Goal: Transaction & Acquisition: Purchase product/service

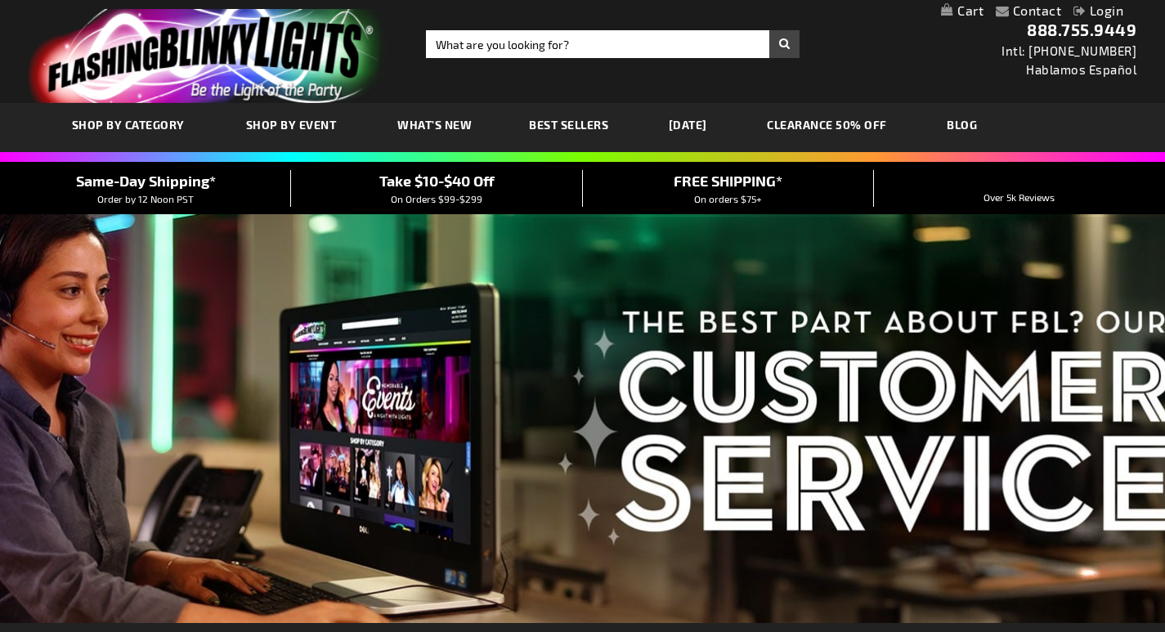
click at [713, 124] on link "[DATE]" at bounding box center [688, 124] width 63 height 55
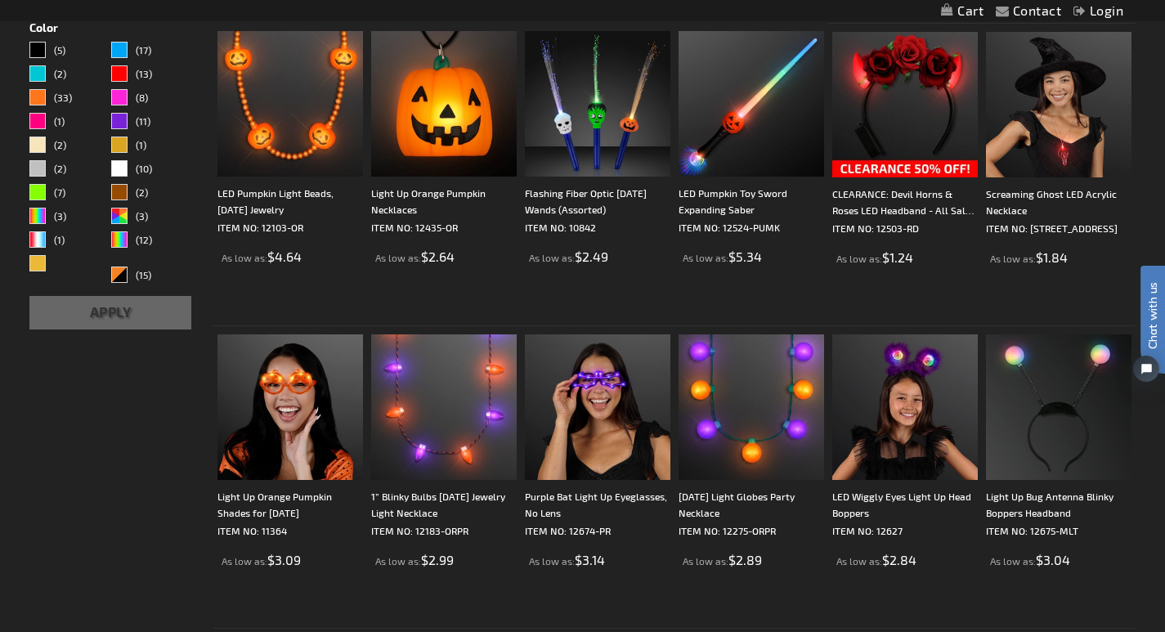
scroll to position [471, 0]
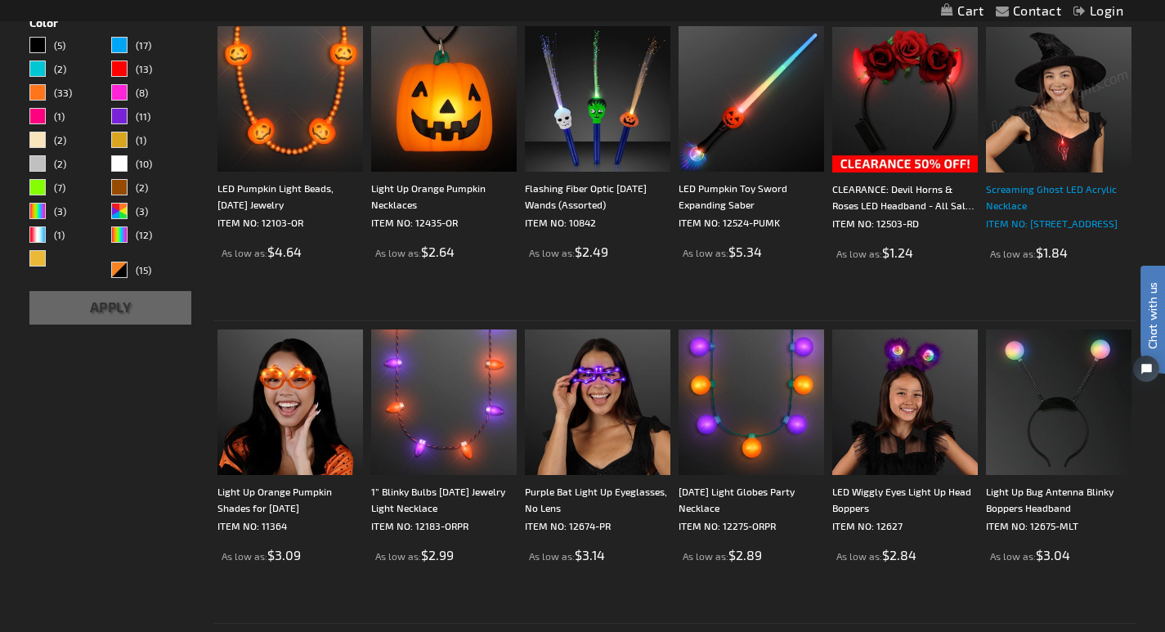
click at [1030, 197] on div "Screaming Ghost LED Acrylic Necklace" at bounding box center [1059, 197] width 146 height 33
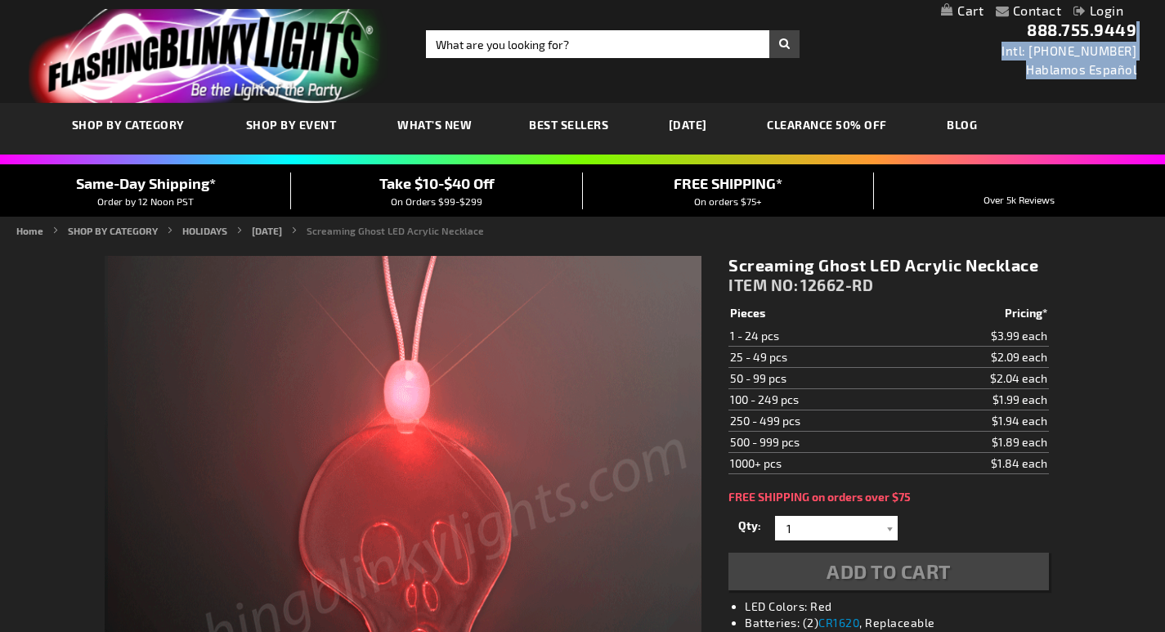
drag, startPoint x: 0, startPoint y: 0, endPoint x: 1172, endPoint y: 75, distance: 1174.4
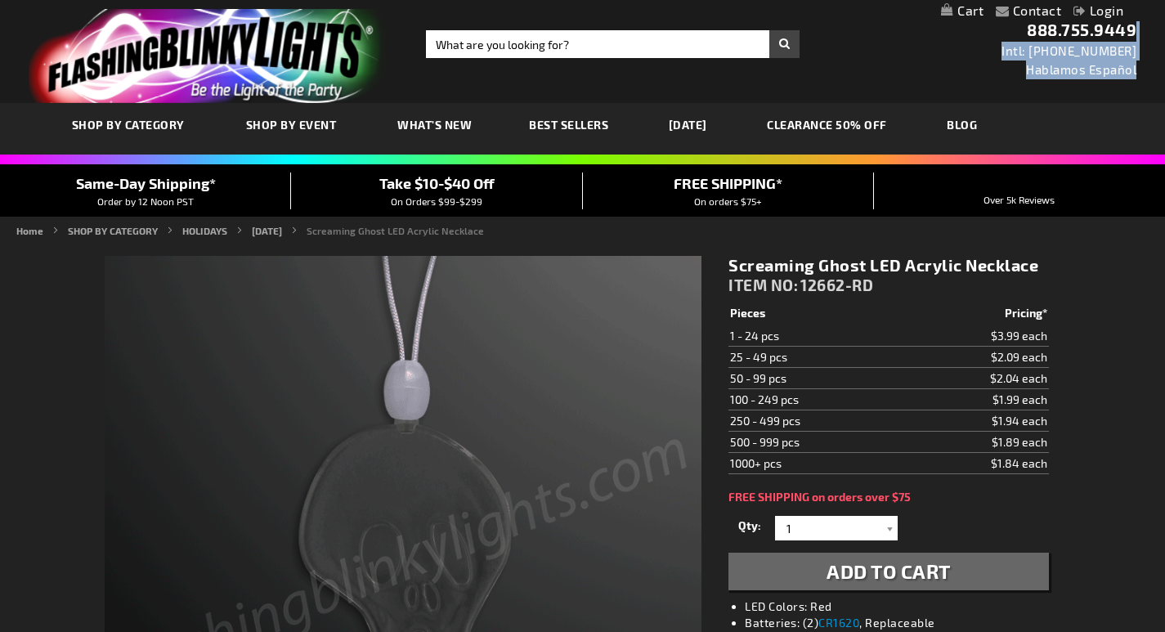
scroll to position [178, 0]
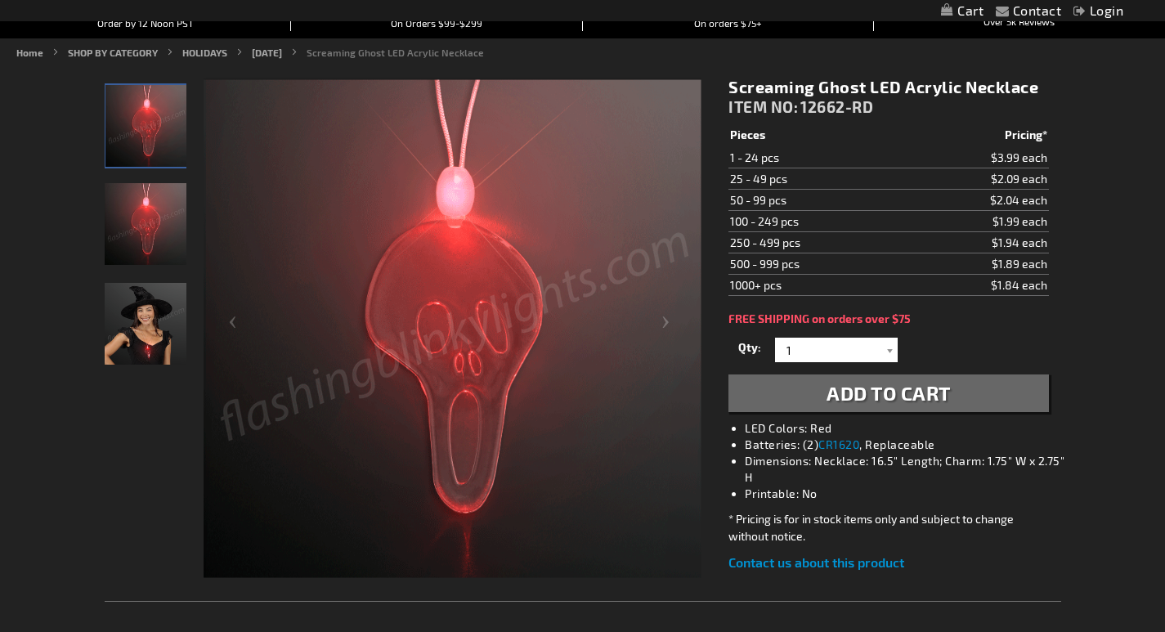
click at [468, 342] on img at bounding box center [453, 329] width 498 height 498
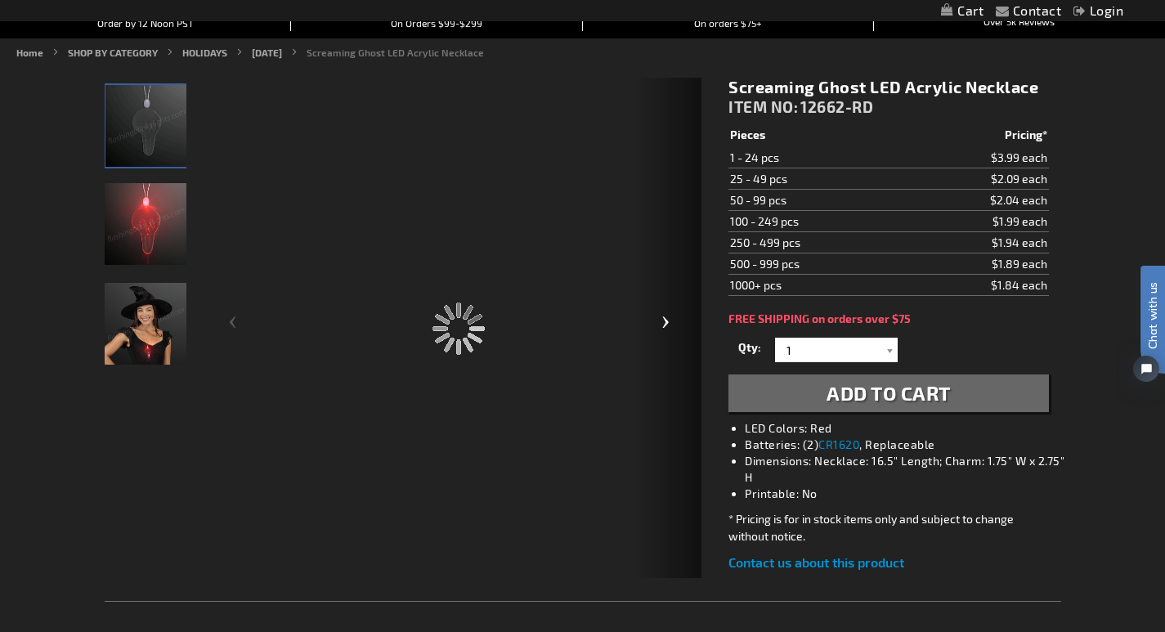
scroll to position [0, 0]
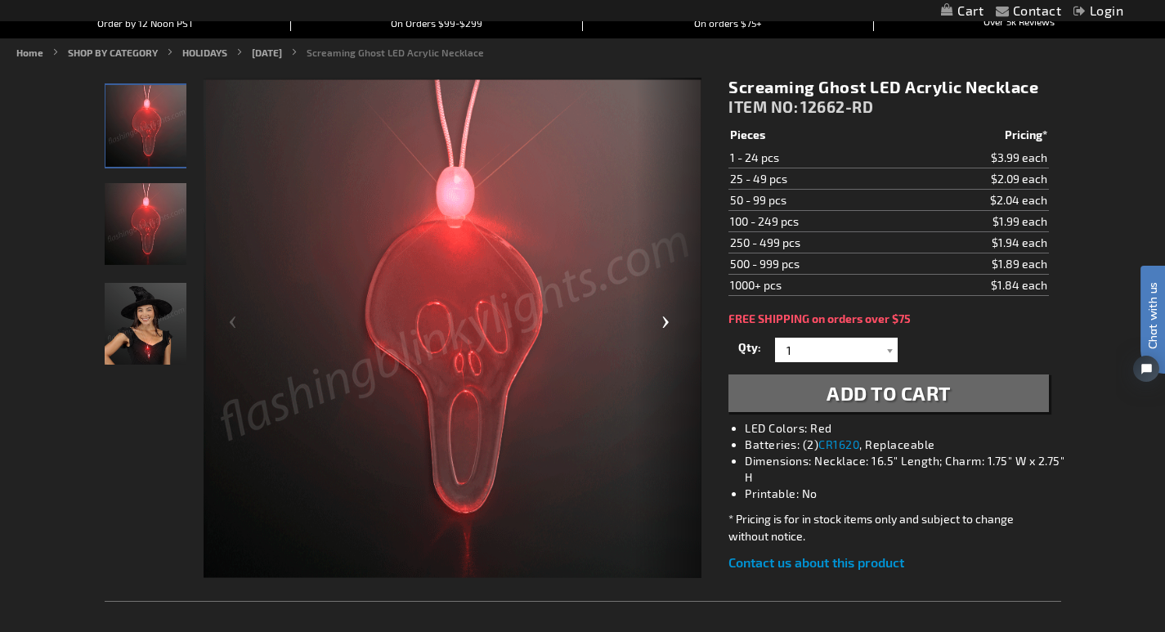
click at [667, 320] on div "Next" at bounding box center [668, 329] width 65 height 502
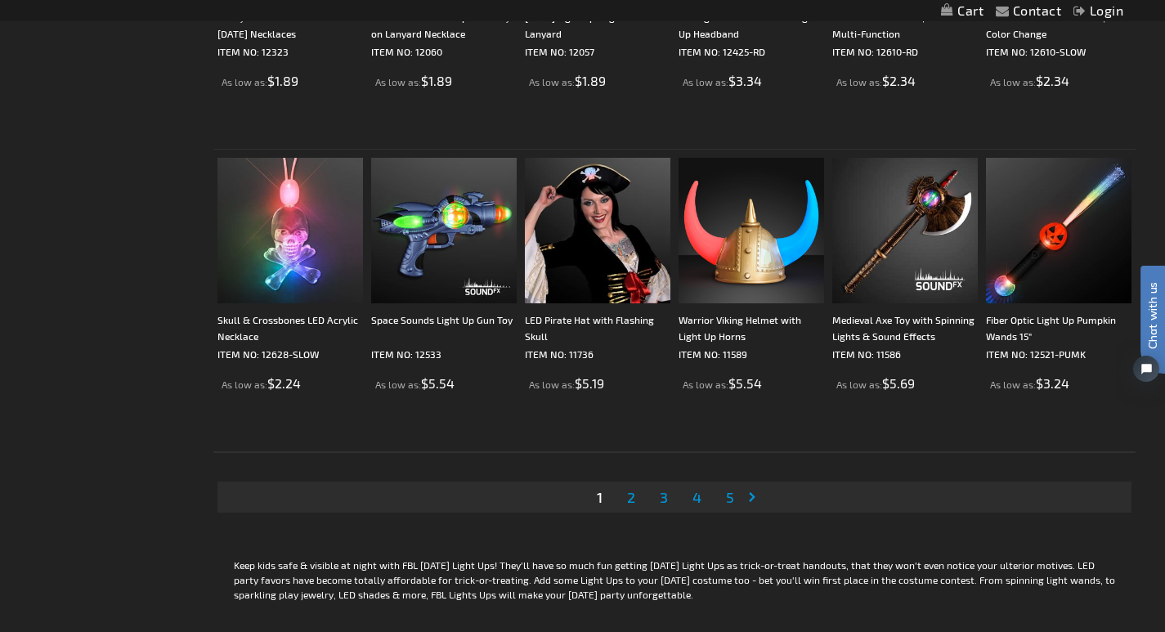
scroll to position [3109, 0]
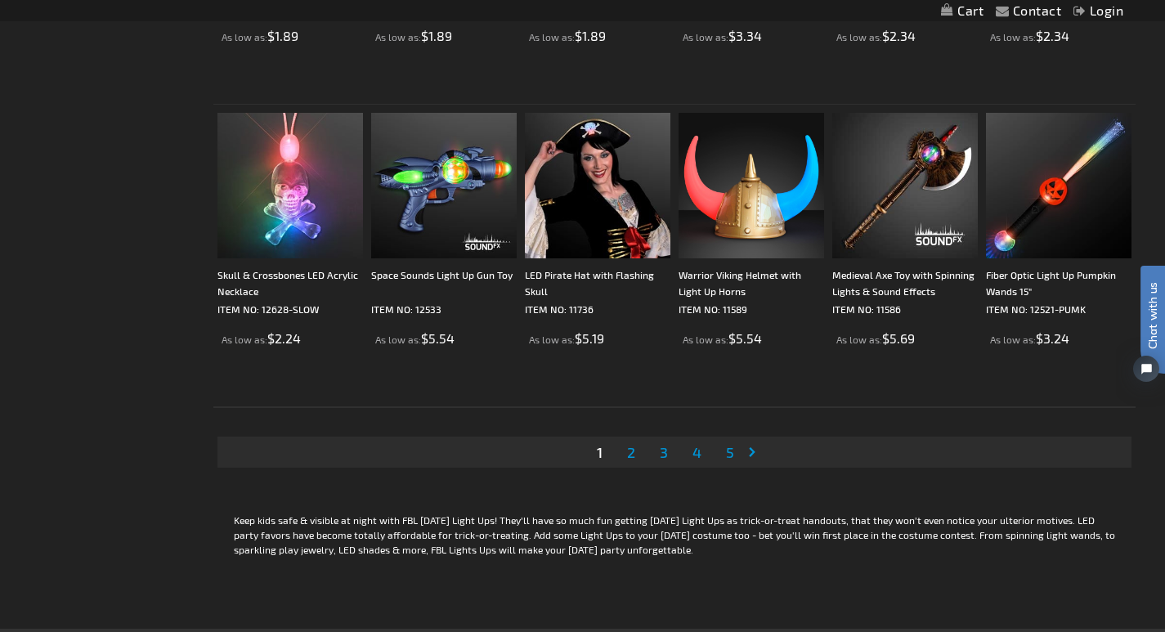
click at [748, 452] on link "Page Next" at bounding box center [756, 452] width 16 height 25
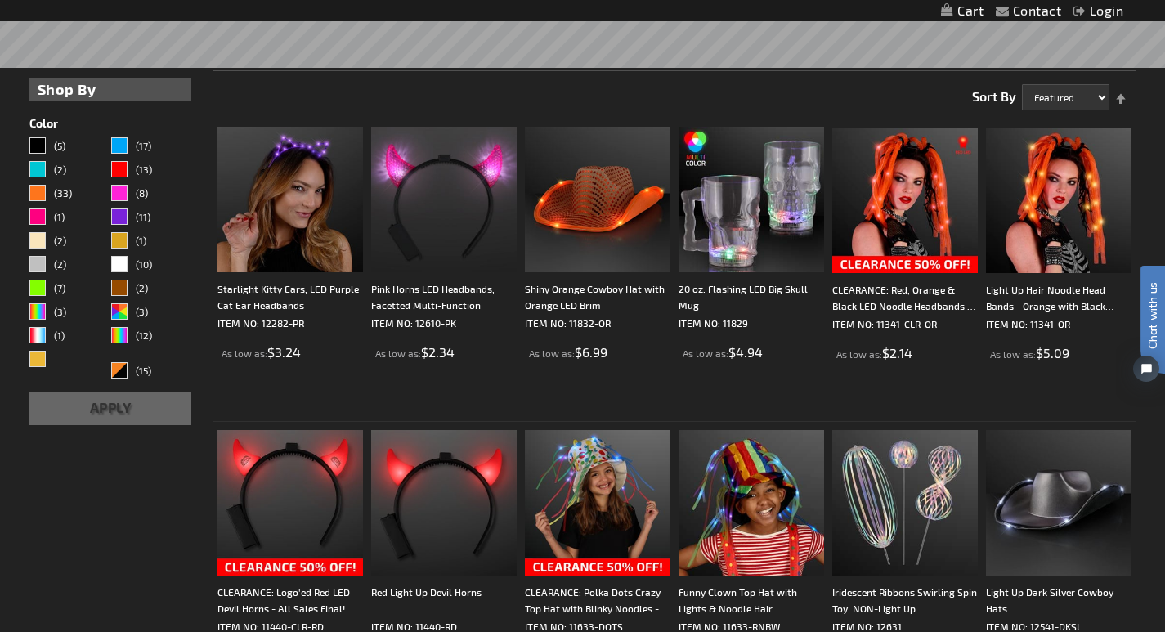
scroll to position [376, 0]
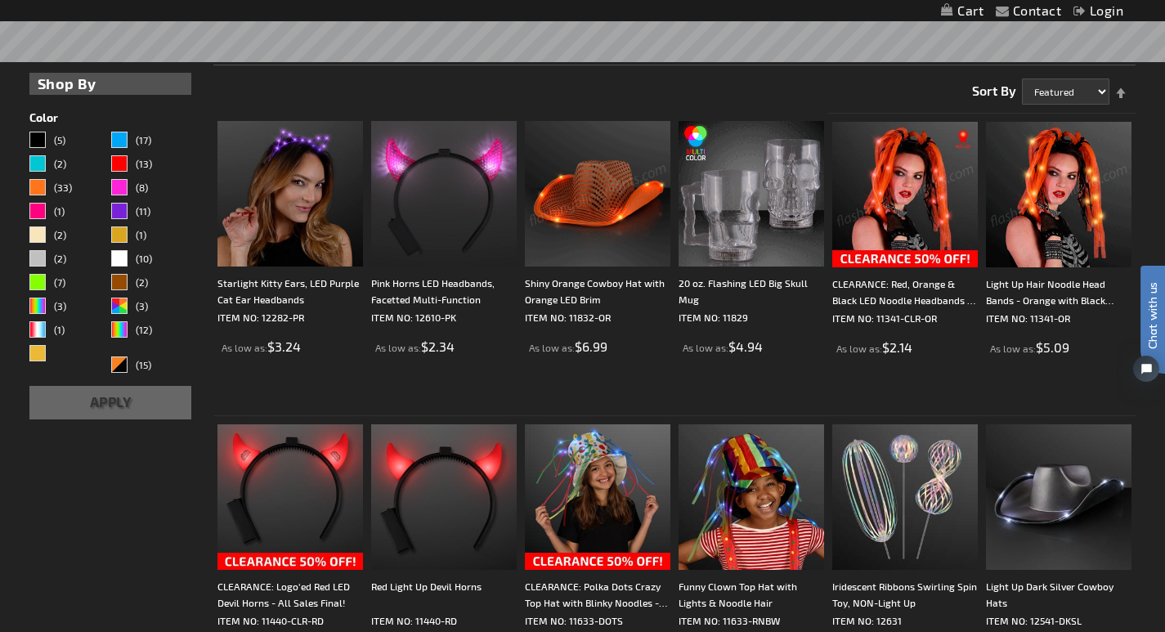
click at [679, 244] on img at bounding box center [752, 194] width 146 height 146
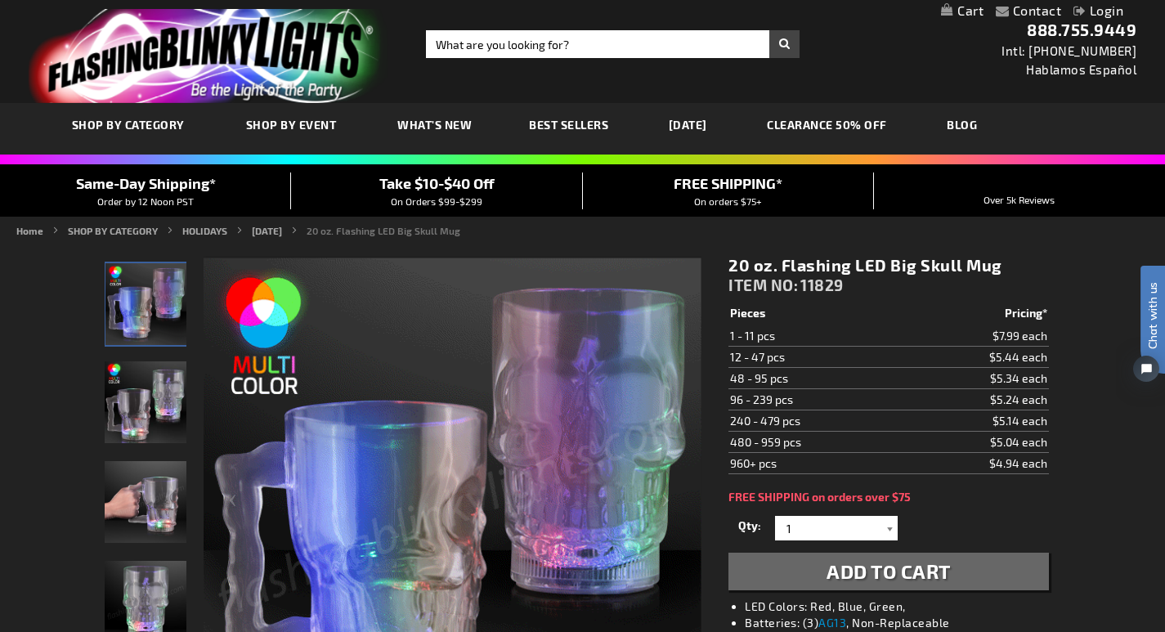
click at [892, 527] on div at bounding box center [890, 528] width 16 height 25
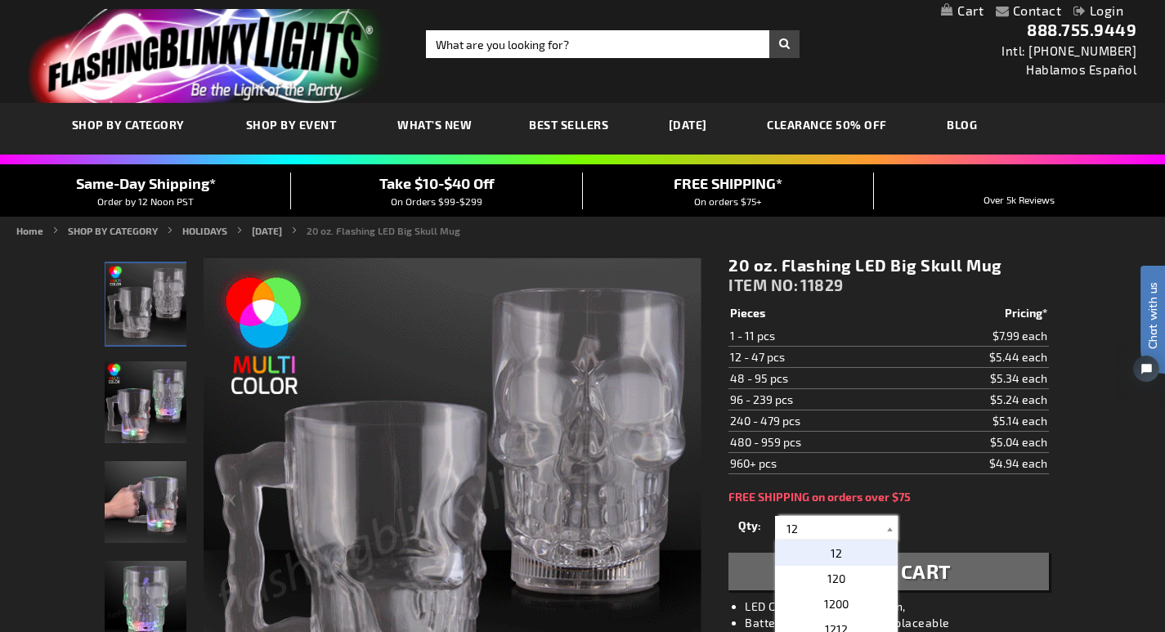
type input "12"
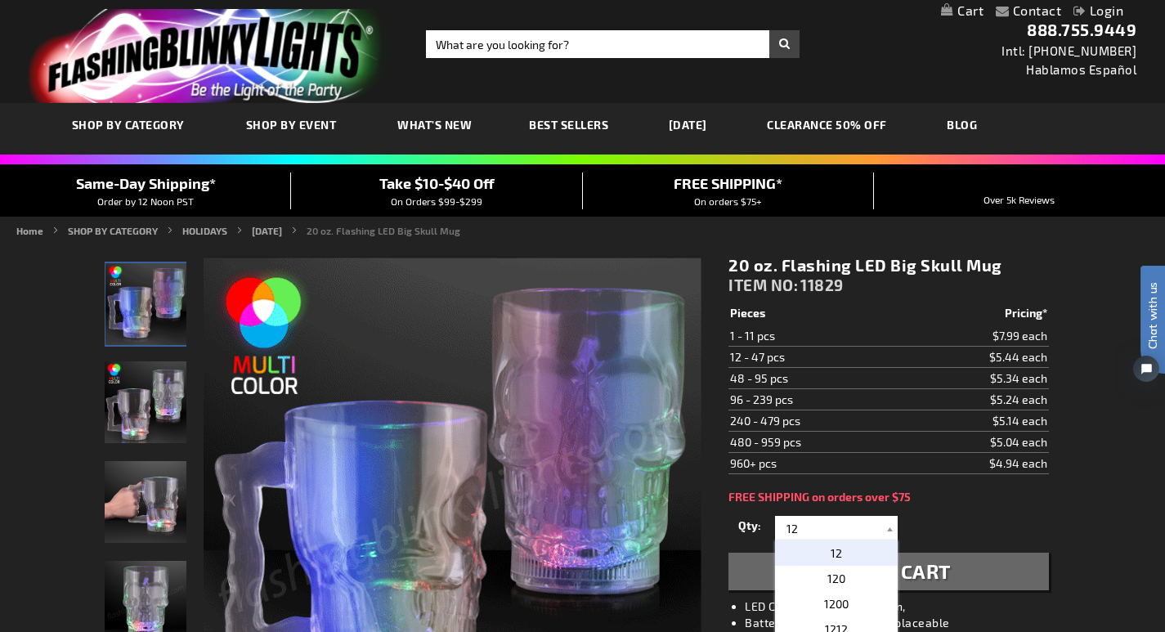
click at [995, 572] on button "Add to Cart" at bounding box center [889, 572] width 320 height 38
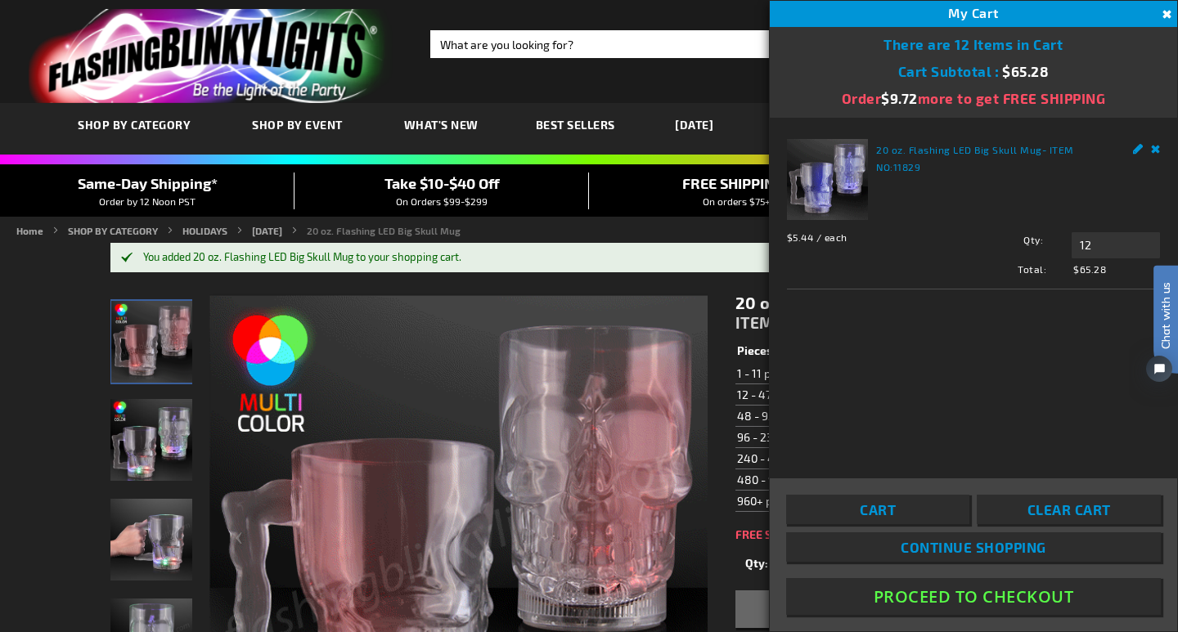
click at [1165, 11] on button "Close" at bounding box center [1165, 15] width 18 height 18
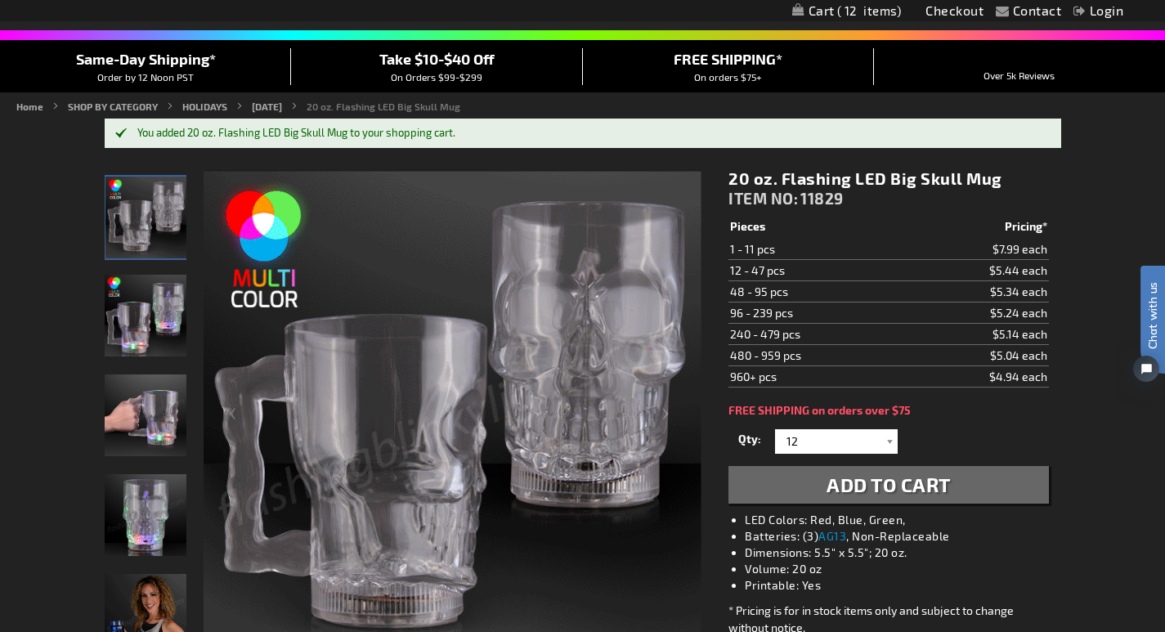
scroll to position [182, 0]
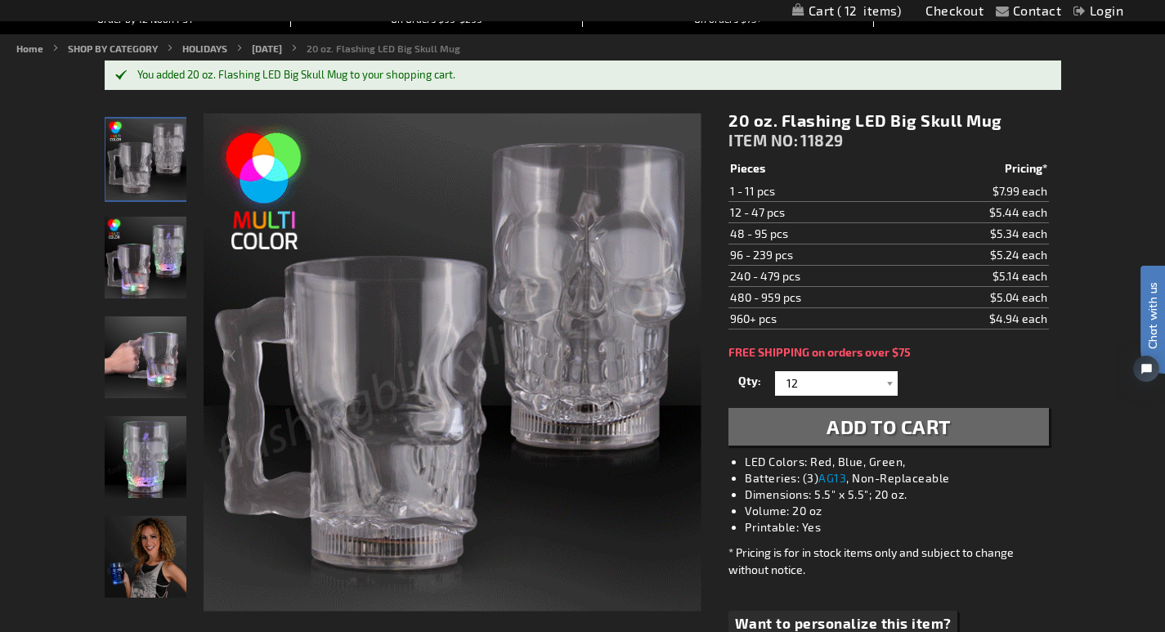
drag, startPoint x: 1173, startPoint y: 491, endPoint x: 2, endPoint y: 65, distance: 1245.5
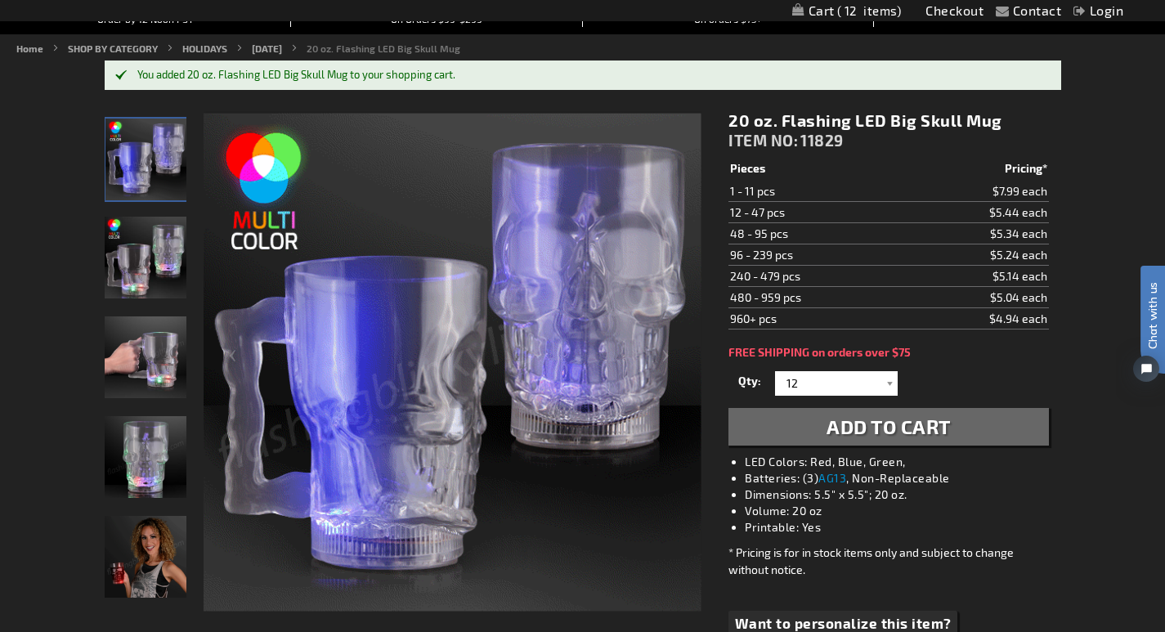
click at [153, 555] on img "20 oz. Flashing LED Big Skull Mug" at bounding box center [146, 557] width 82 height 82
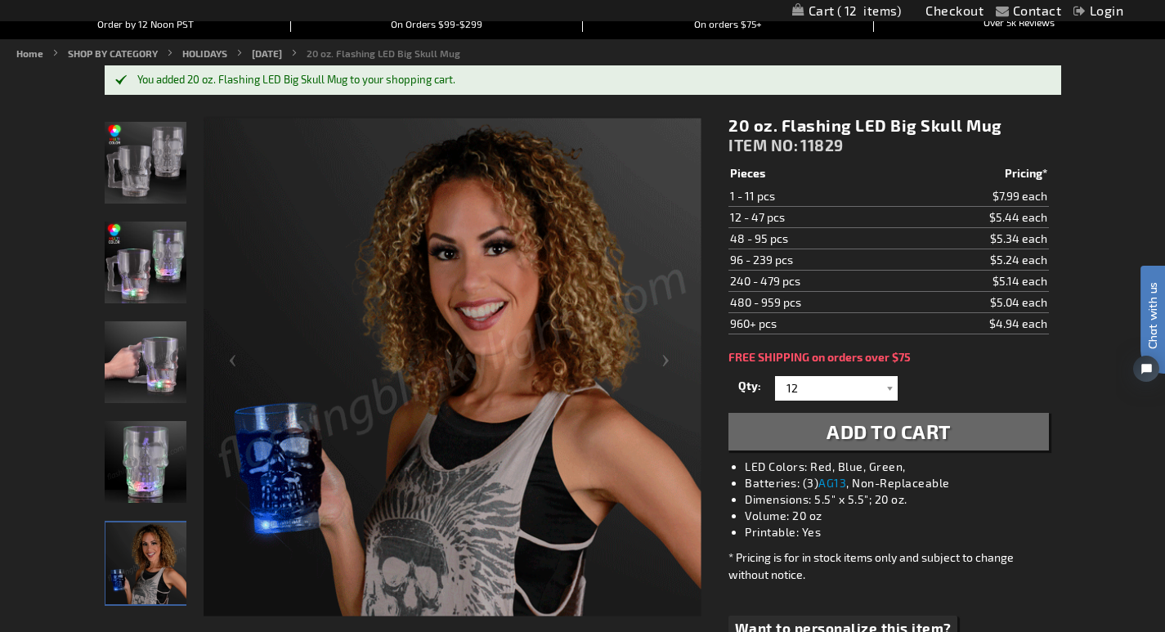
scroll to position [166, 0]
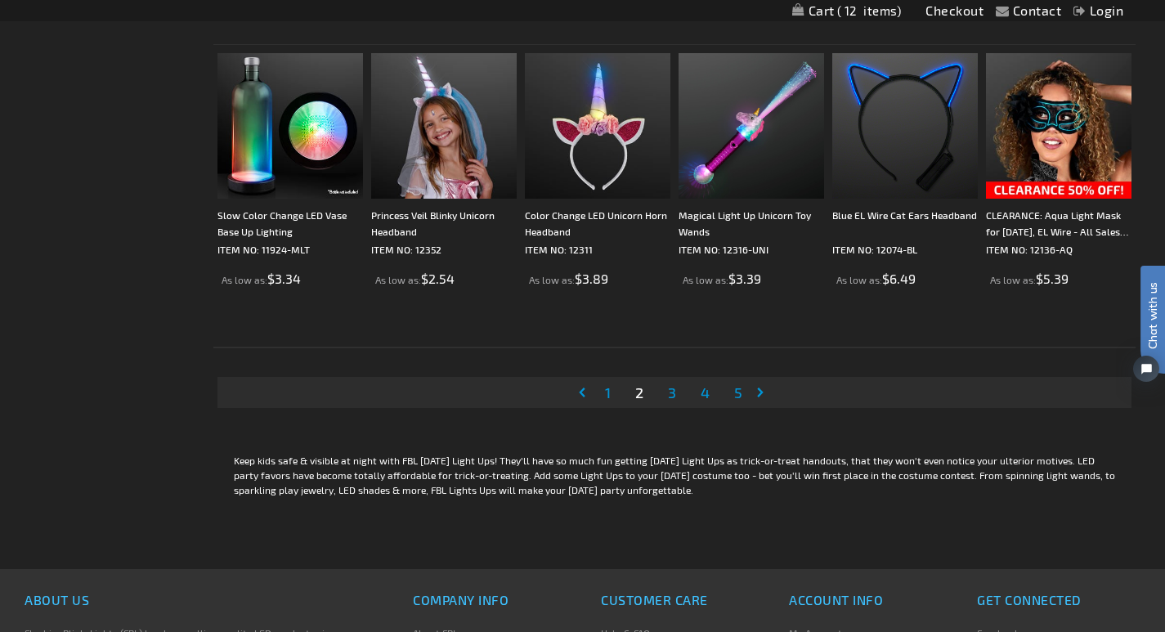
scroll to position [3173, 0]
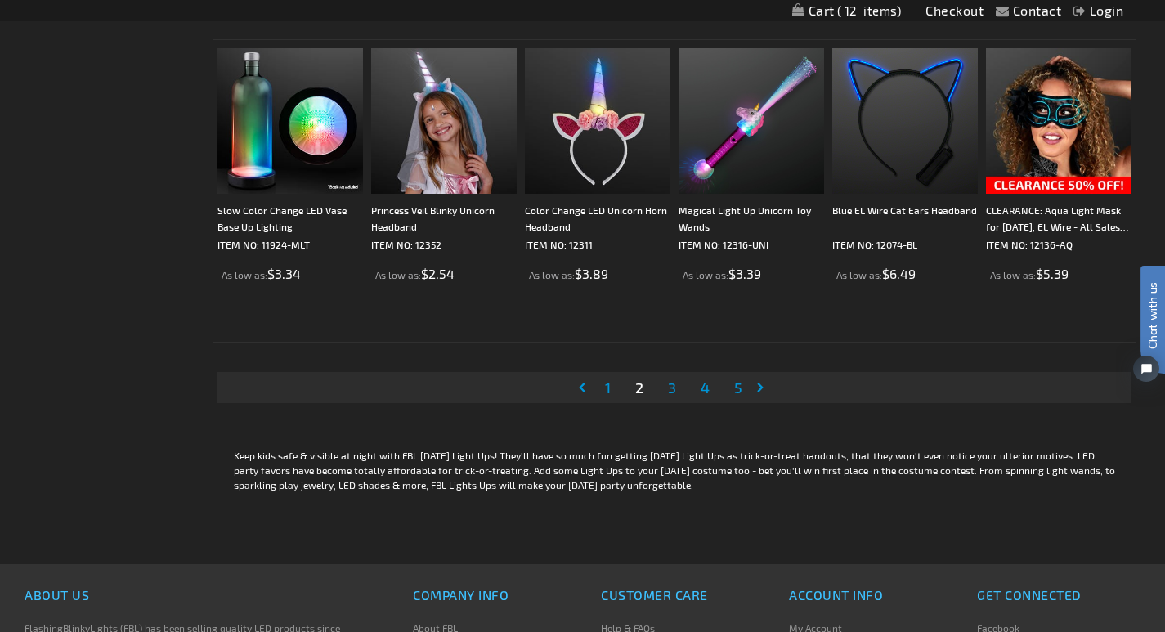
click at [668, 392] on span "3" at bounding box center [672, 388] width 8 height 18
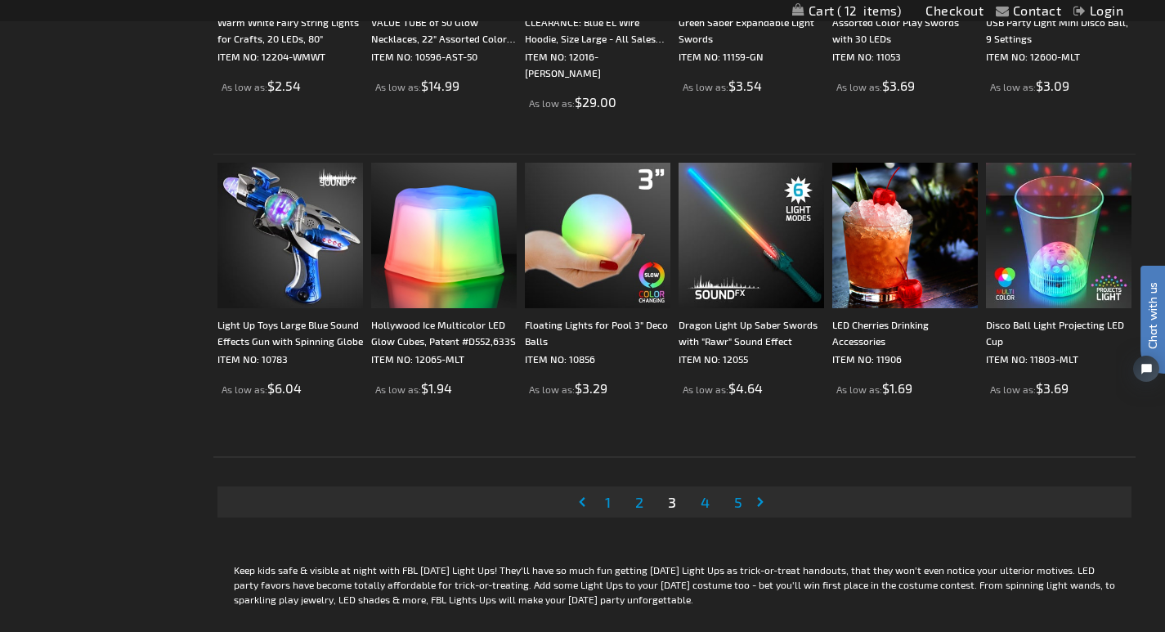
scroll to position [3143, 0]
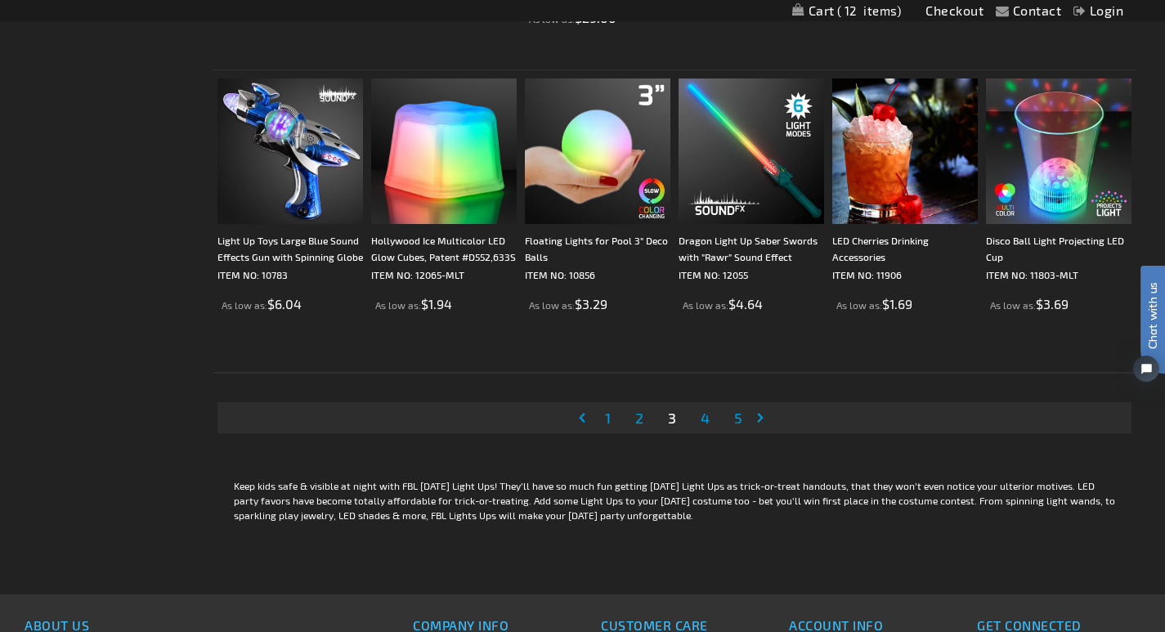
click at [701, 421] on span "4" at bounding box center [705, 418] width 9 height 18
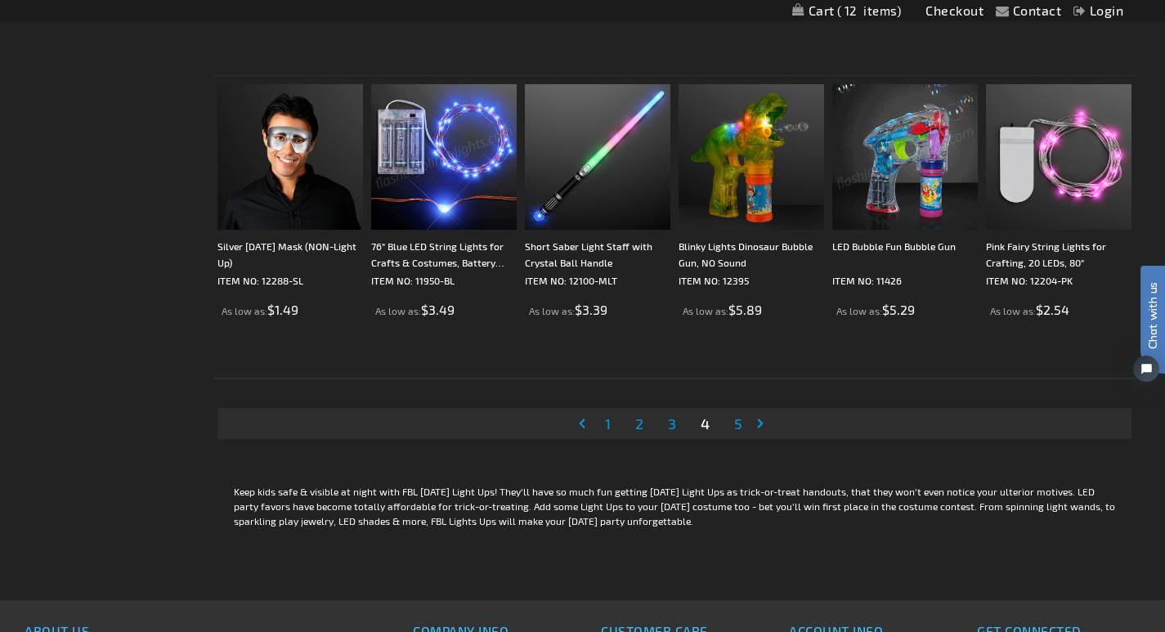
scroll to position [3171, 0]
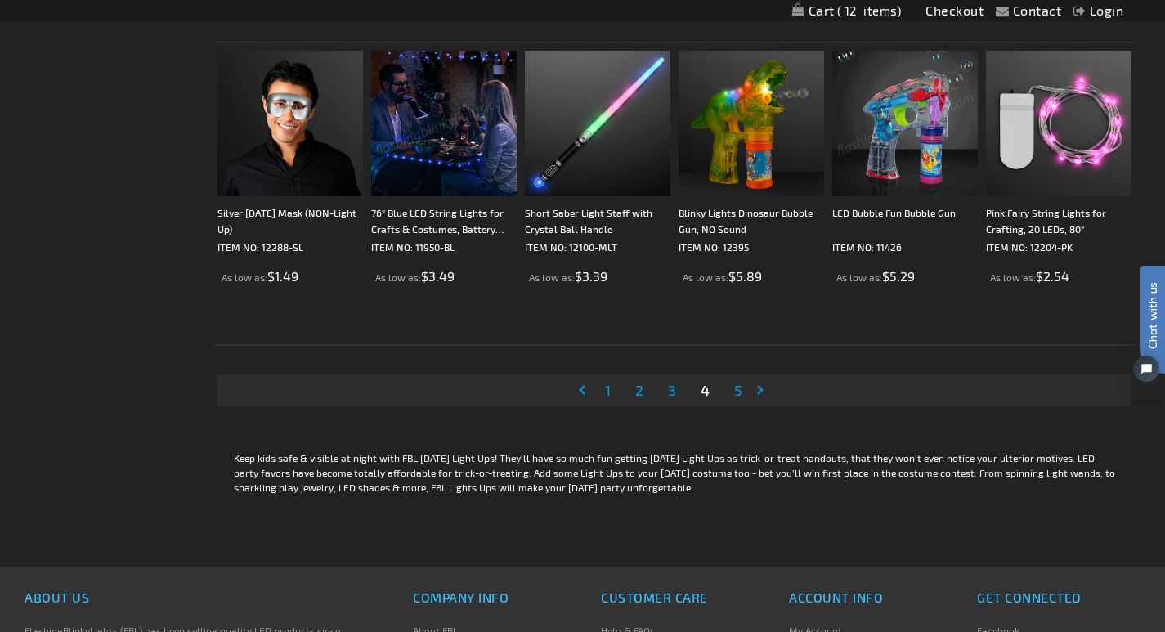
click at [731, 393] on link "Page 5" at bounding box center [738, 390] width 15 height 25
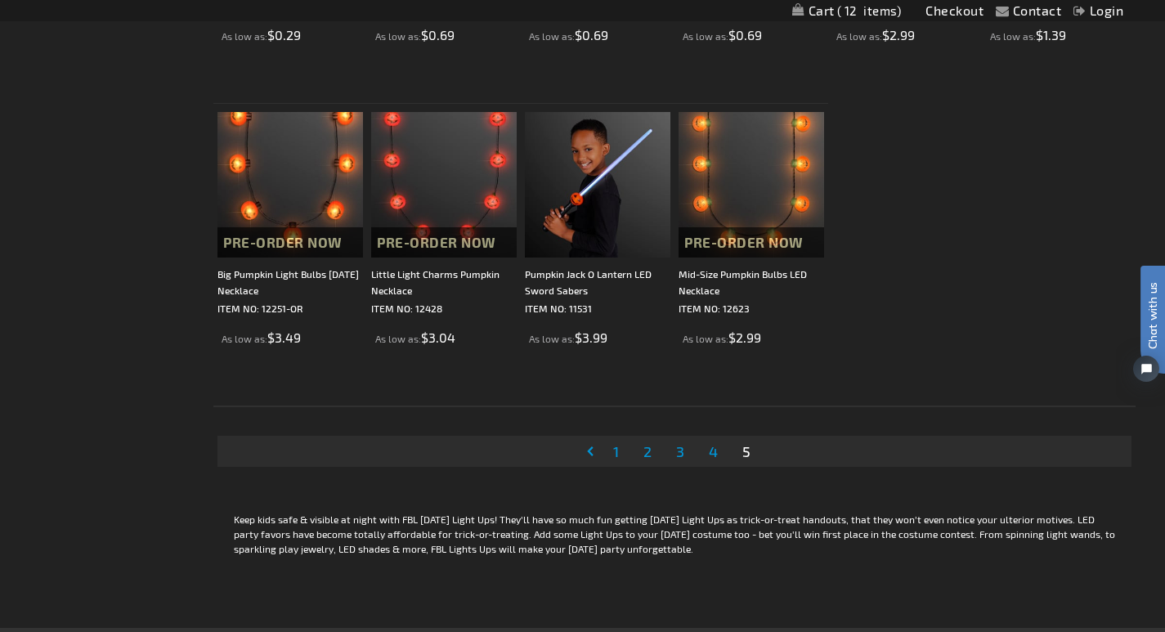
scroll to position [1895, 0]
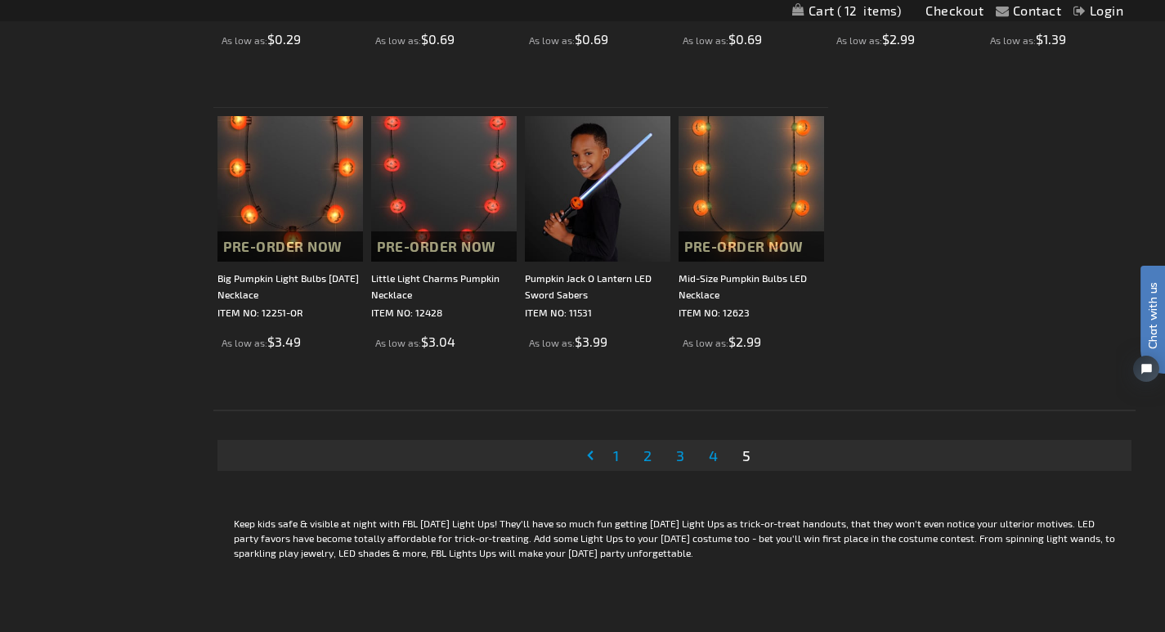
click at [610, 462] on link "Page 1" at bounding box center [616, 455] width 12 height 25
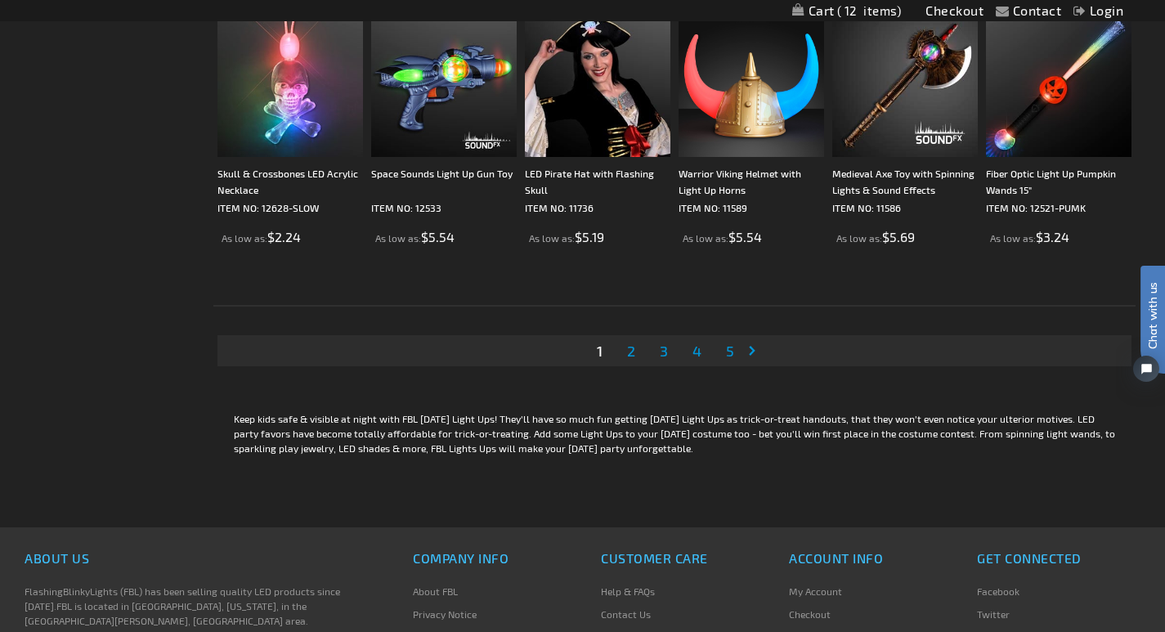
scroll to position [3216, 0]
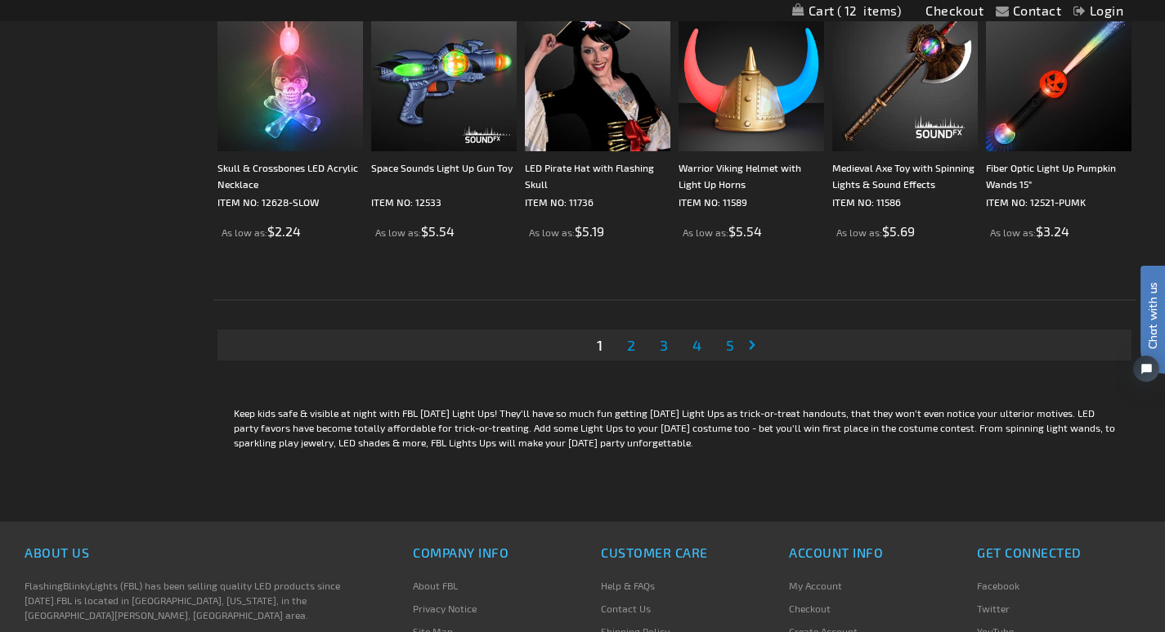
click at [627, 343] on span "2" at bounding box center [631, 345] width 8 height 18
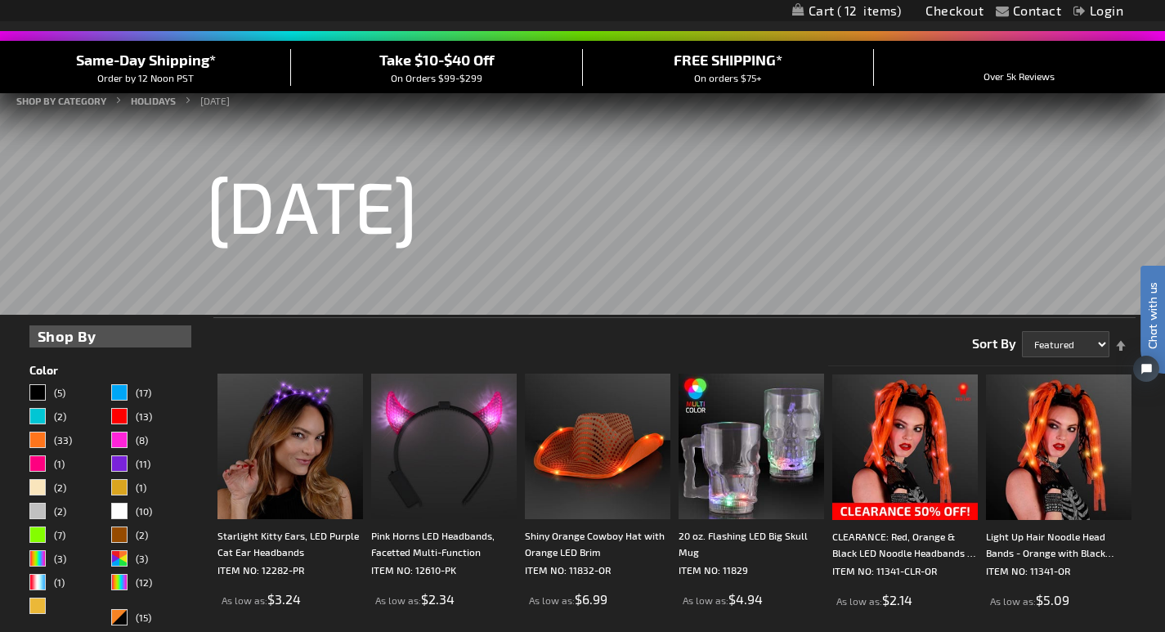
scroll to position [151, 0]
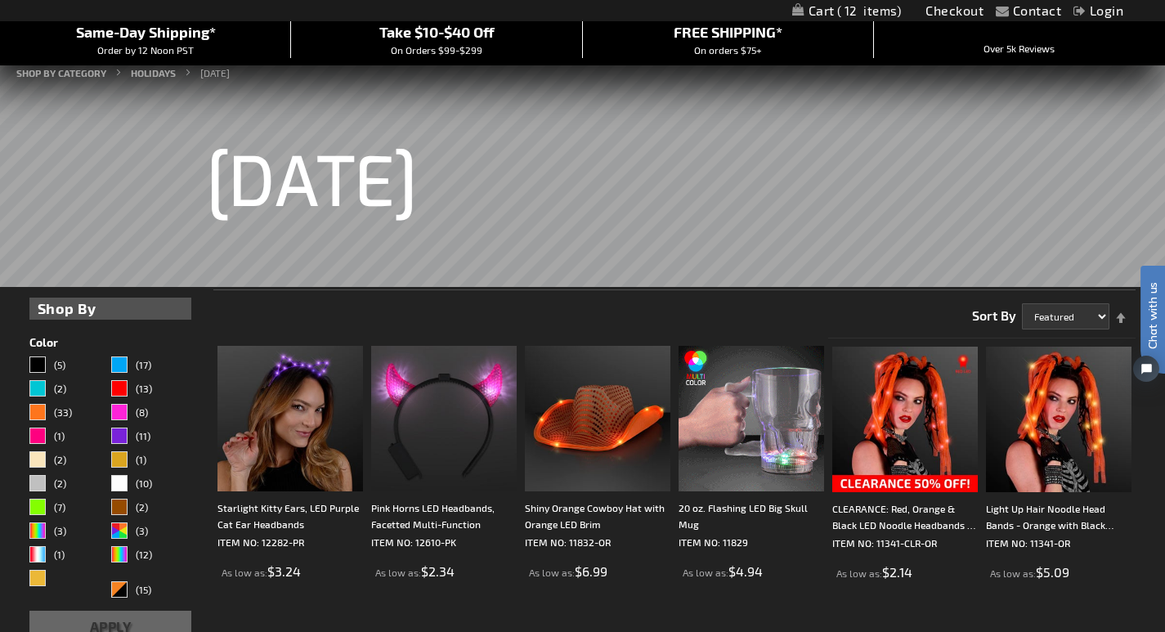
click at [699, 456] on img at bounding box center [752, 419] width 146 height 146
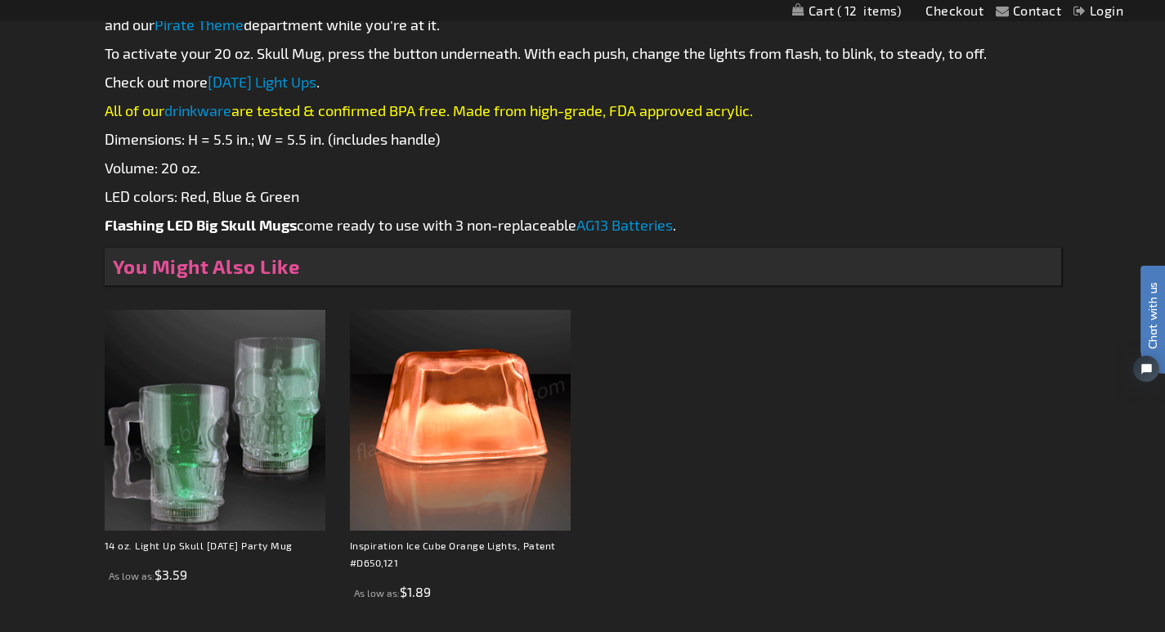
click at [189, 438] on img at bounding box center [215, 420] width 221 height 221
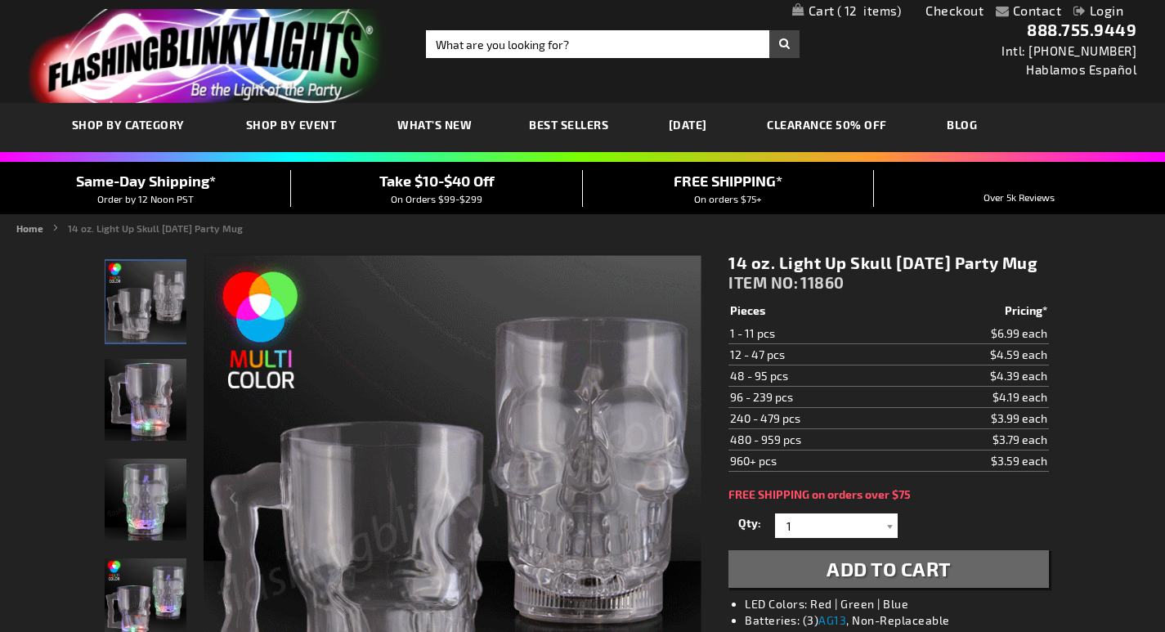
scroll to position [301, 0]
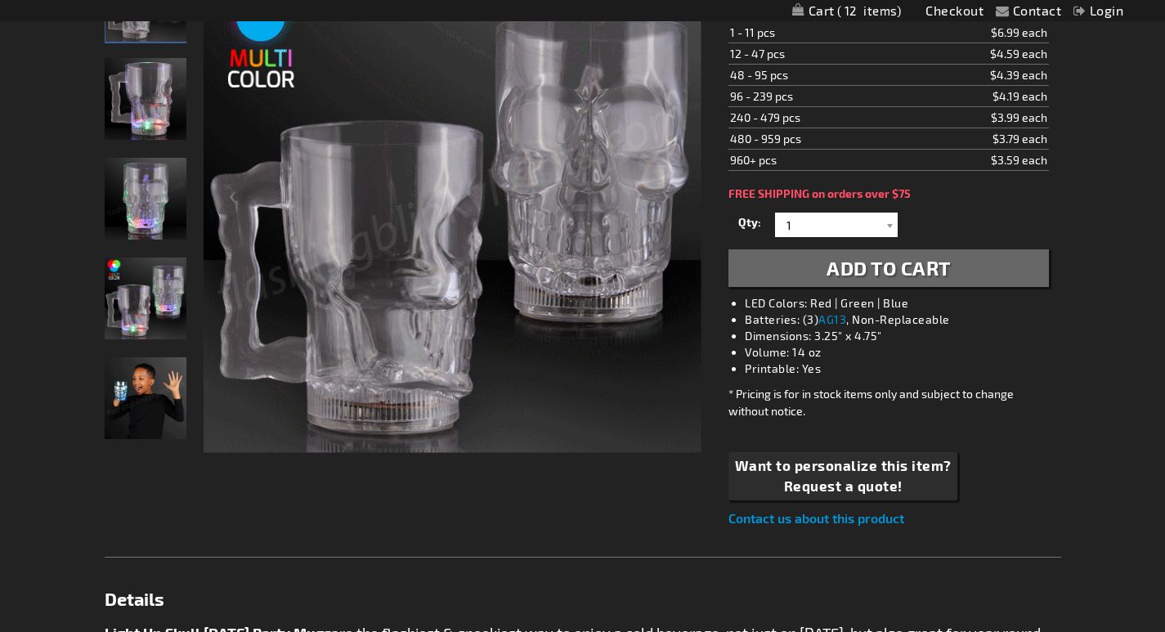
click at [143, 407] on img "Boy displaying 14 oz. LED Light Up Skull Mug" at bounding box center [146, 398] width 82 height 82
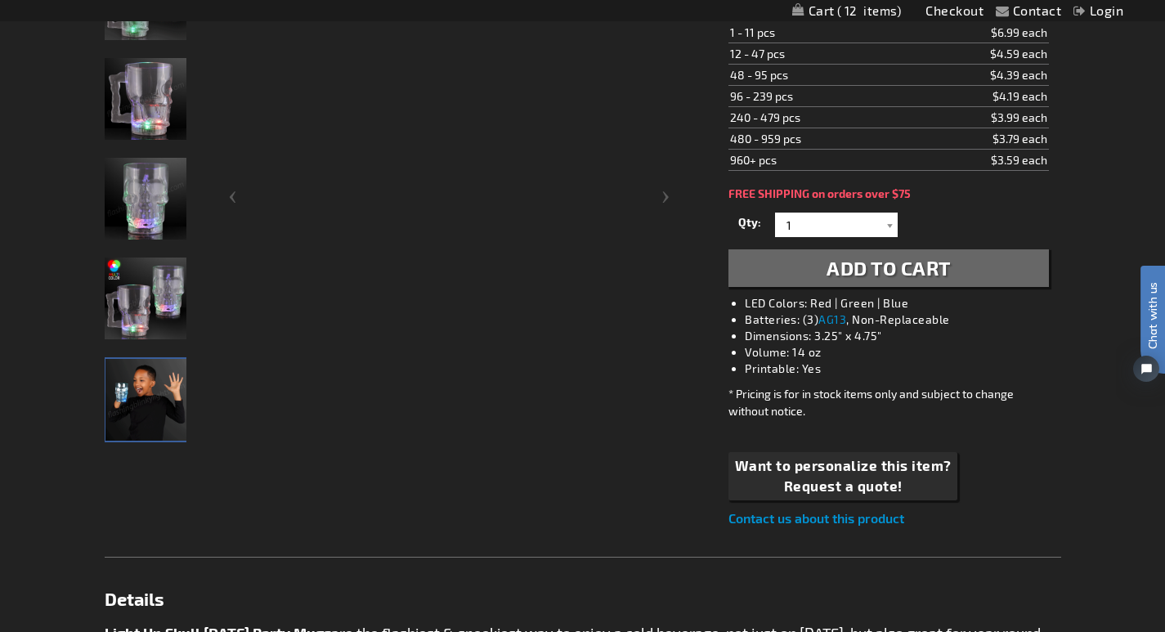
scroll to position [0, 0]
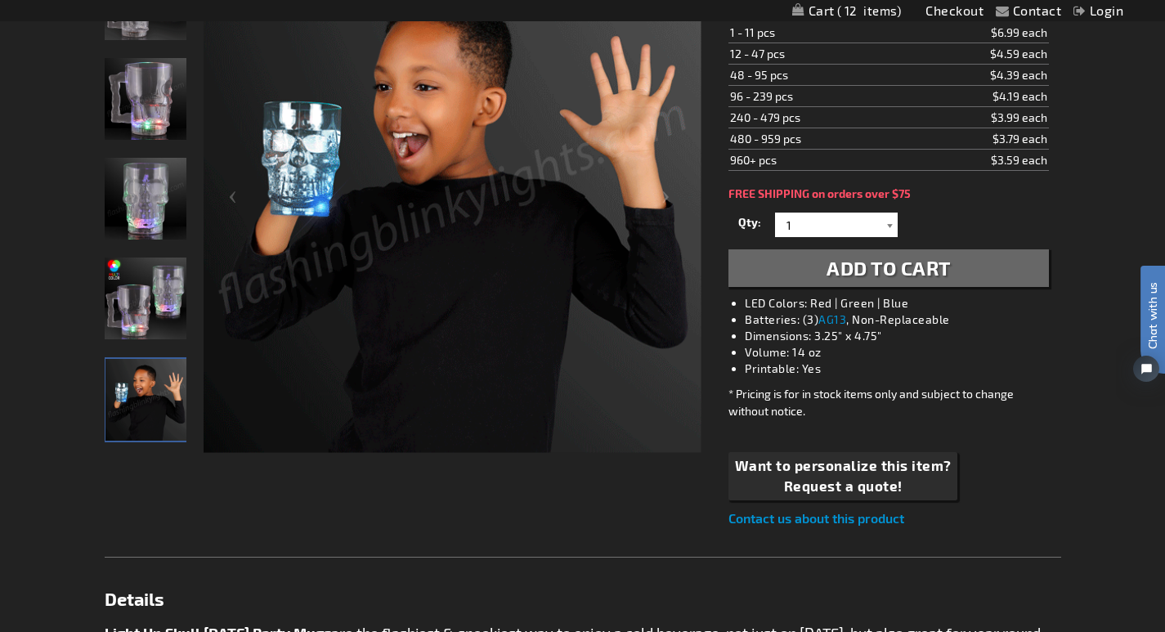
click at [891, 237] on div at bounding box center [890, 225] width 16 height 25
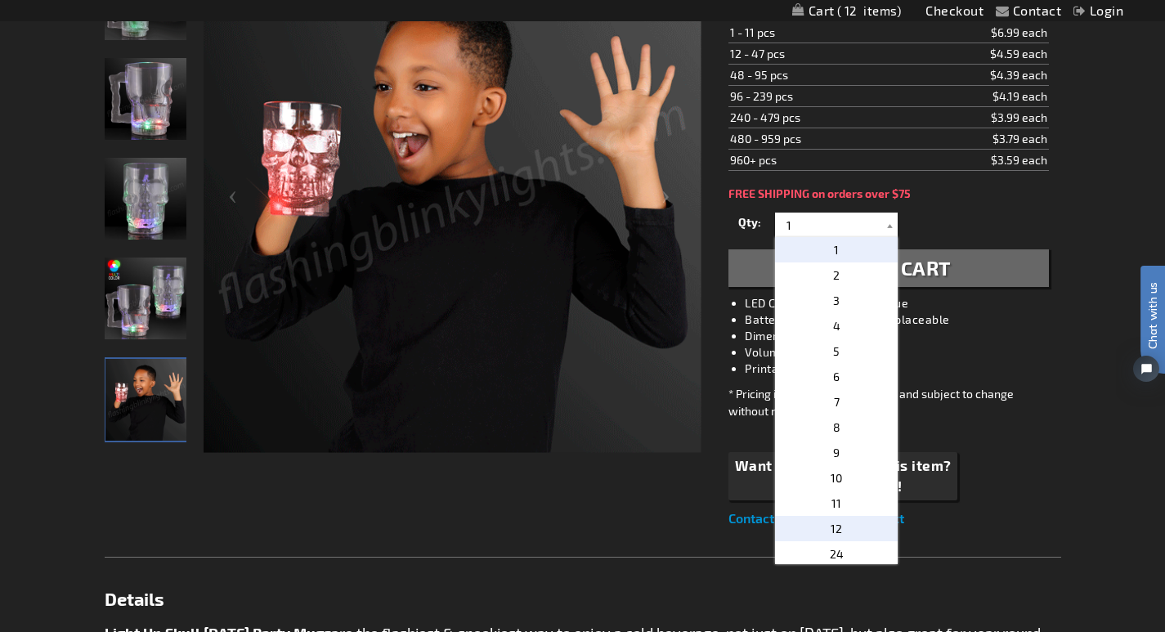
click at [832, 536] on span "12" at bounding box center [836, 529] width 11 height 14
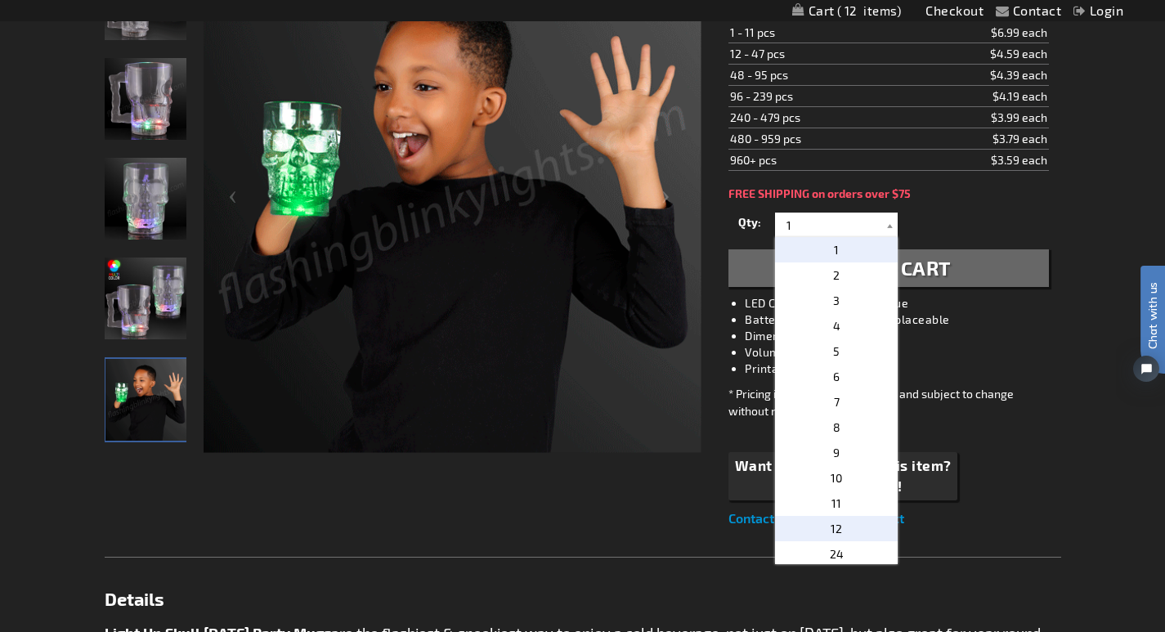
type input "12"
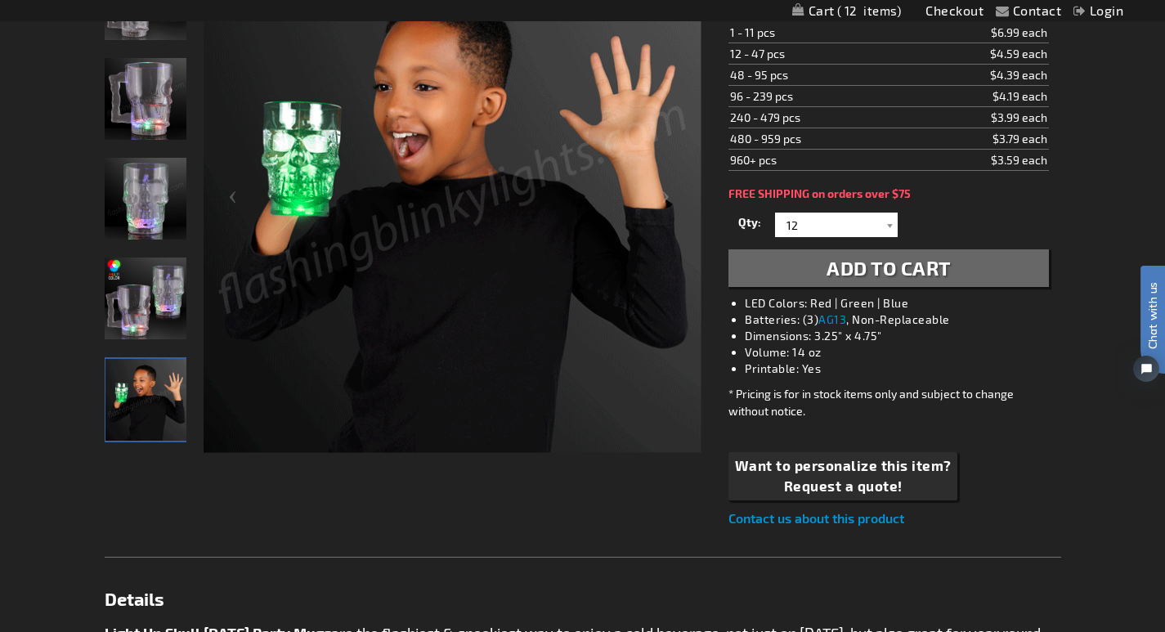
click at [875, 280] on span "Add to Cart" at bounding box center [889, 268] width 124 height 24
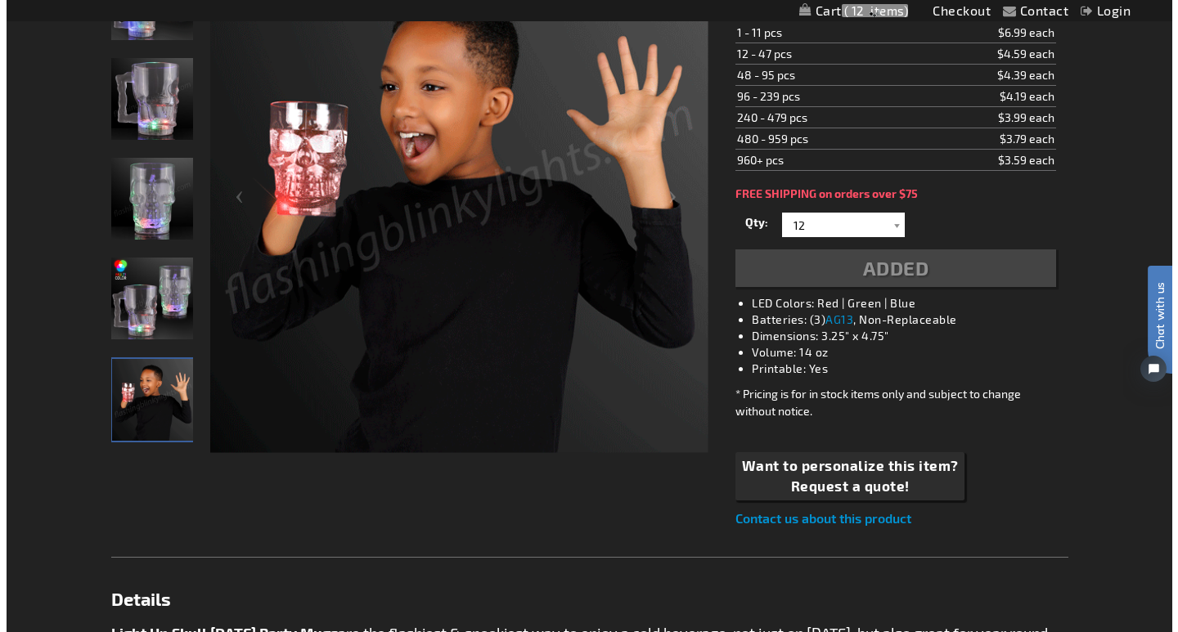
scroll to position [339, 0]
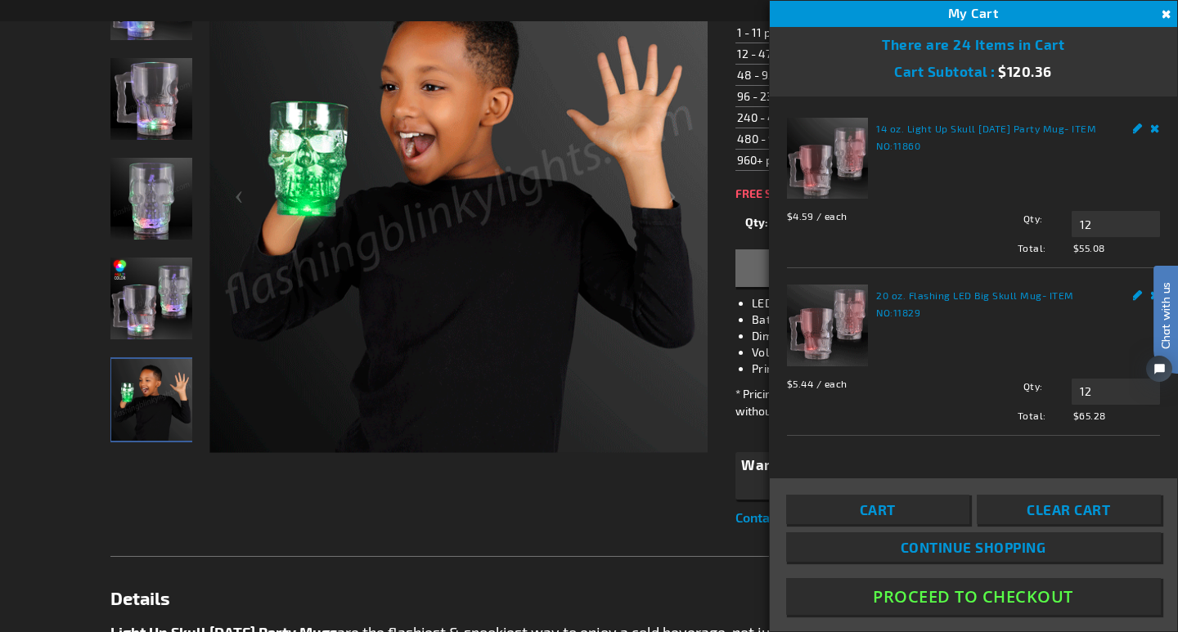
click at [819, 146] on img at bounding box center [827, 158] width 81 height 81
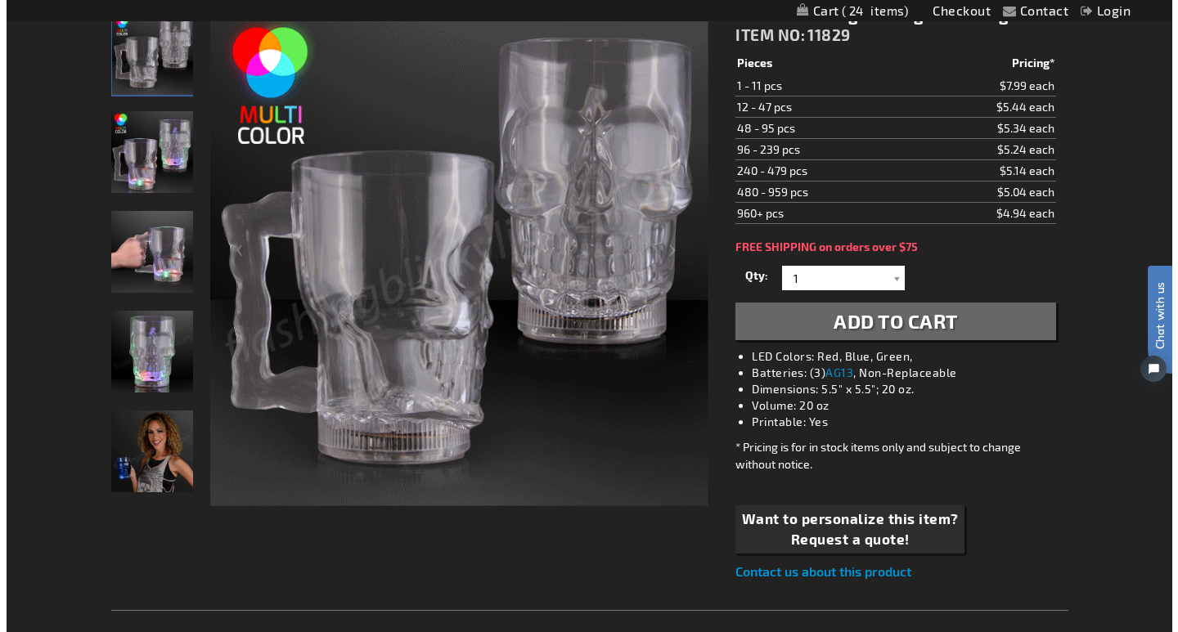
scroll to position [231, 0]
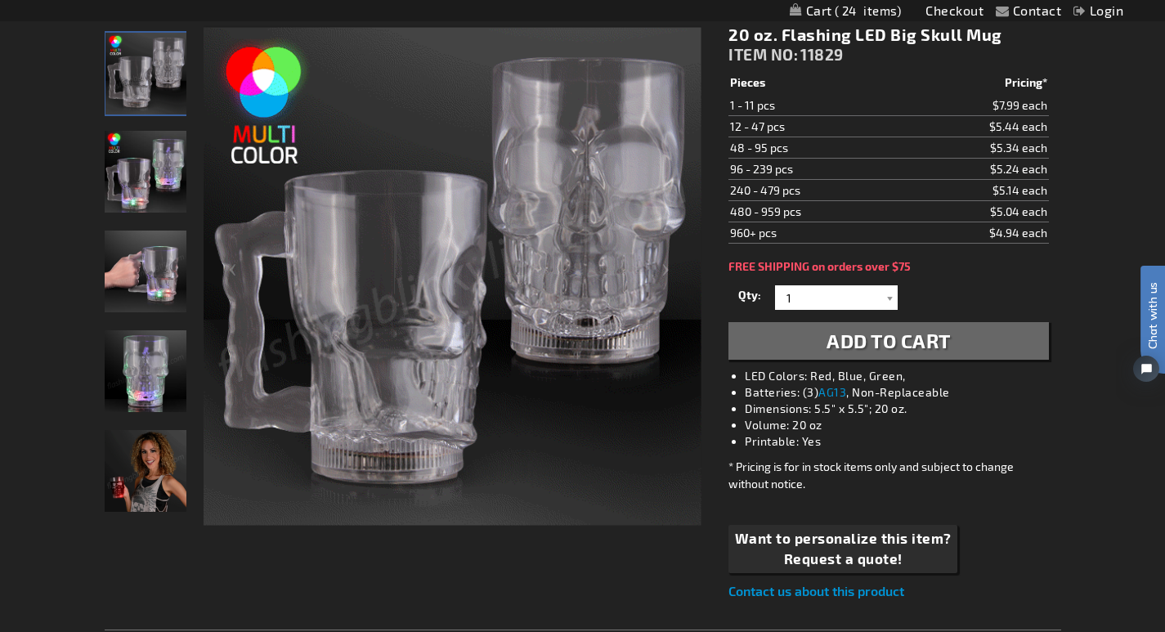
drag, startPoint x: 1174, startPoint y: 400, endPoint x: 20, endPoint y: 10, distance: 1218.9
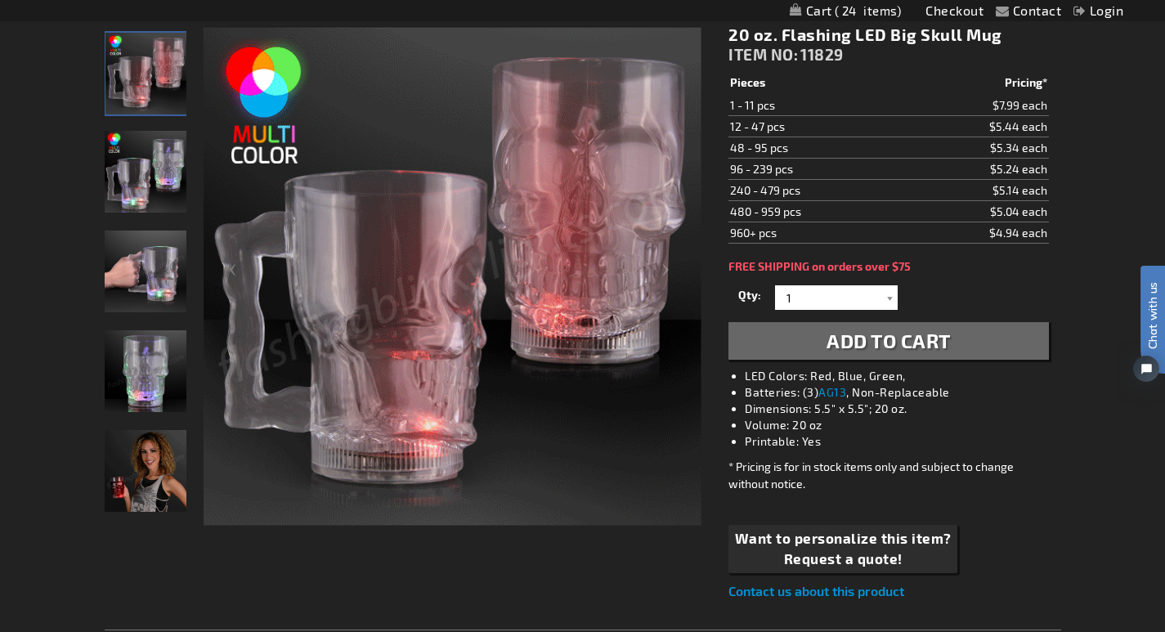
click at [139, 494] on img "20 oz. Flashing LED Big Skull Mug" at bounding box center [146, 471] width 82 height 82
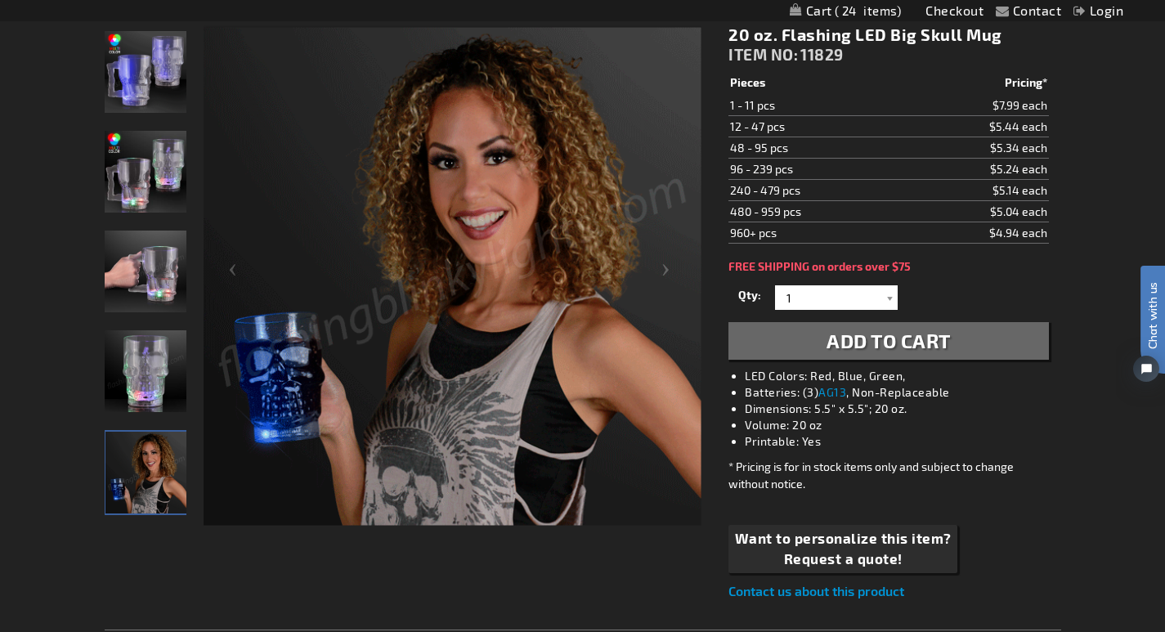
click at [1095, 11] on link "Login" at bounding box center [1099, 10] width 50 height 16
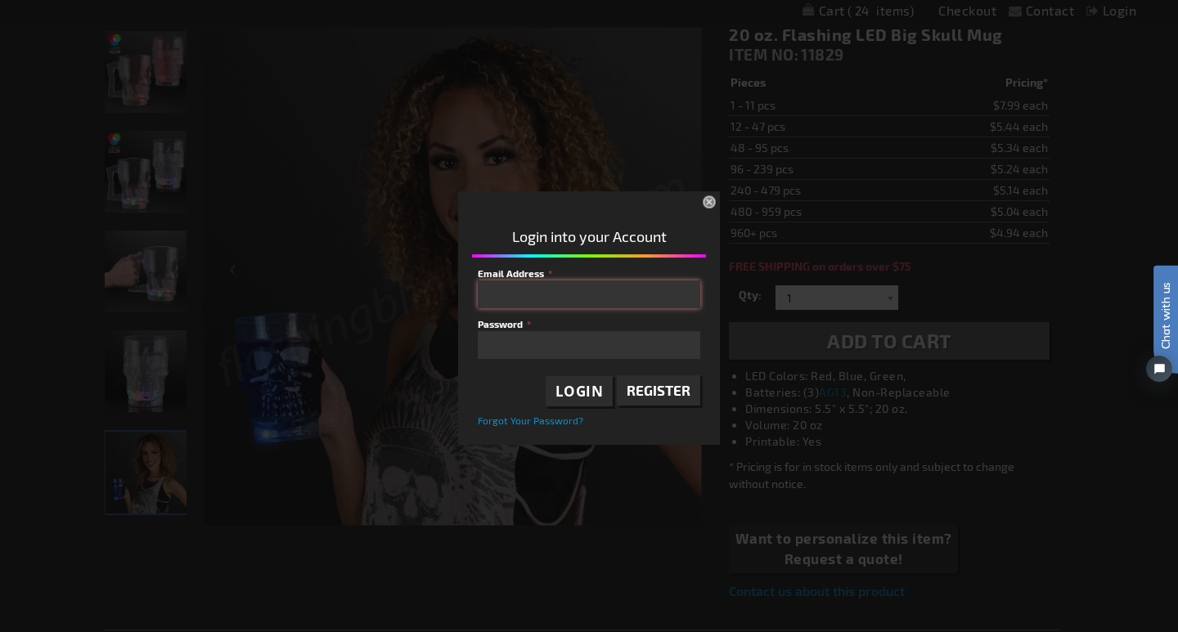
click at [504, 298] on input "Email Address" at bounding box center [589, 295] width 222 height 28
type input "[PERSON_NAME][EMAIL_ADDRESS][DOMAIN_NAME]"
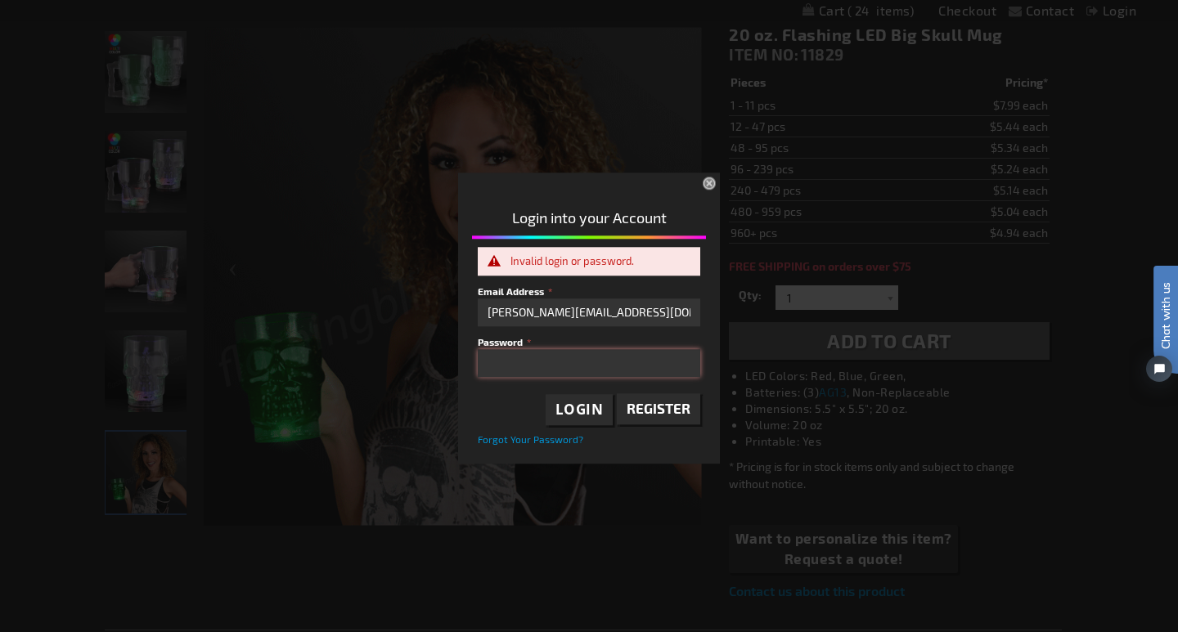
click at [467, 374] on div "Login into your Account Invalid login or password. Email Address [PERSON_NAME][…" at bounding box center [589, 323] width 262 height 276
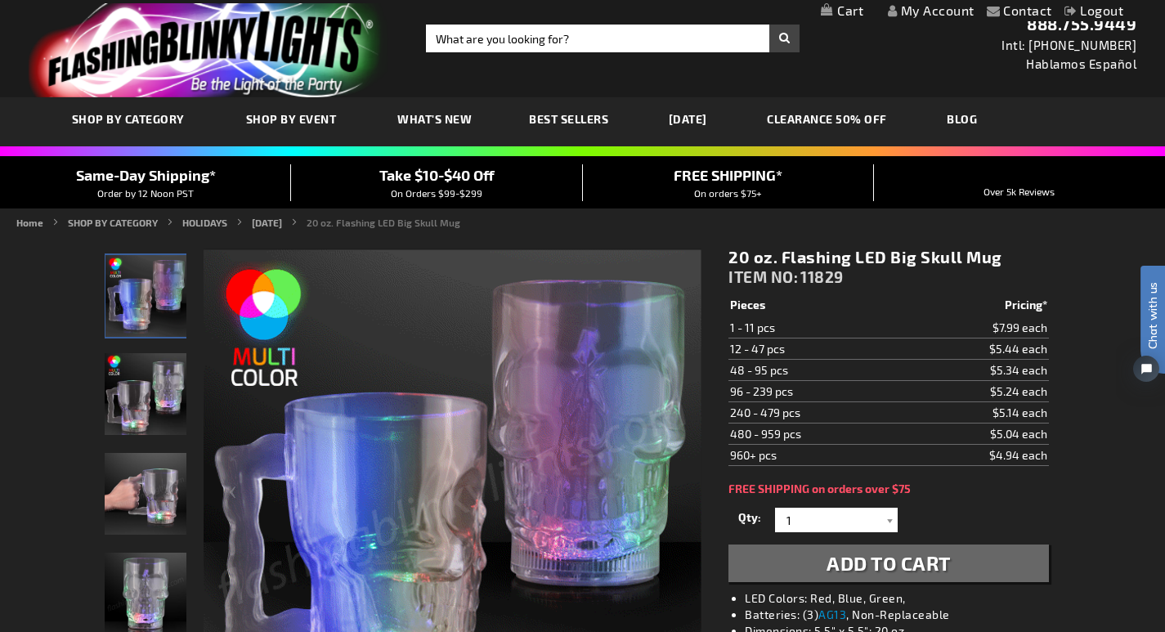
click at [932, 13] on link "My Account" at bounding box center [931, 10] width 87 height 16
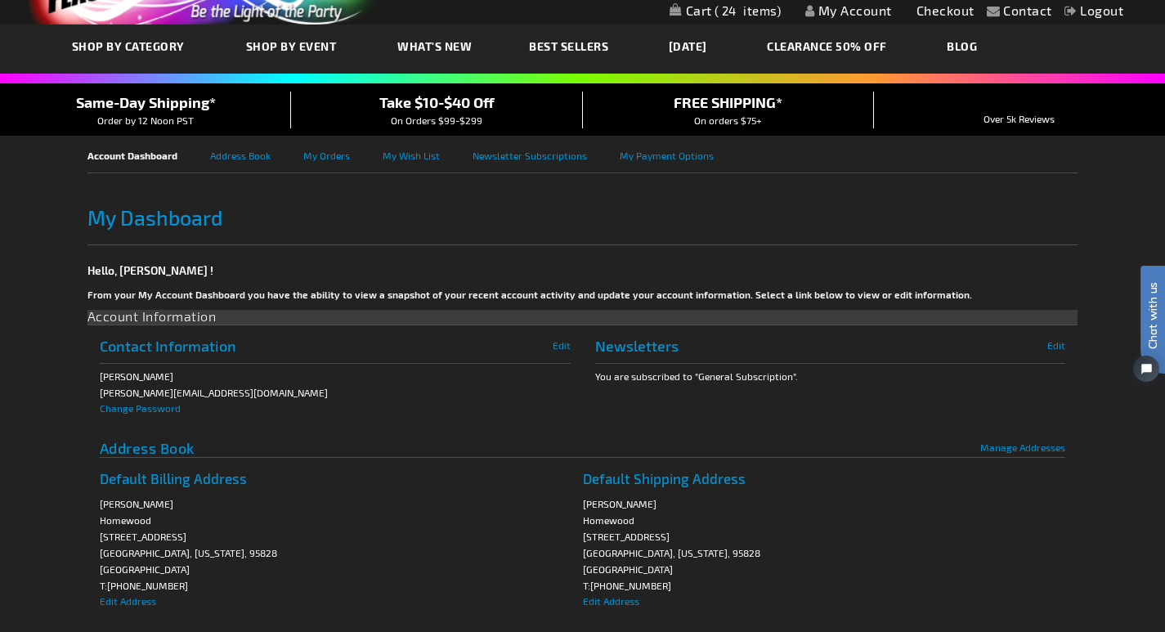
drag, startPoint x: 1172, startPoint y: 48, endPoint x: 1167, endPoint y: 90, distance: 42.0
click at [1165, 90] on html "The store will not work correctly when cookies are disabled. Contact Compare Pr…" at bounding box center [582, 479] width 1165 height 1116
click at [328, 159] on link "My Orders" at bounding box center [342, 154] width 79 height 37
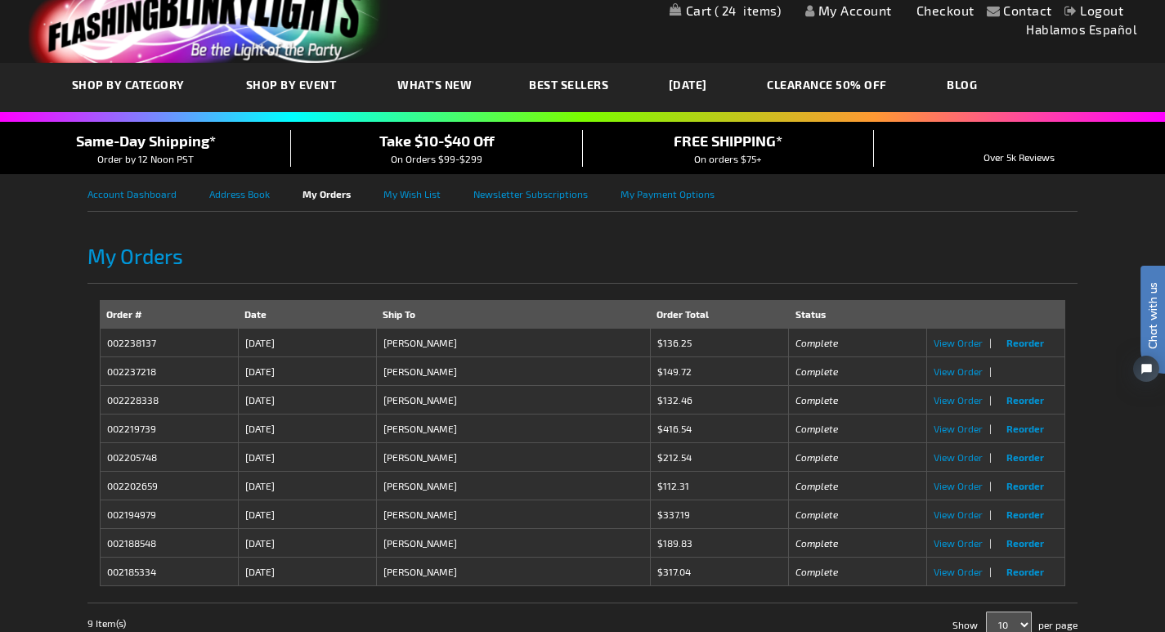
scroll to position [42, 0]
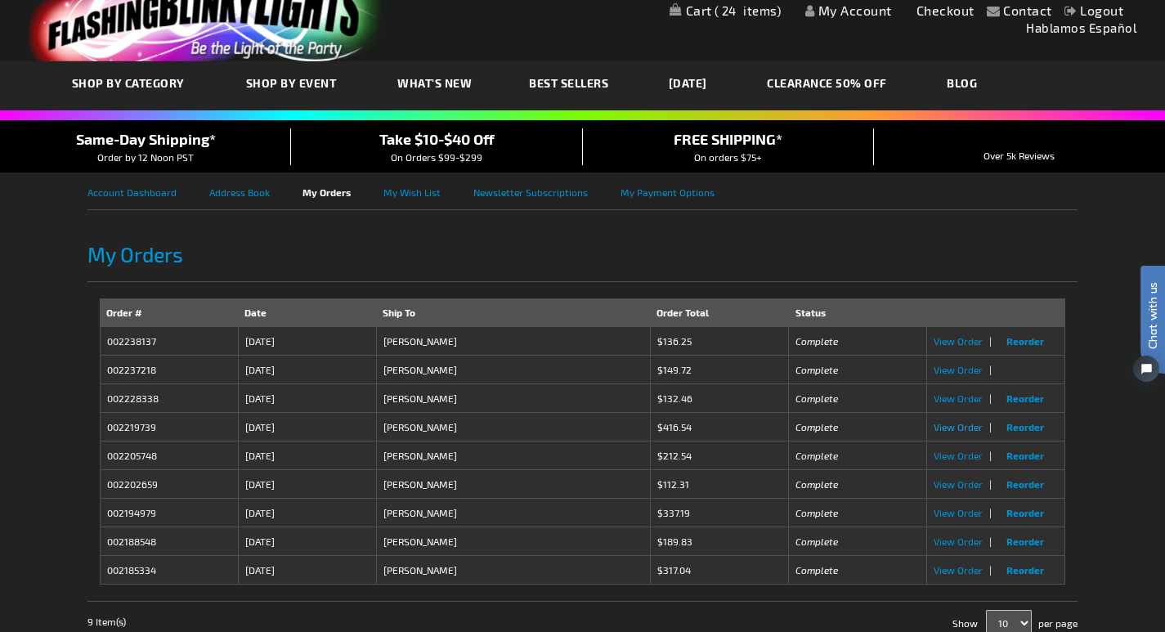
click at [948, 427] on span "View Order" at bounding box center [958, 426] width 49 height 11
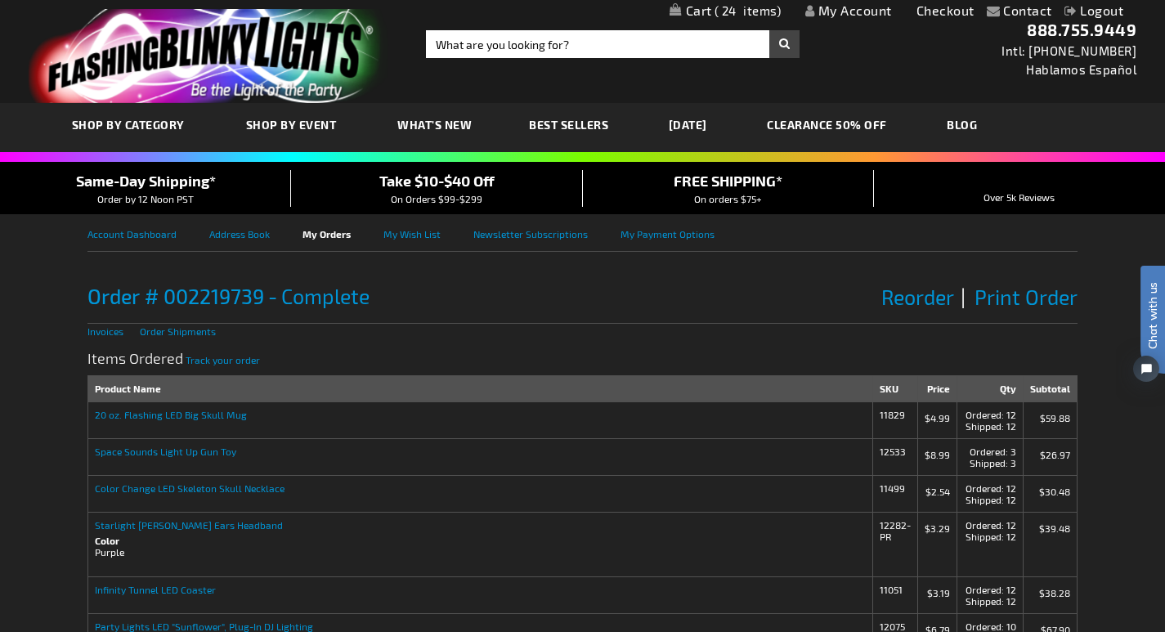
drag, startPoint x: 1162, startPoint y: 222, endPoint x: 2283, endPoint y: 418, distance: 1138.2
click at [1165, 245] on html "Chat with us" at bounding box center [1140, 316] width 49 height 286
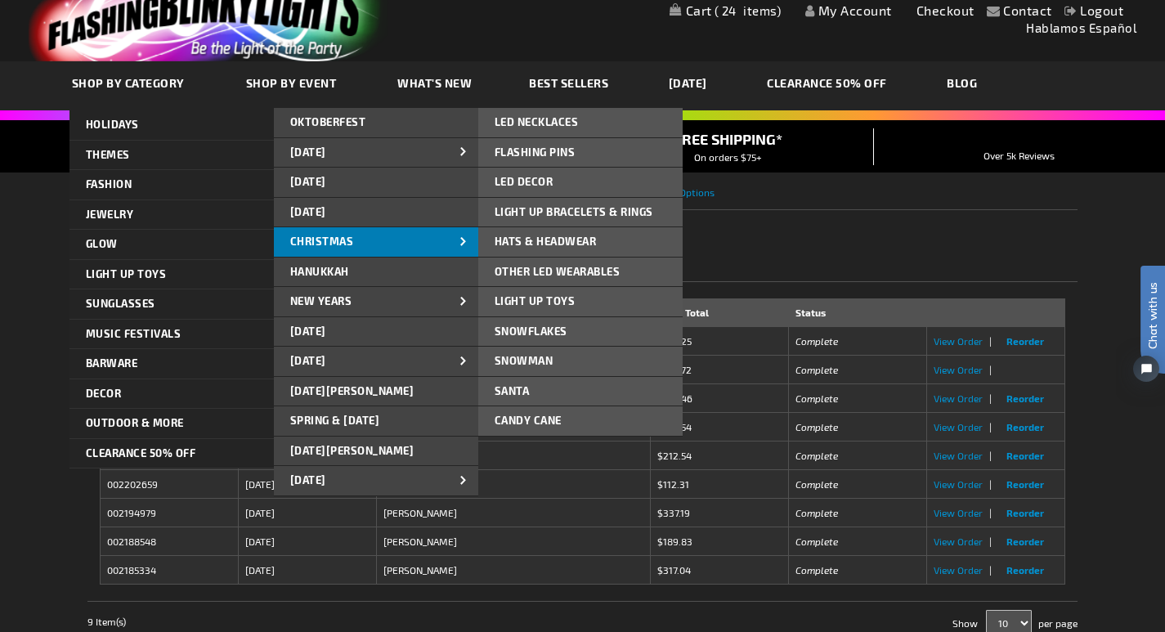
click at [324, 241] on span "CHRISTMAS" at bounding box center [322, 241] width 64 height 13
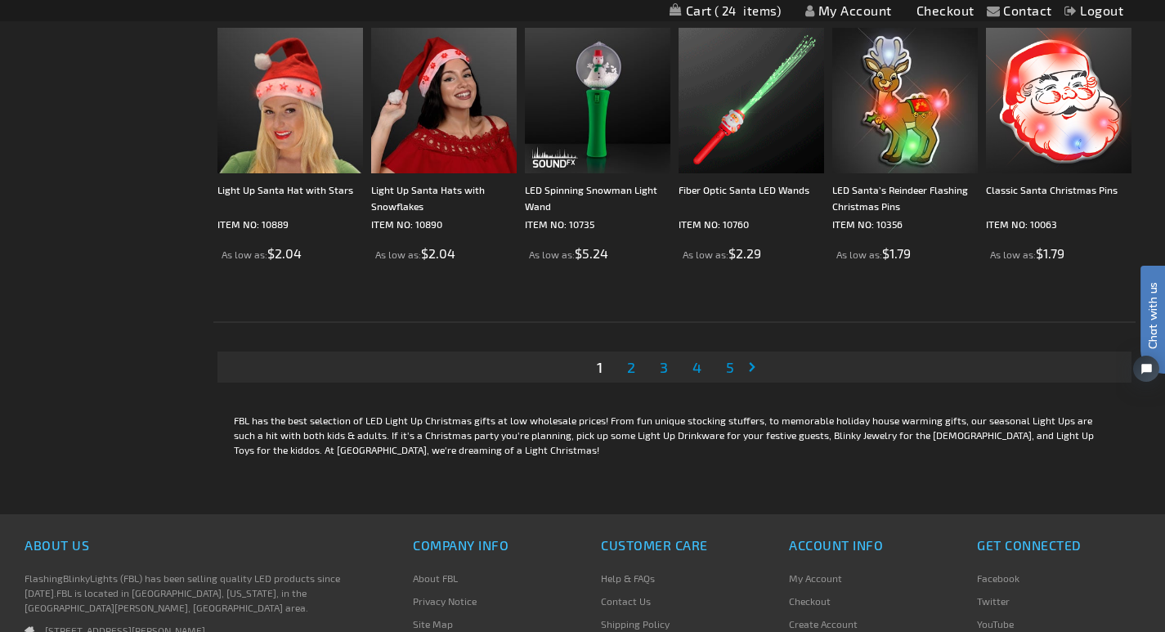
scroll to position [3262, 0]
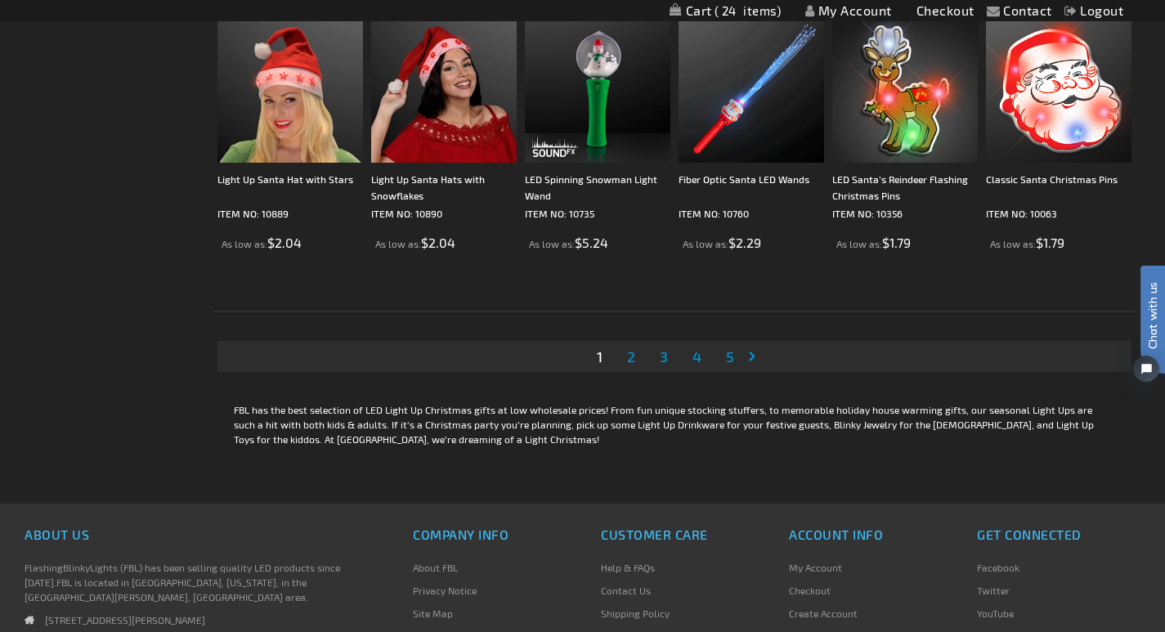
drag, startPoint x: 1170, startPoint y: 85, endPoint x: 1177, endPoint y: 559, distance: 474.4
click at [627, 358] on span "2" at bounding box center [631, 357] width 8 height 18
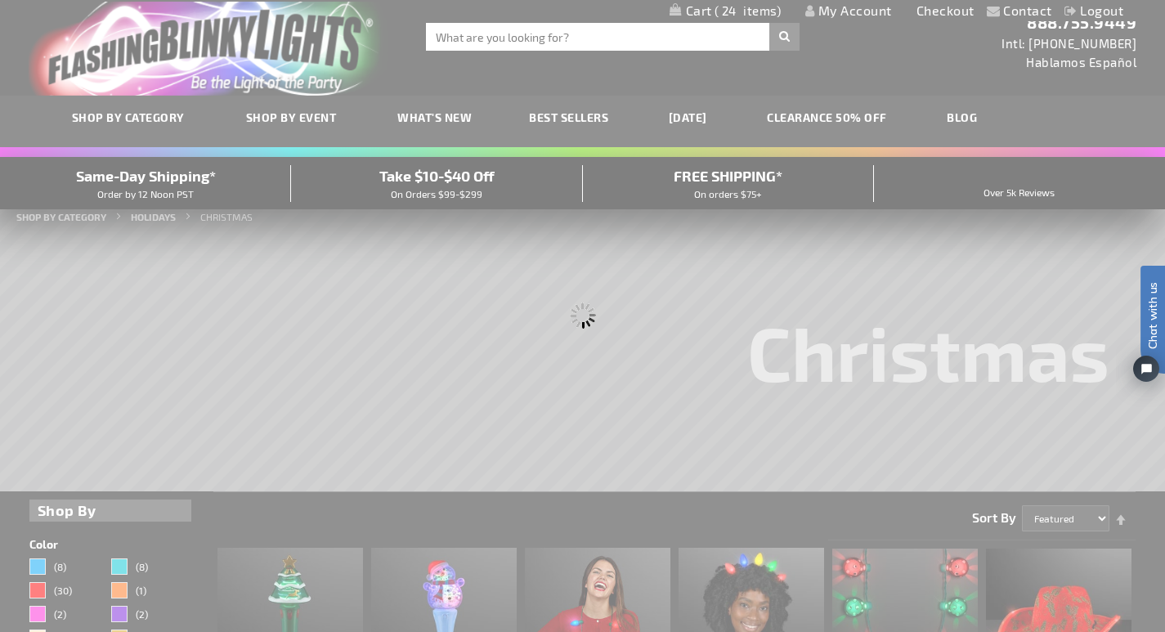
scroll to position [0, 0]
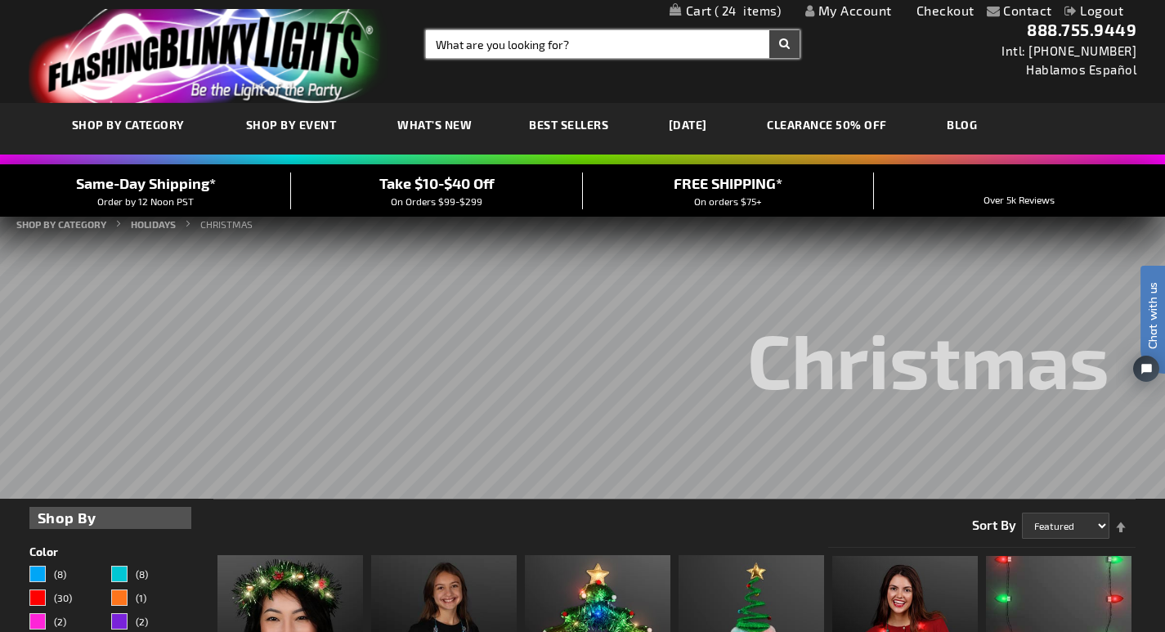
click at [498, 46] on input "Search" at bounding box center [613, 44] width 374 height 28
type input "new christmas"
click at [770, 30] on button "Search" at bounding box center [785, 44] width 30 height 28
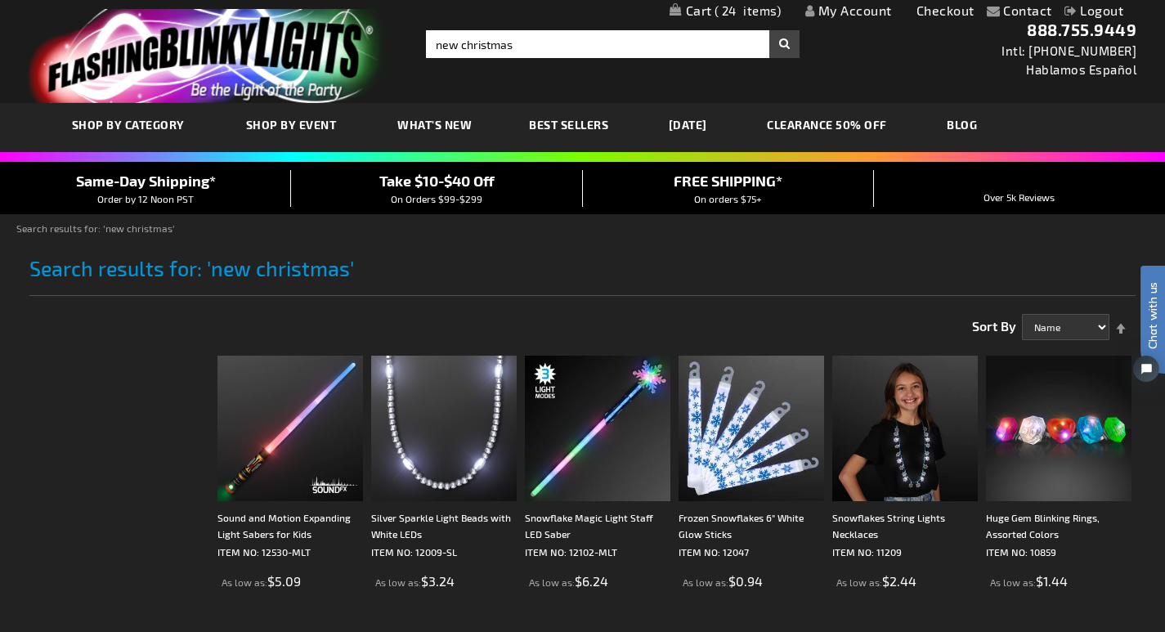
click at [456, 123] on span "What's New" at bounding box center [434, 125] width 74 height 14
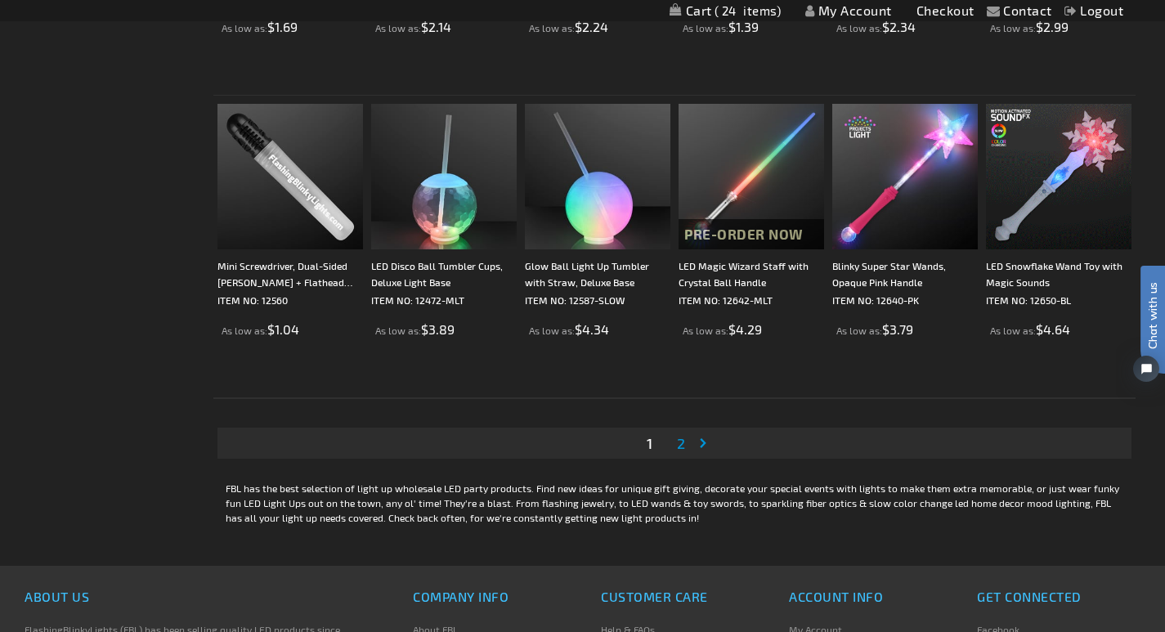
scroll to position [2981, 0]
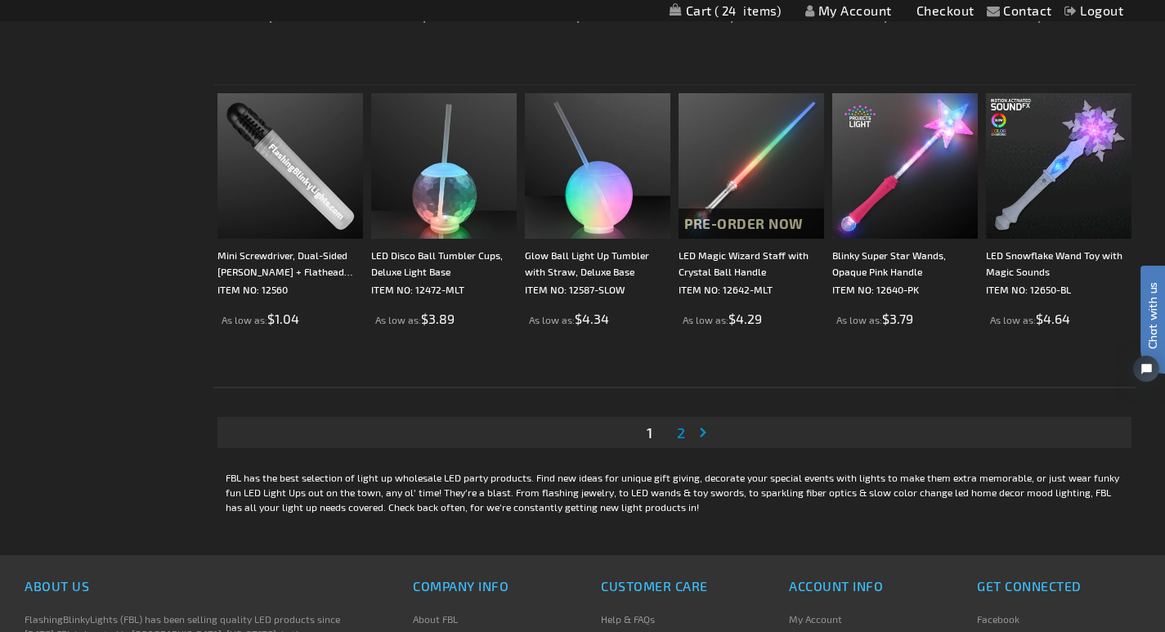
click at [698, 431] on link "Page Next" at bounding box center [706, 432] width 16 height 25
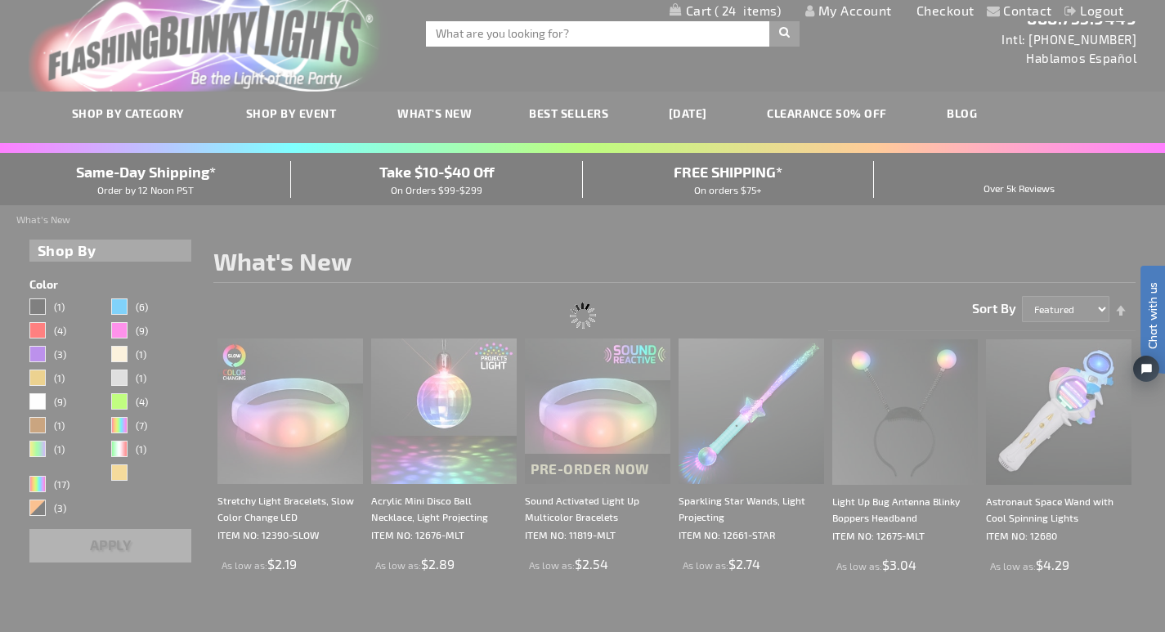
scroll to position [0, 0]
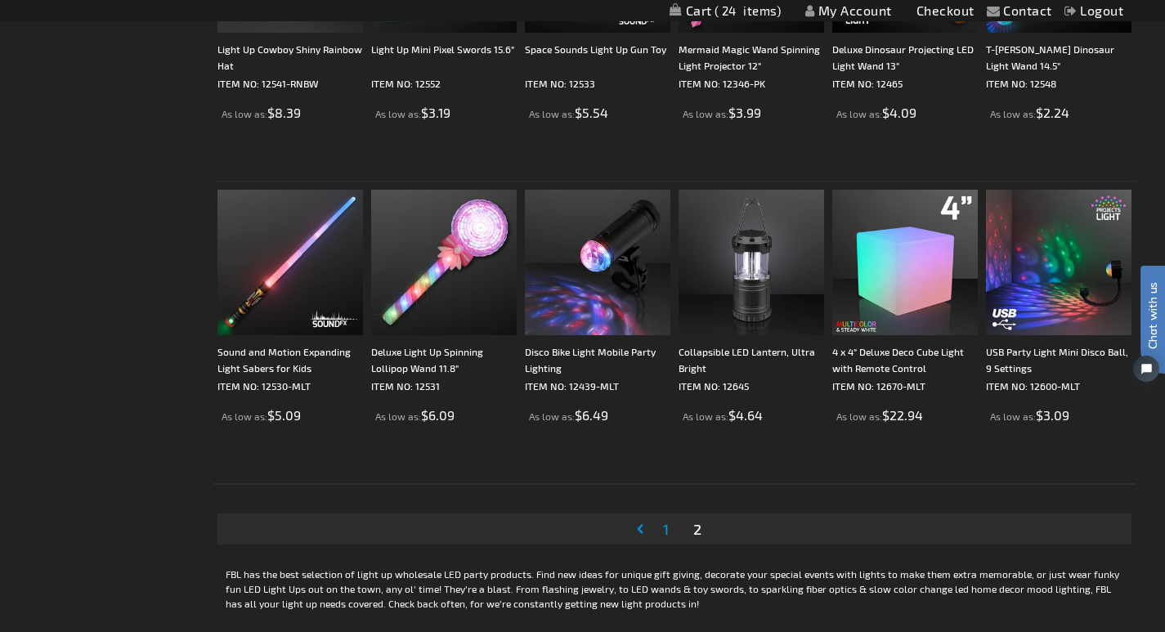
scroll to position [2890, 0]
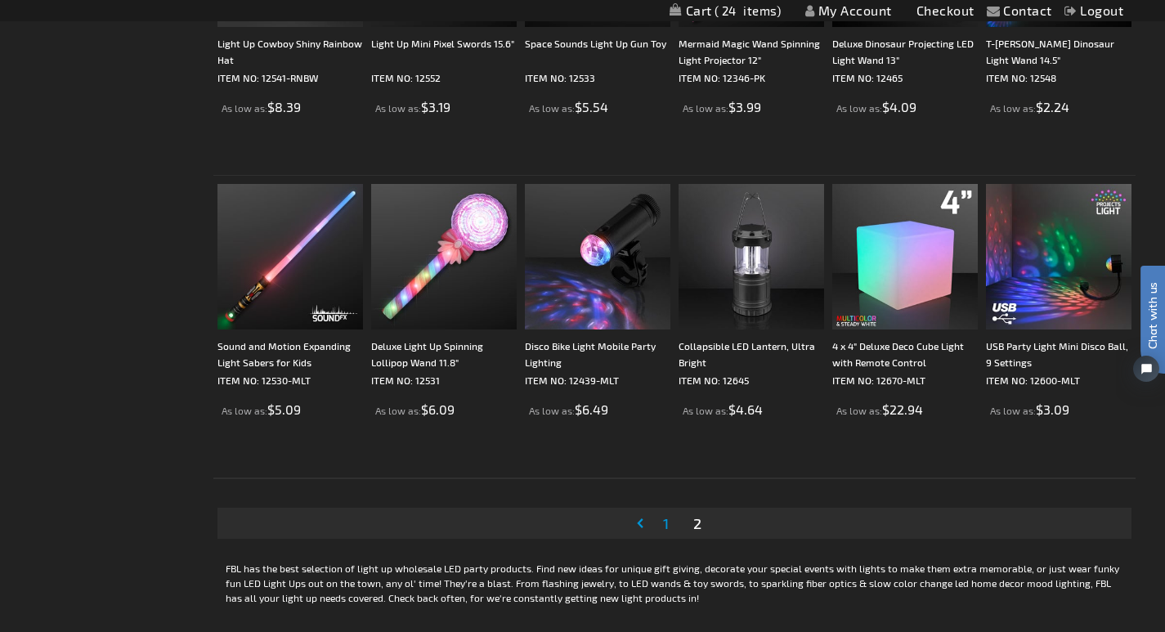
click at [694, 528] on span "2" at bounding box center [698, 523] width 8 height 18
click at [694, 527] on span "2" at bounding box center [698, 523] width 8 height 18
click at [635, 525] on link "Page Previous" at bounding box center [643, 523] width 16 height 25
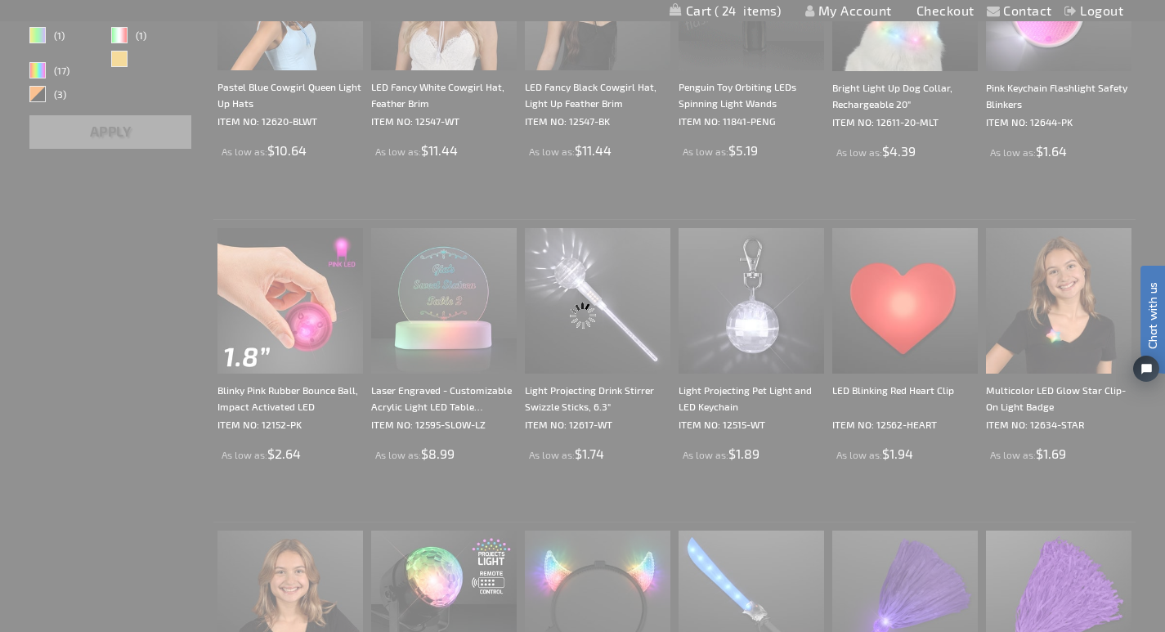
scroll to position [92, 0]
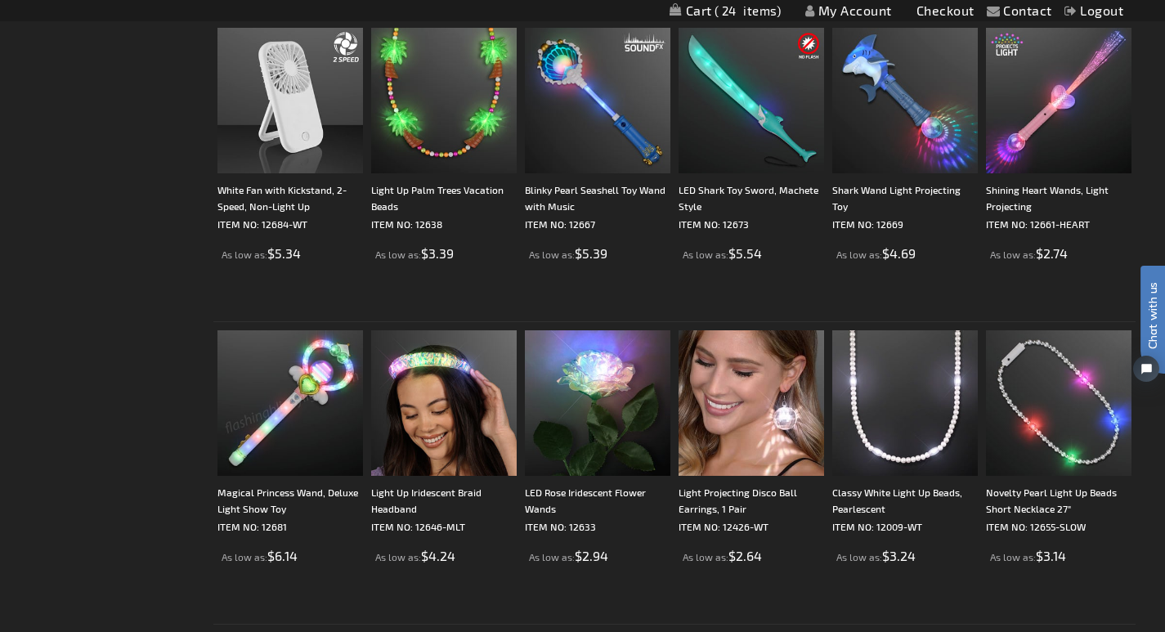
scroll to position [810, 0]
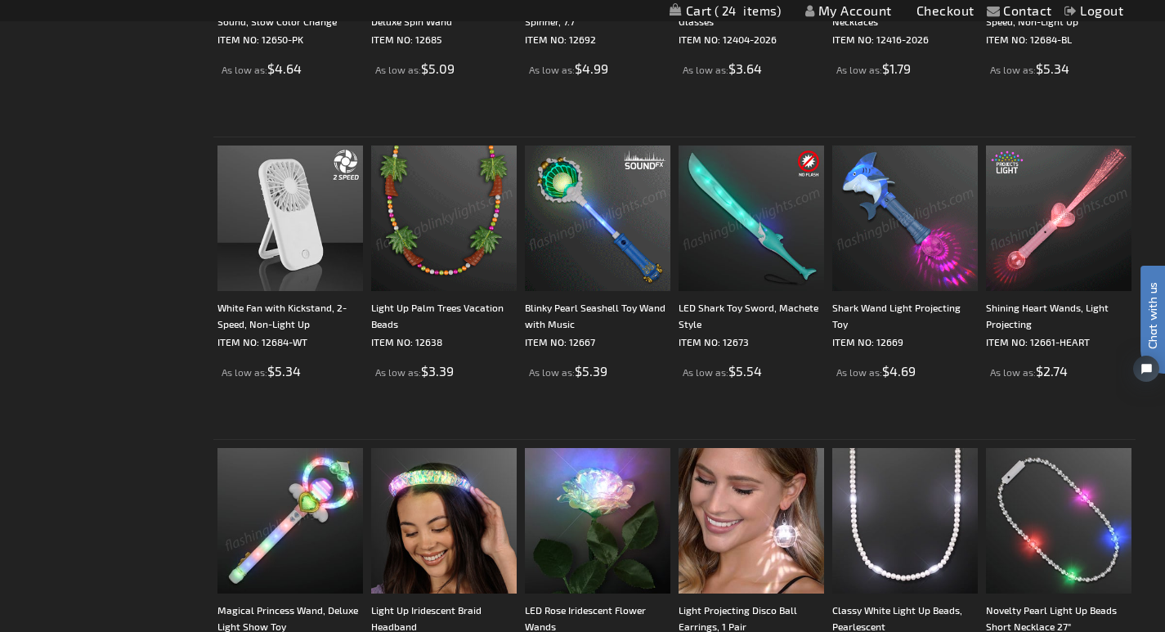
drag, startPoint x: 1164, startPoint y: 216, endPoint x: 1177, endPoint y: 263, distance: 48.4
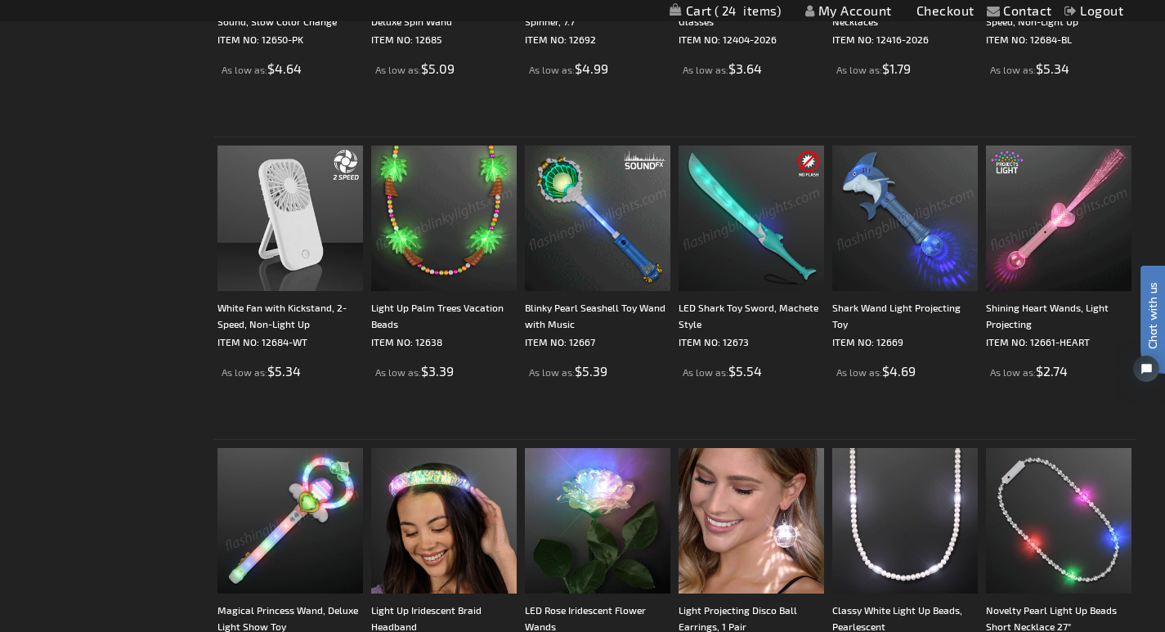
click at [1165, 263] on html "Chat with us" at bounding box center [1140, 316] width 49 height 286
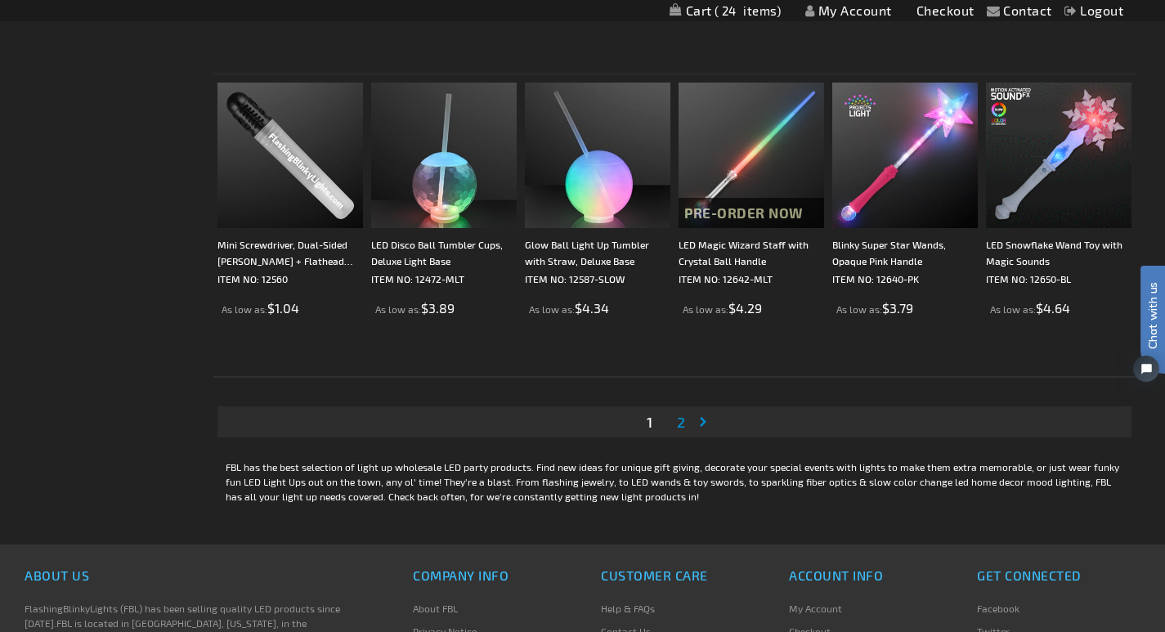
scroll to position [3061, 0]
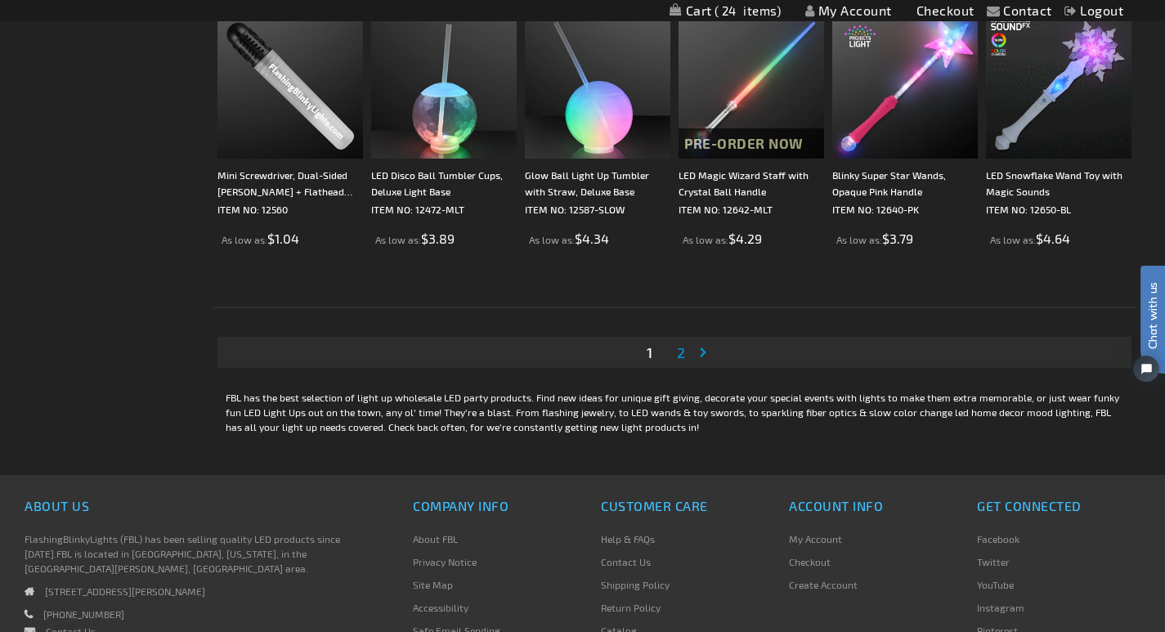
click at [698, 352] on link "Page Next" at bounding box center [706, 352] width 16 height 25
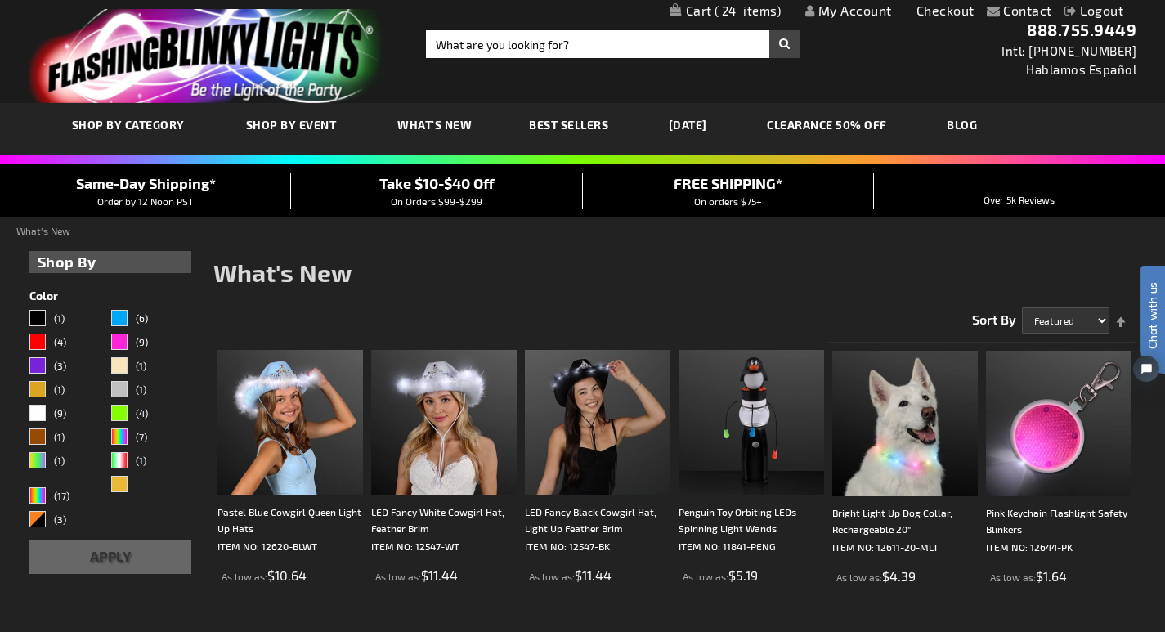
click at [692, 121] on link "[DATE]" at bounding box center [688, 124] width 63 height 55
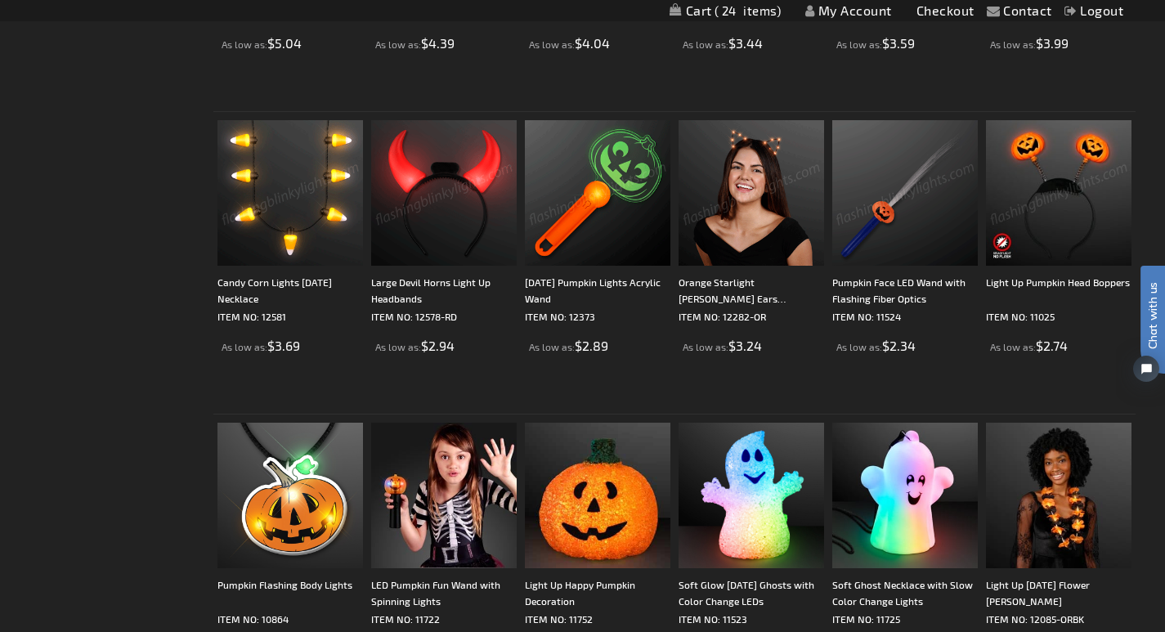
scroll to position [1594, 0]
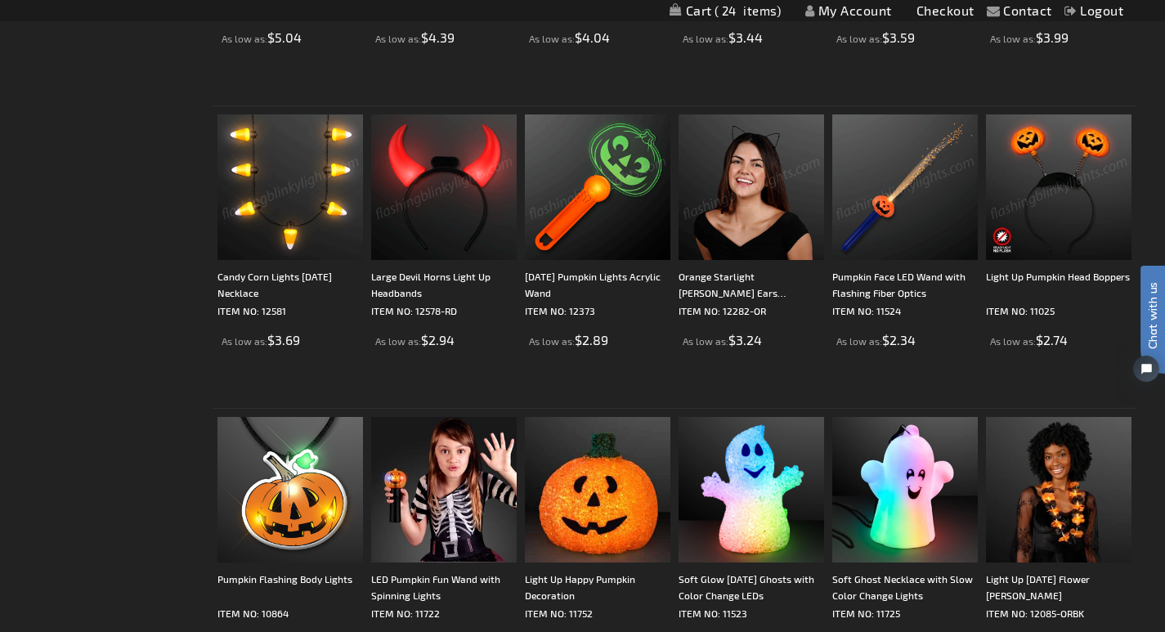
click at [738, 260] on img at bounding box center [752, 187] width 146 height 146
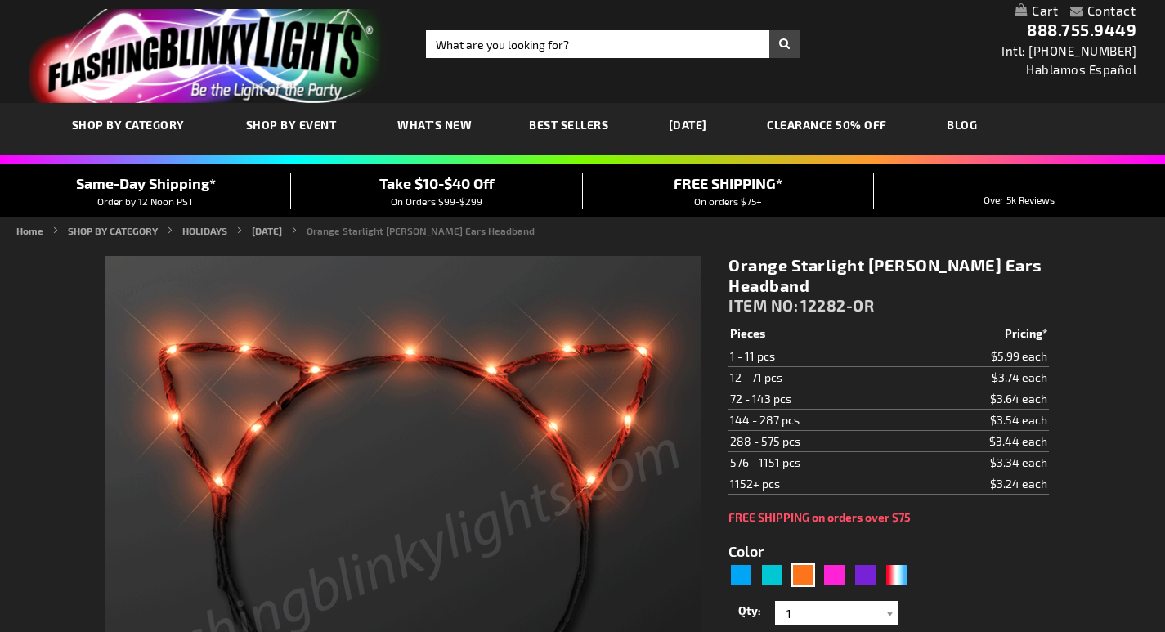
type input "5637"
click at [739, 376] on td "12 - 71 pcs" at bounding box center [816, 377] width 174 height 21
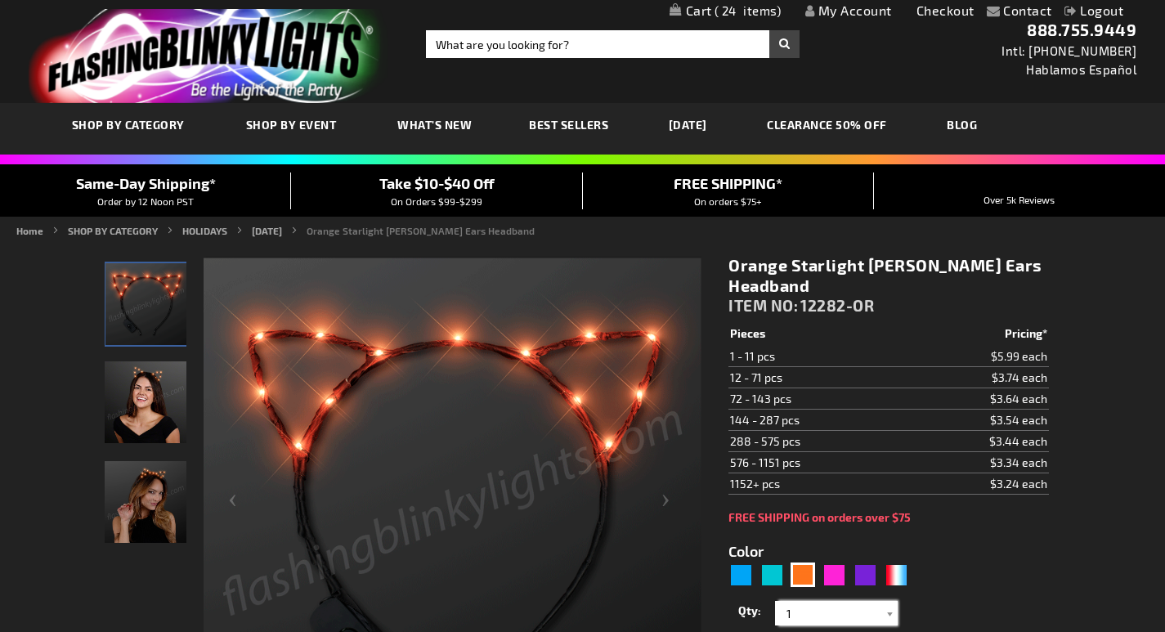
click at [794, 613] on input "1" at bounding box center [838, 613] width 119 height 25
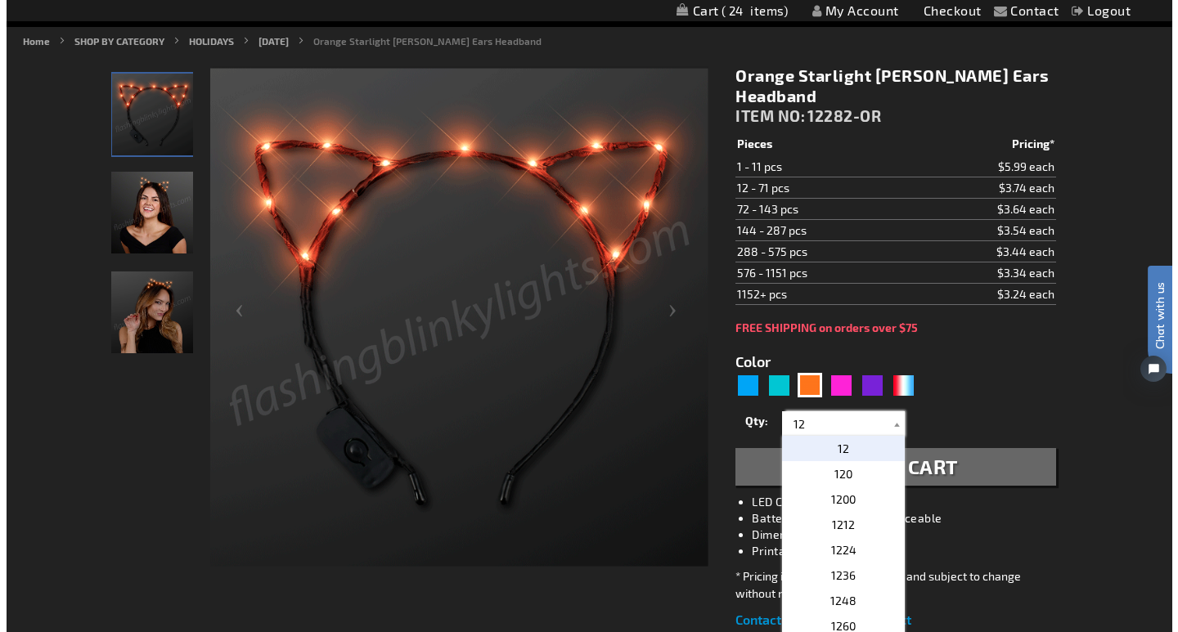
scroll to position [222, 0]
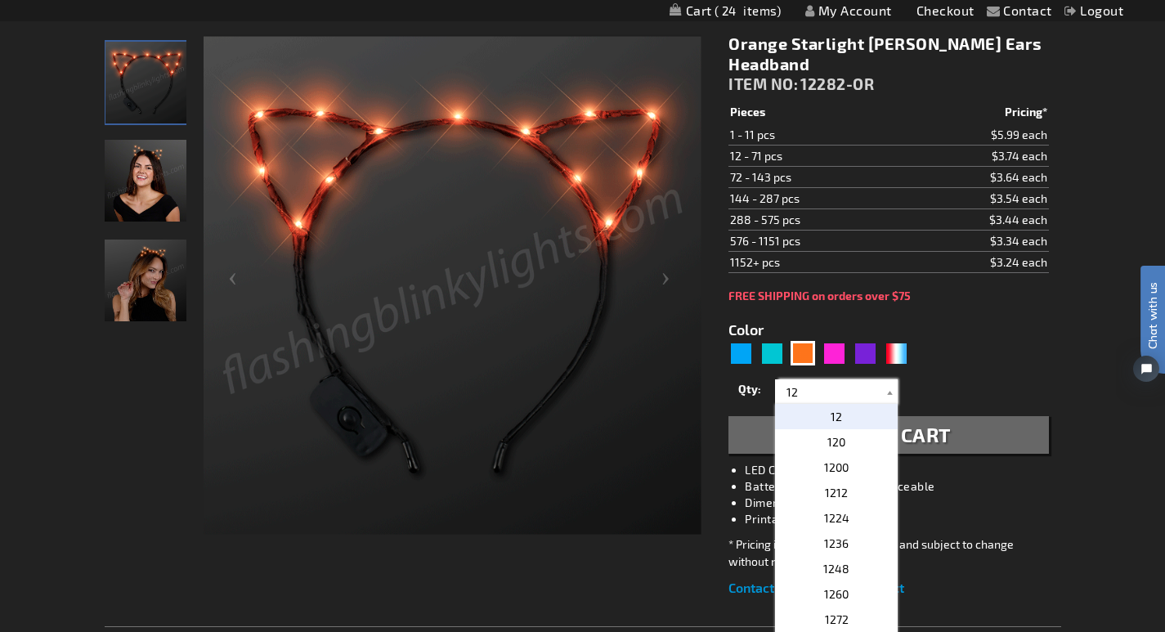
type input "12"
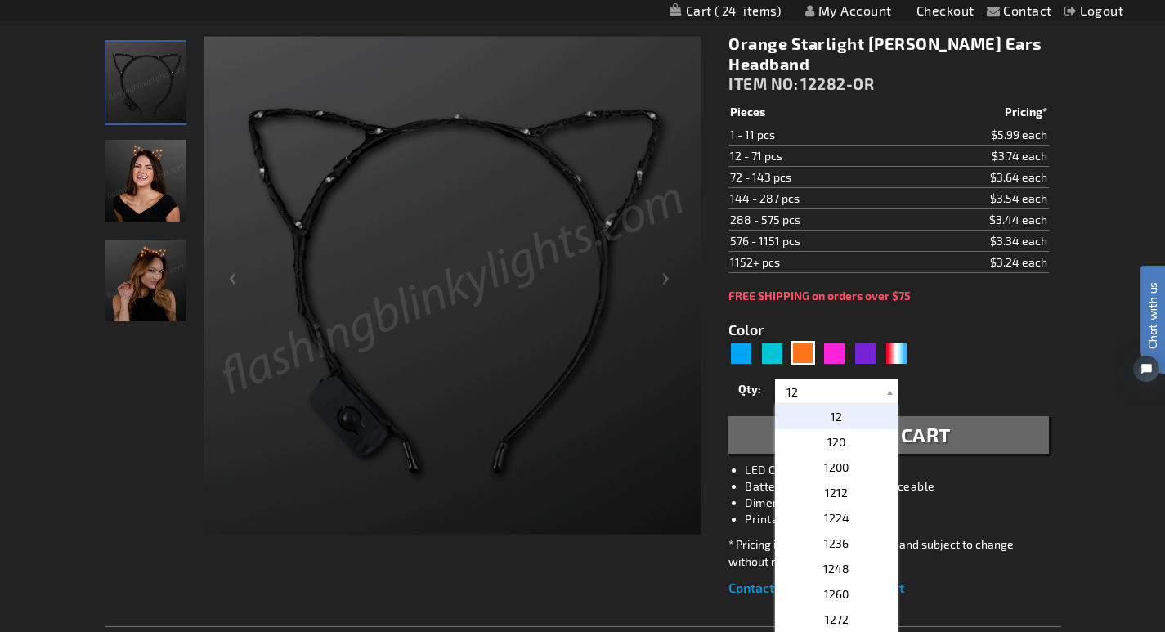
click at [986, 433] on button "Add to Cart" at bounding box center [889, 435] width 320 height 38
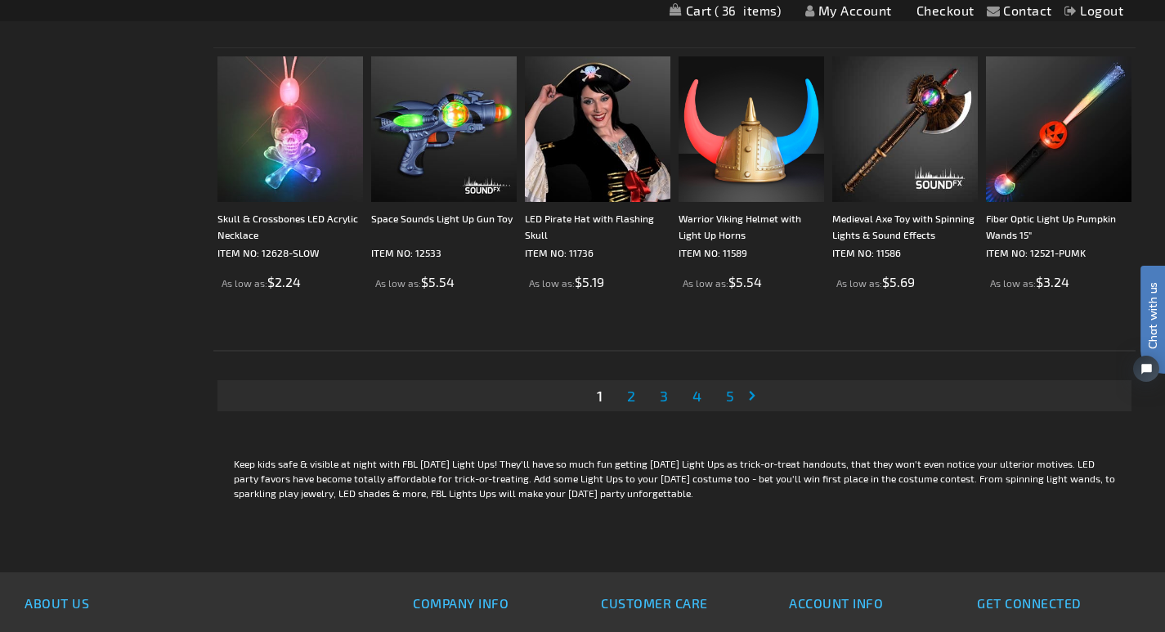
scroll to position [3171, 0]
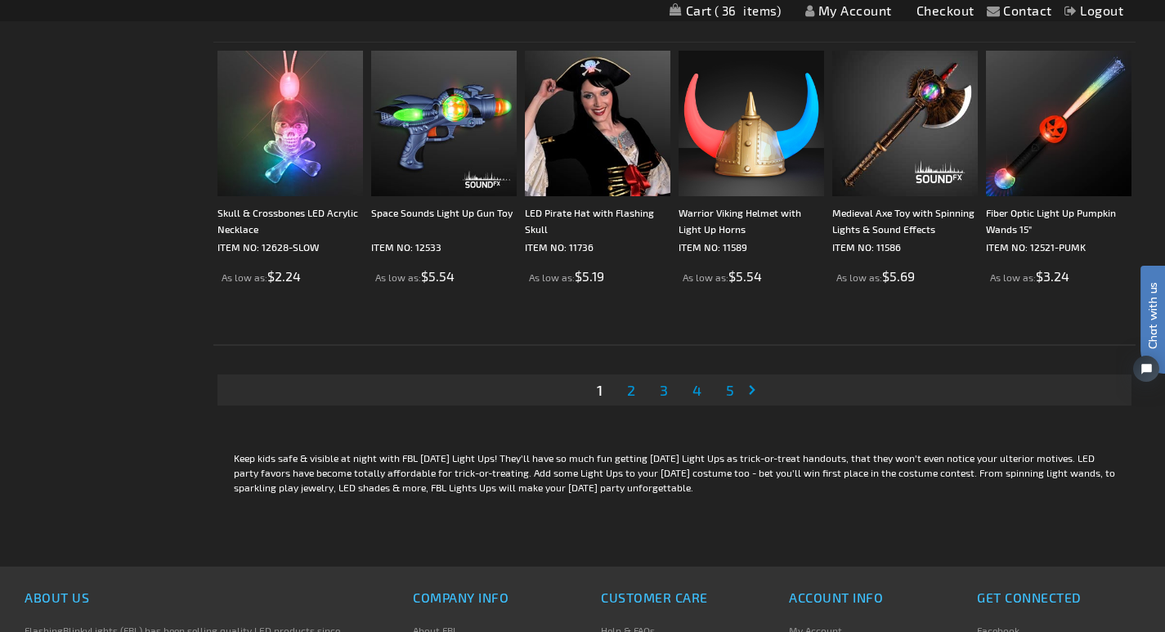
click at [627, 398] on span "2" at bounding box center [631, 390] width 8 height 18
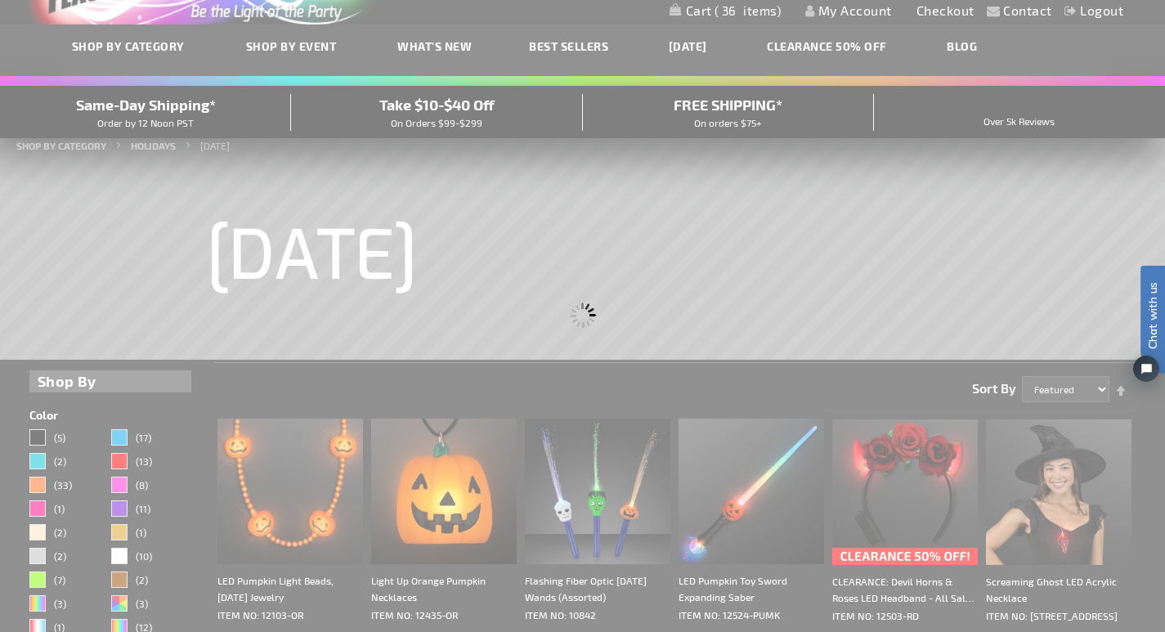
scroll to position [185, 0]
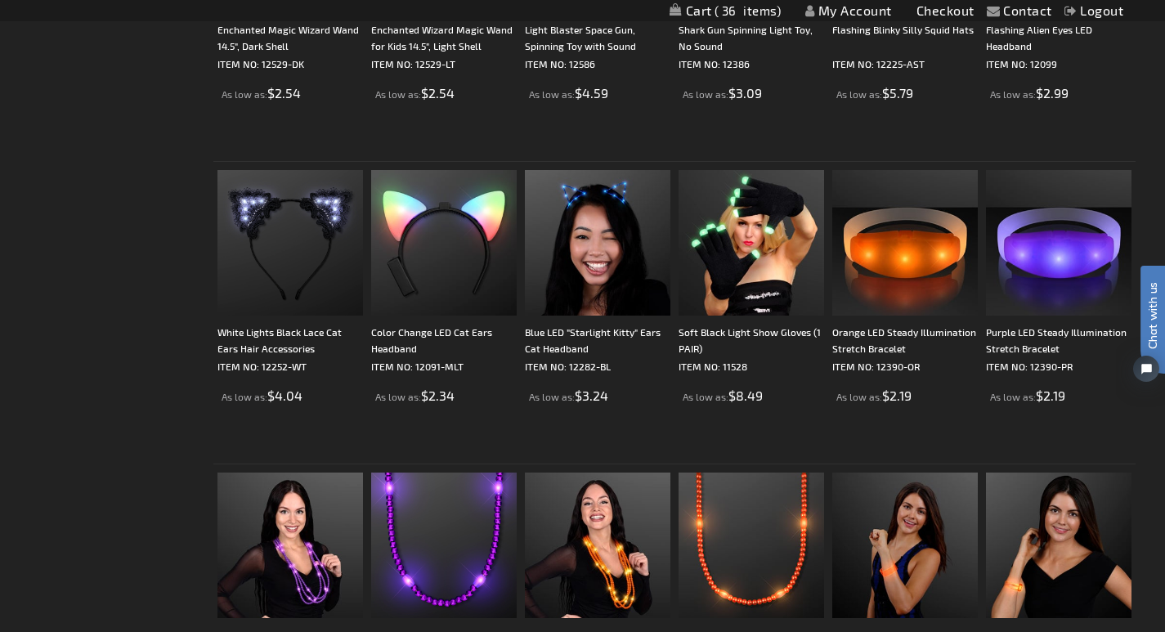
scroll to position [2149, 0]
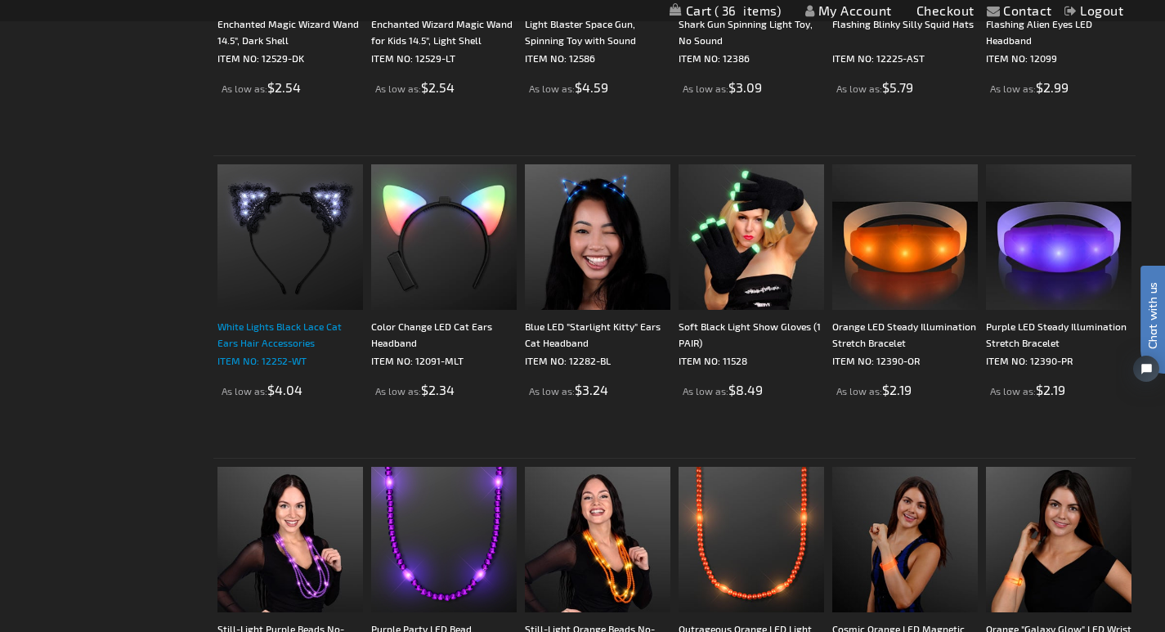
click at [218, 351] on div "White Lights Black Lace Cat Ears Hair Accessories" at bounding box center [291, 334] width 146 height 33
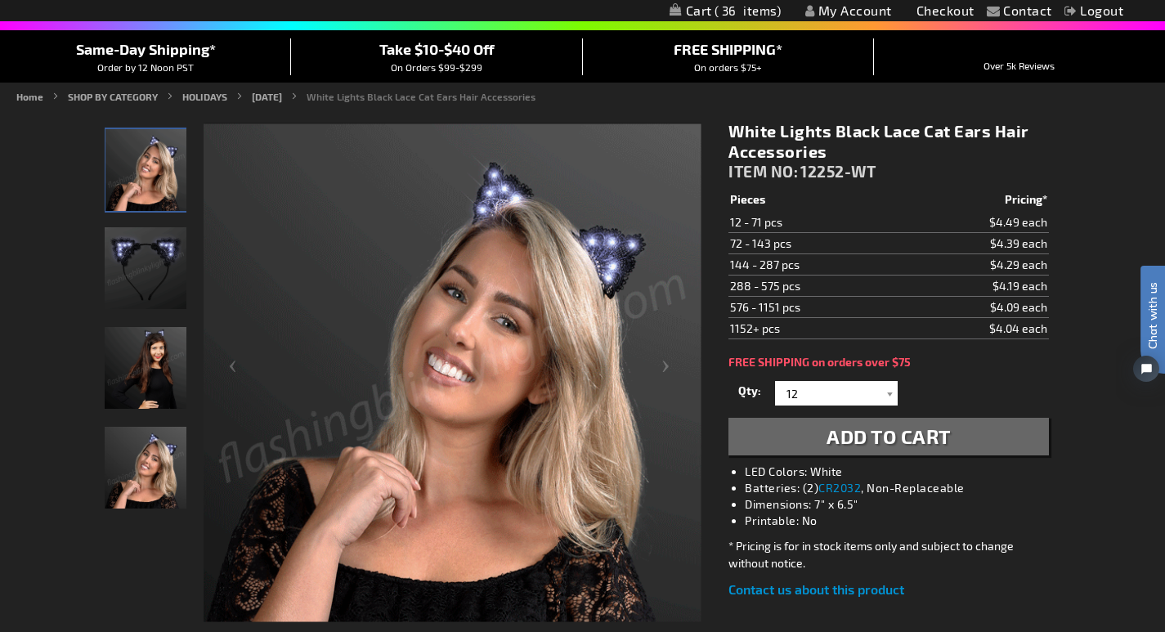
scroll to position [137, 0]
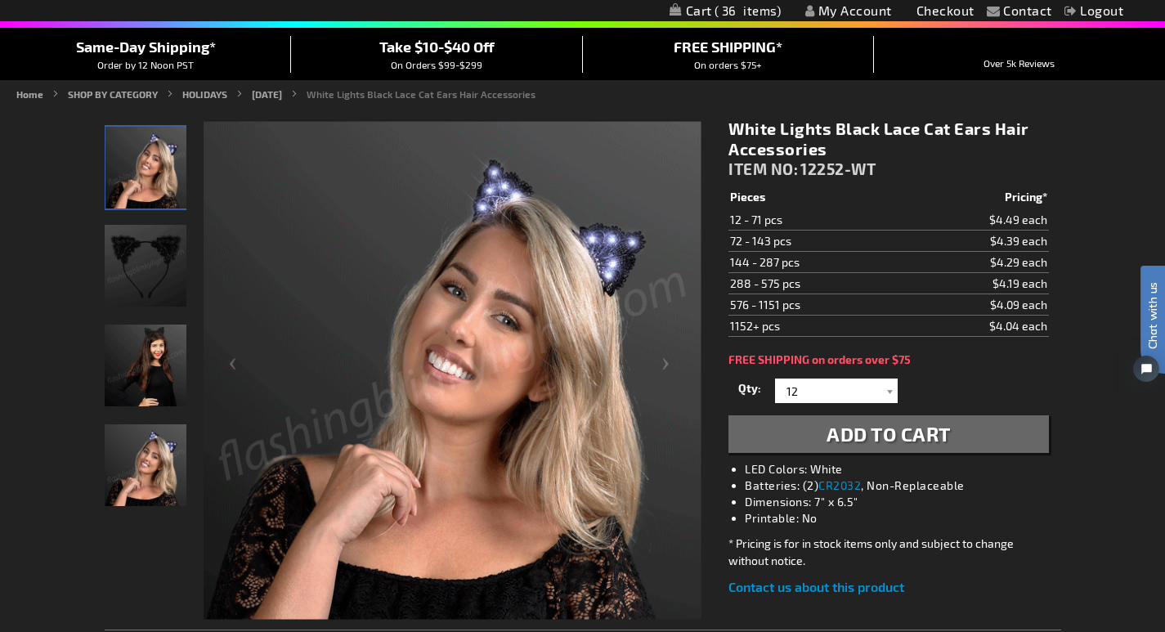
drag, startPoint x: 1172, startPoint y: 149, endPoint x: 1177, endPoint y: 193, distance: 44.4
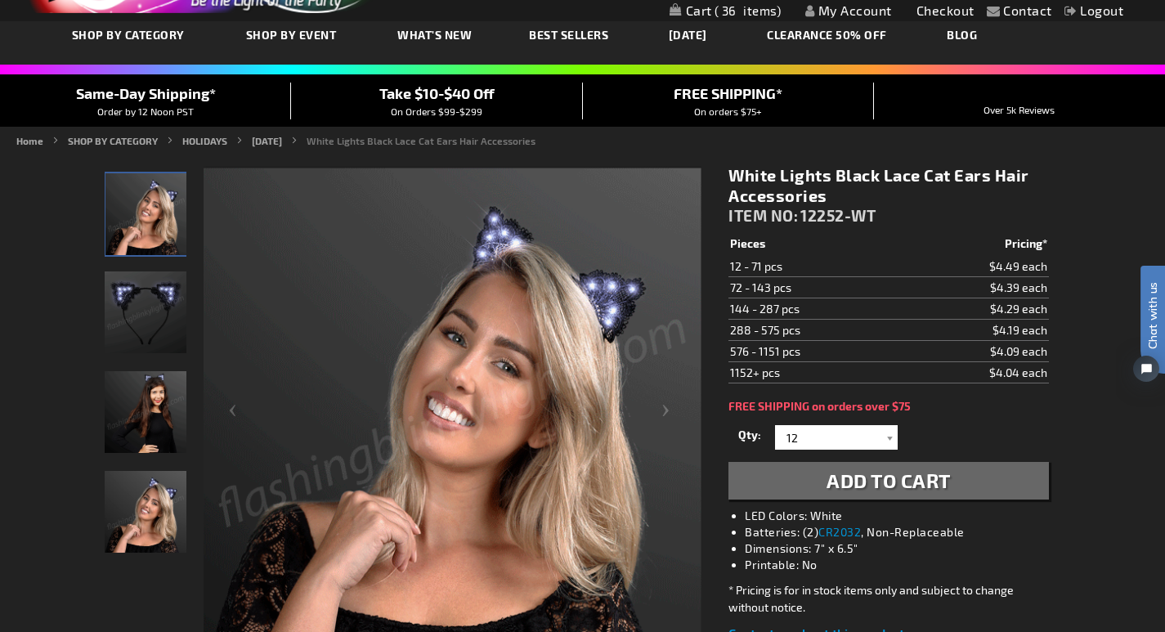
scroll to position [88, 0]
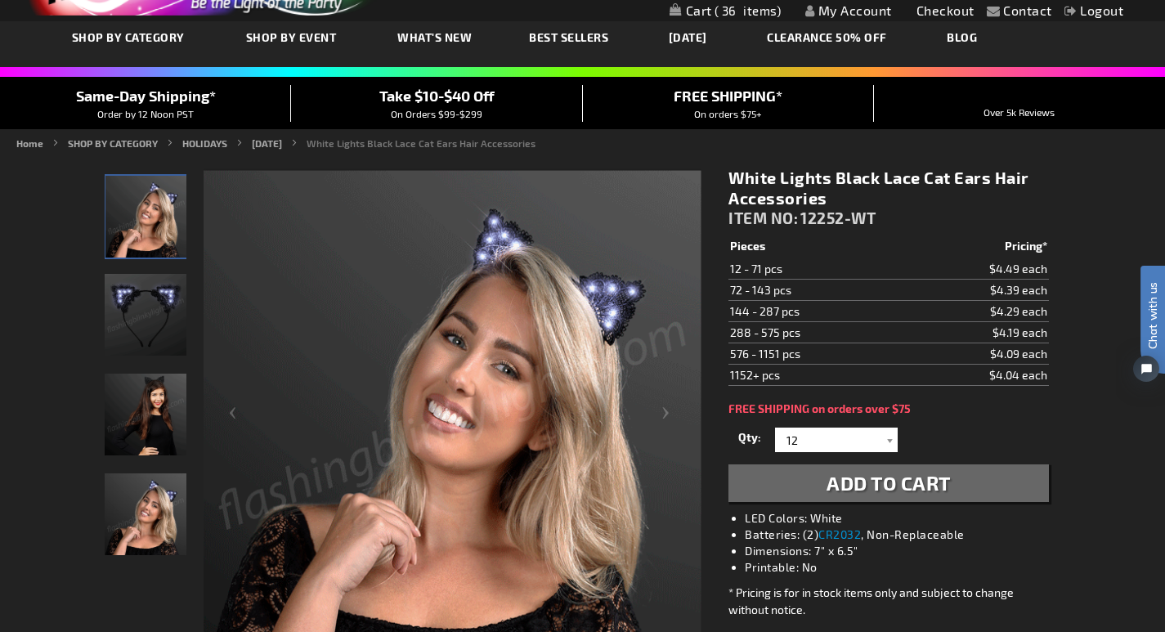
click at [907, 483] on span "Add to Cart" at bounding box center [889, 483] width 124 height 24
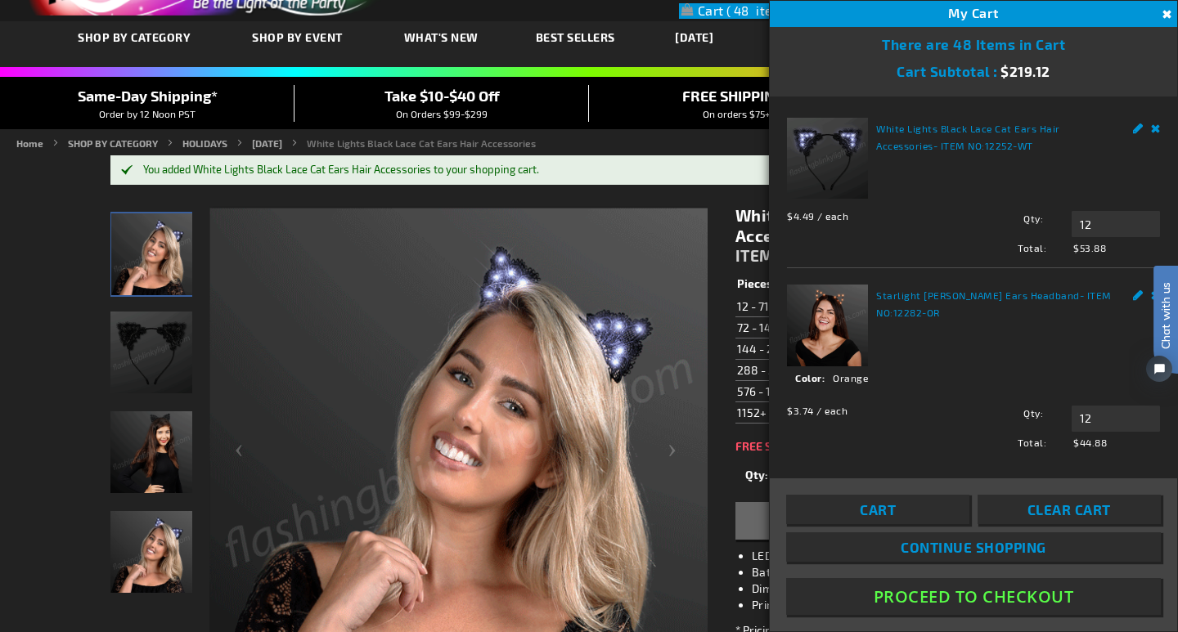
drag, startPoint x: 1167, startPoint y: 191, endPoint x: 1169, endPoint y: 124, distance: 67.1
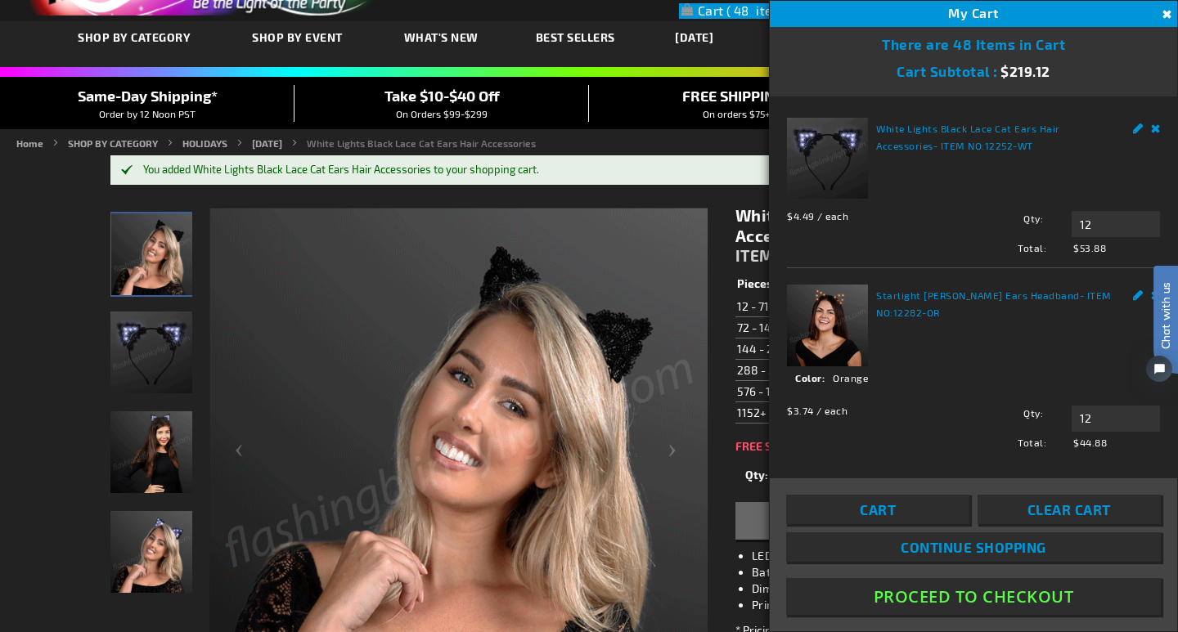
click at [1169, 173] on html "Chat with us" at bounding box center [1153, 316] width 49 height 286
drag, startPoint x: 1170, startPoint y: 233, endPoint x: 1169, endPoint y: 209, distance: 24.5
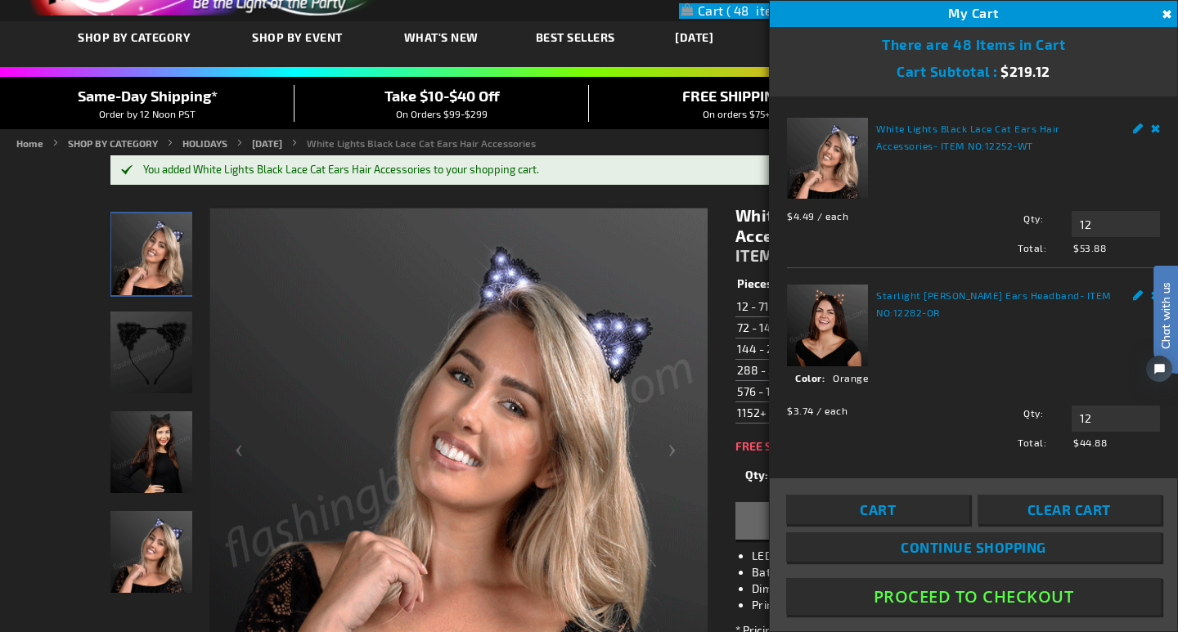
click at [1169, 209] on html "Chat with us" at bounding box center [1153, 316] width 49 height 286
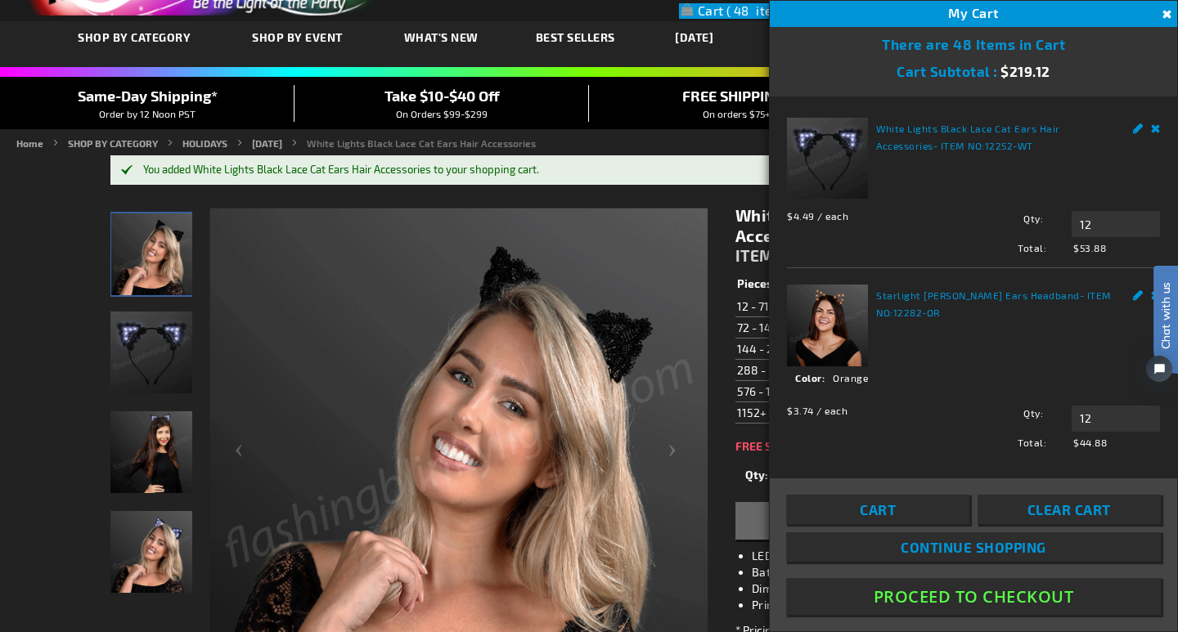
click at [1166, 9] on button "Close" at bounding box center [1165, 15] width 18 height 18
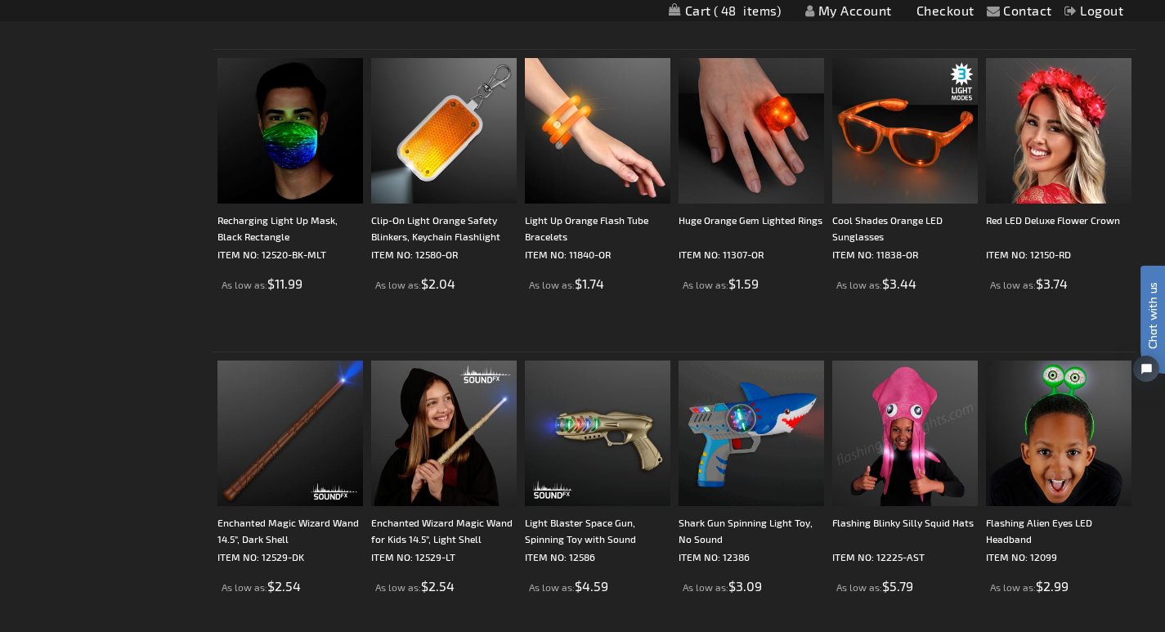
scroll to position [1701, 0]
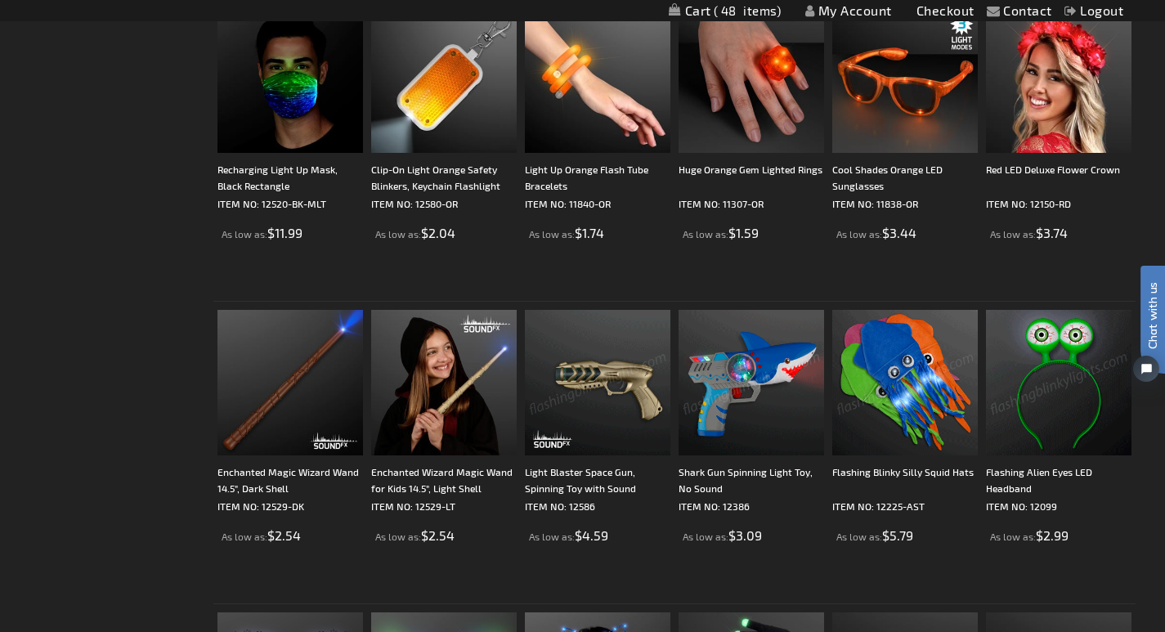
click at [580, 400] on img at bounding box center [598, 383] width 146 height 146
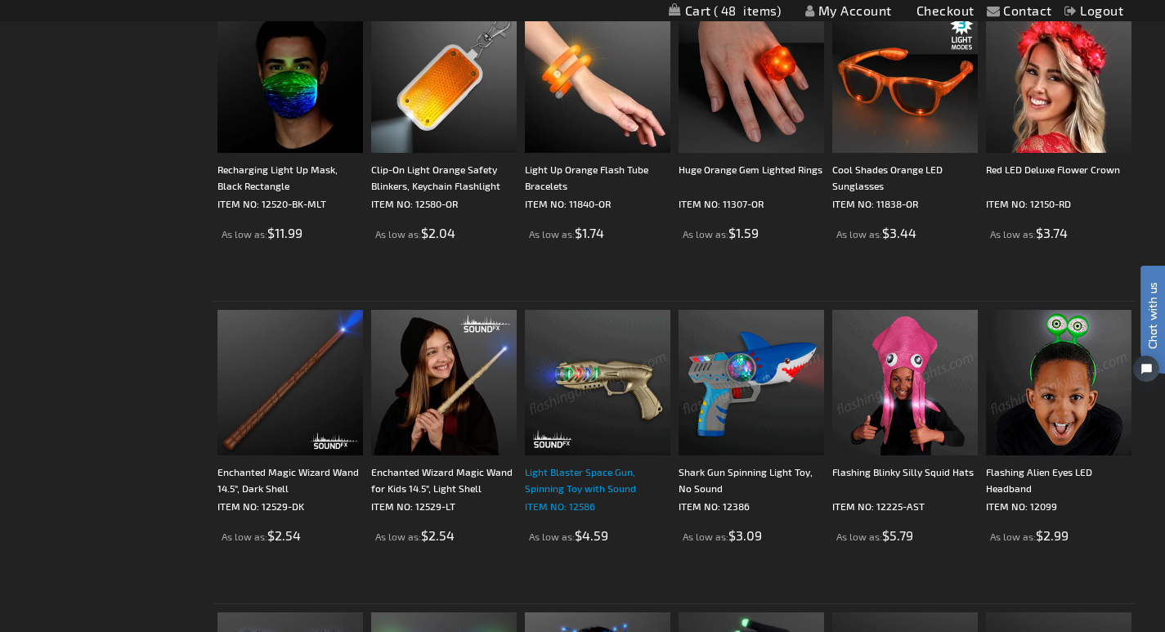
click at [537, 496] on div "Light Blaster Space Gun, Spinning Toy with Sound" at bounding box center [598, 480] width 146 height 33
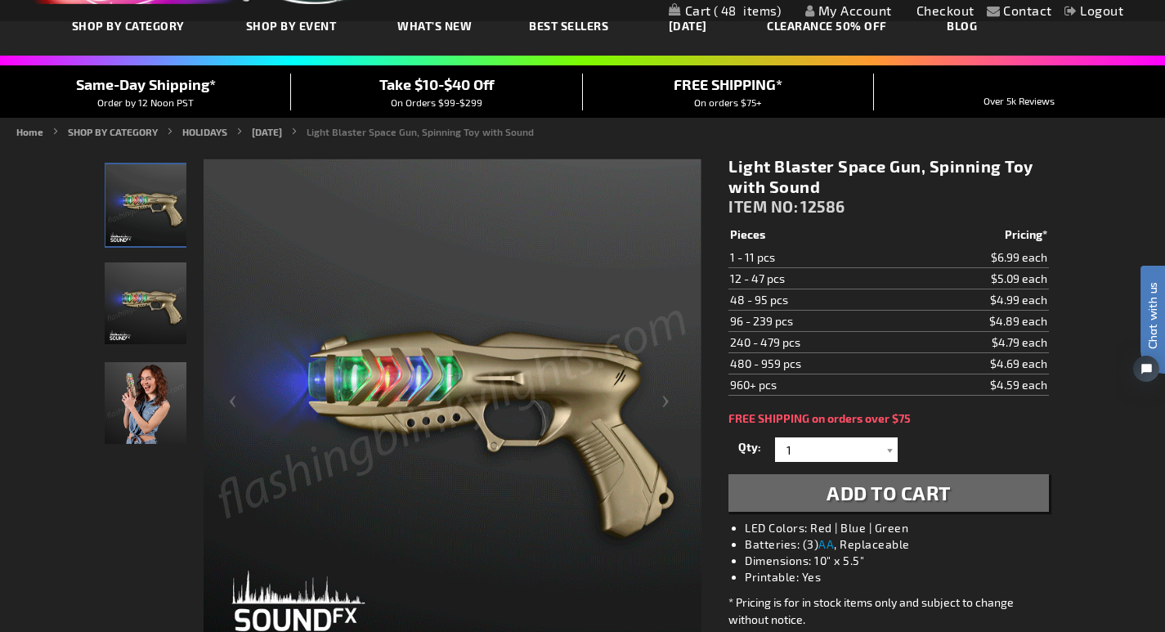
scroll to position [86, 0]
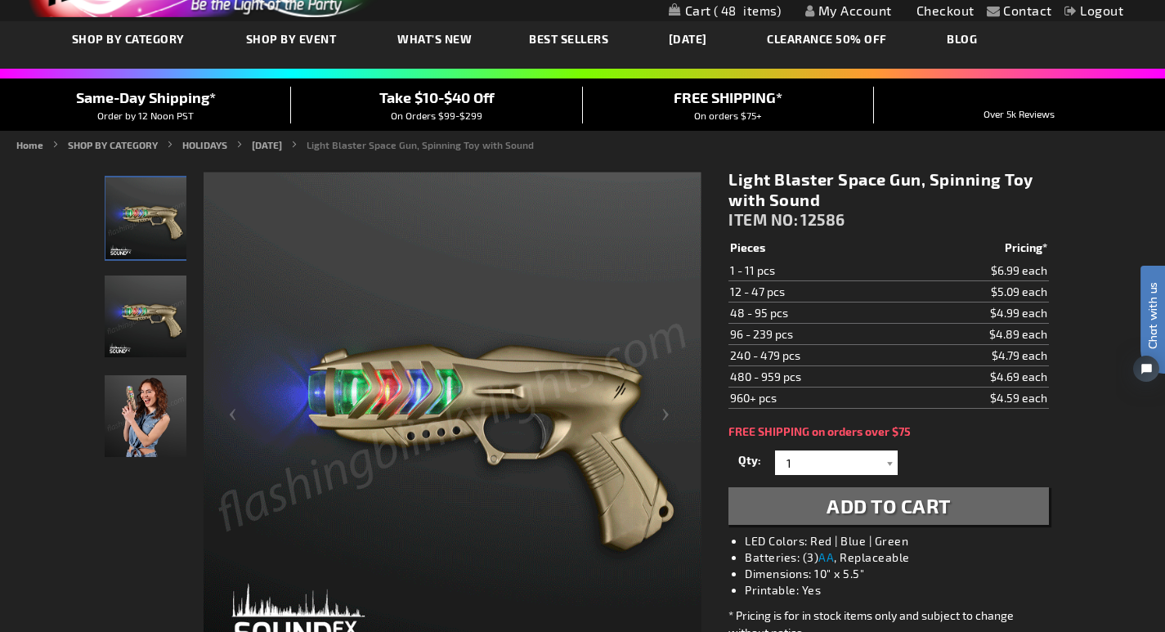
drag, startPoint x: 1165, startPoint y: 197, endPoint x: 1165, endPoint y: 139, distance: 58.1
click at [1165, 173] on html "Chat with us" at bounding box center [1140, 316] width 49 height 286
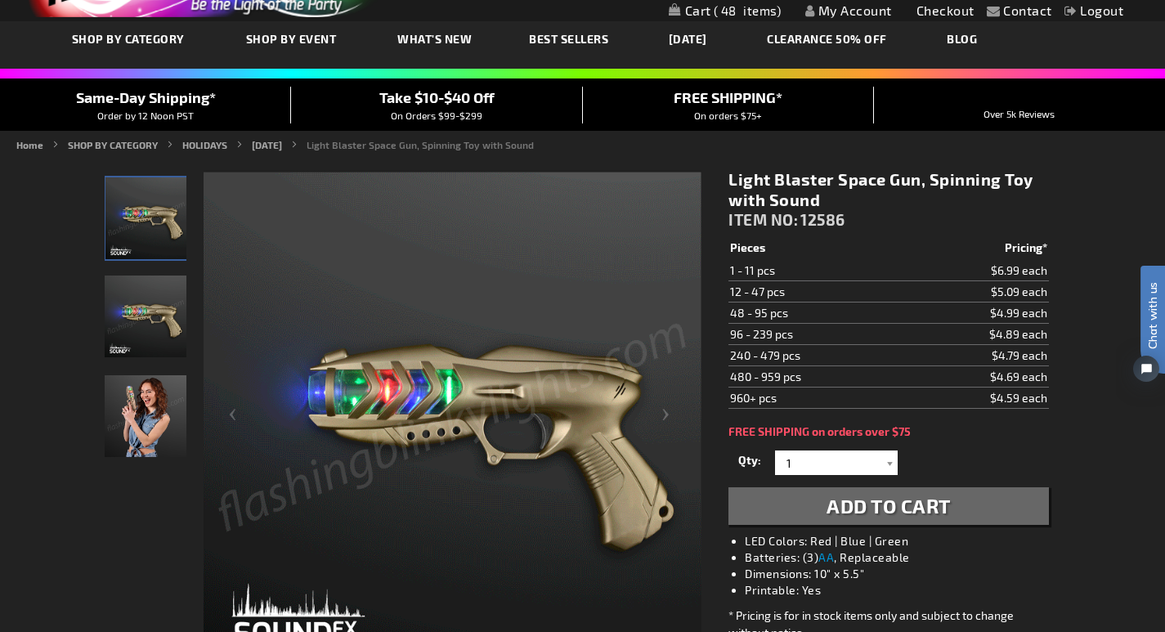
scroll to position [0, 0]
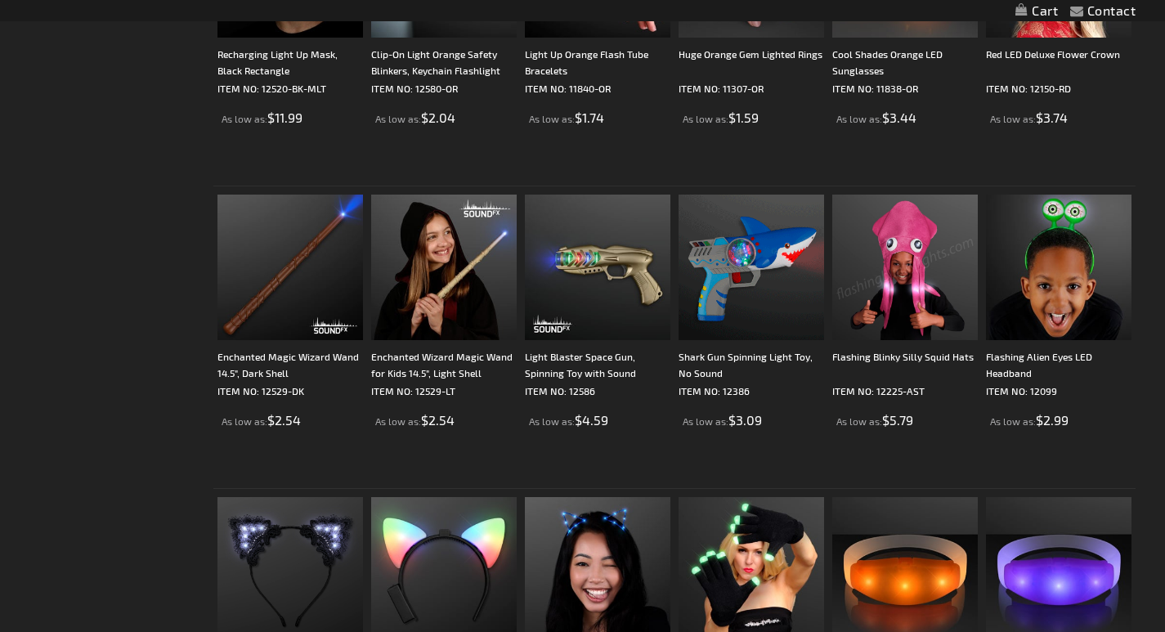
scroll to position [1699, 0]
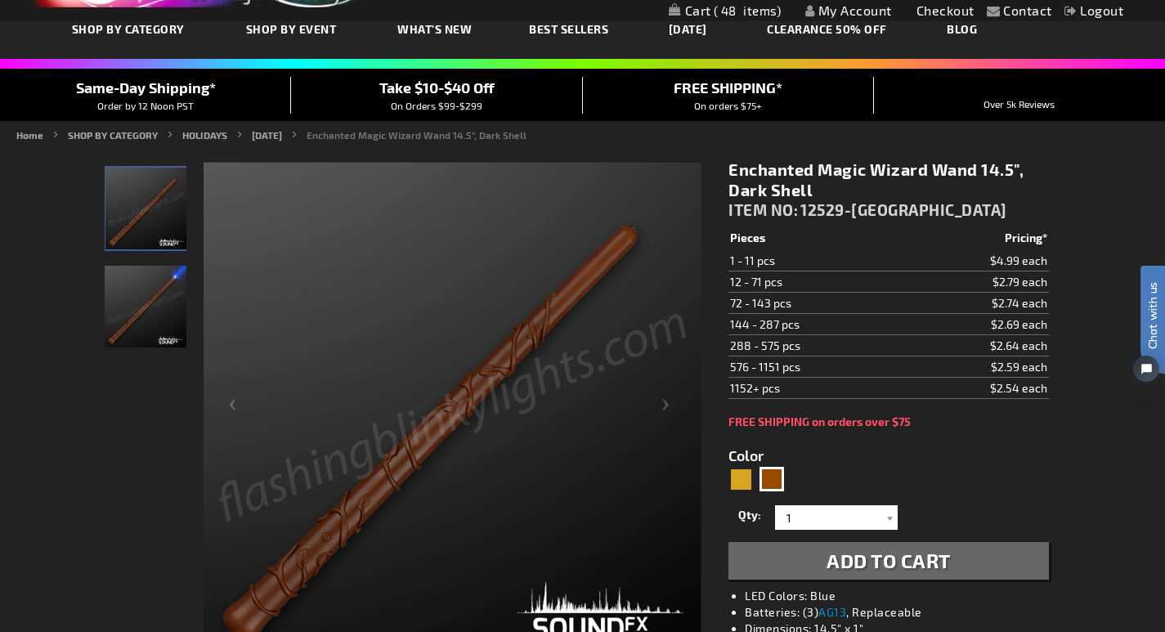
scroll to position [90, 0]
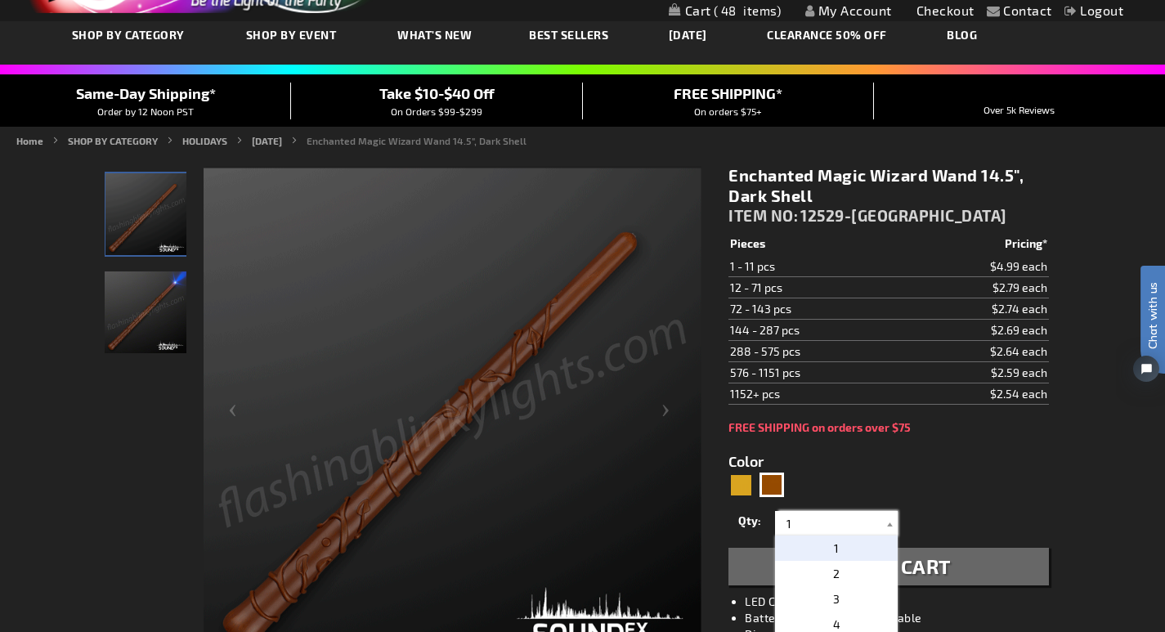
click at [798, 525] on input "1" at bounding box center [838, 523] width 119 height 25
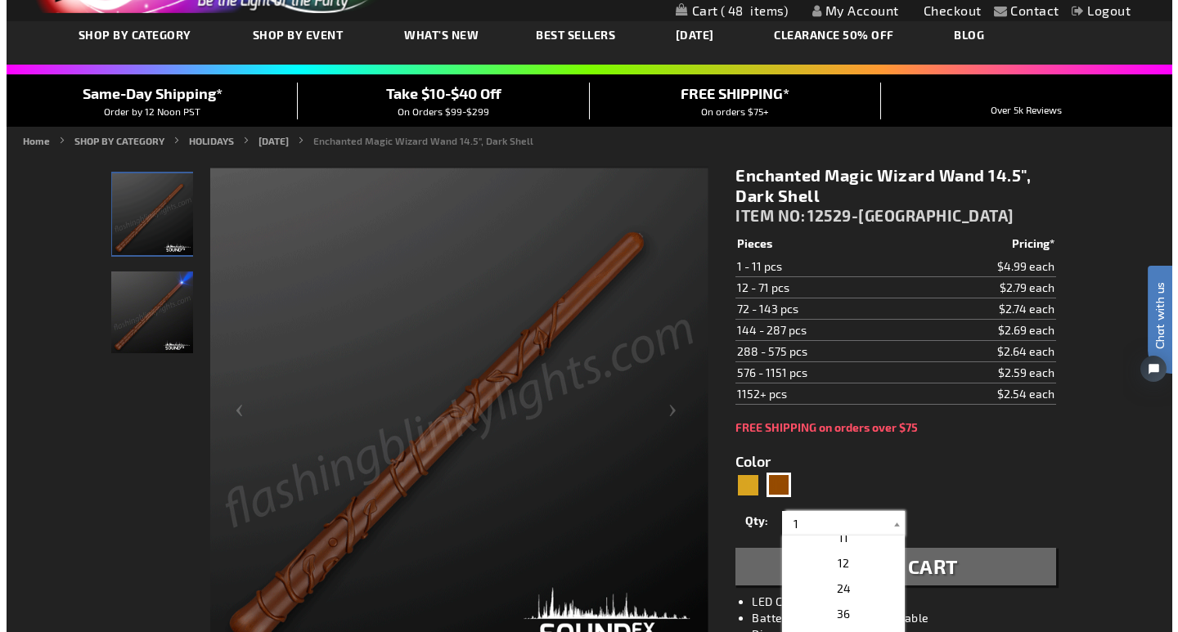
scroll to position [248, 0]
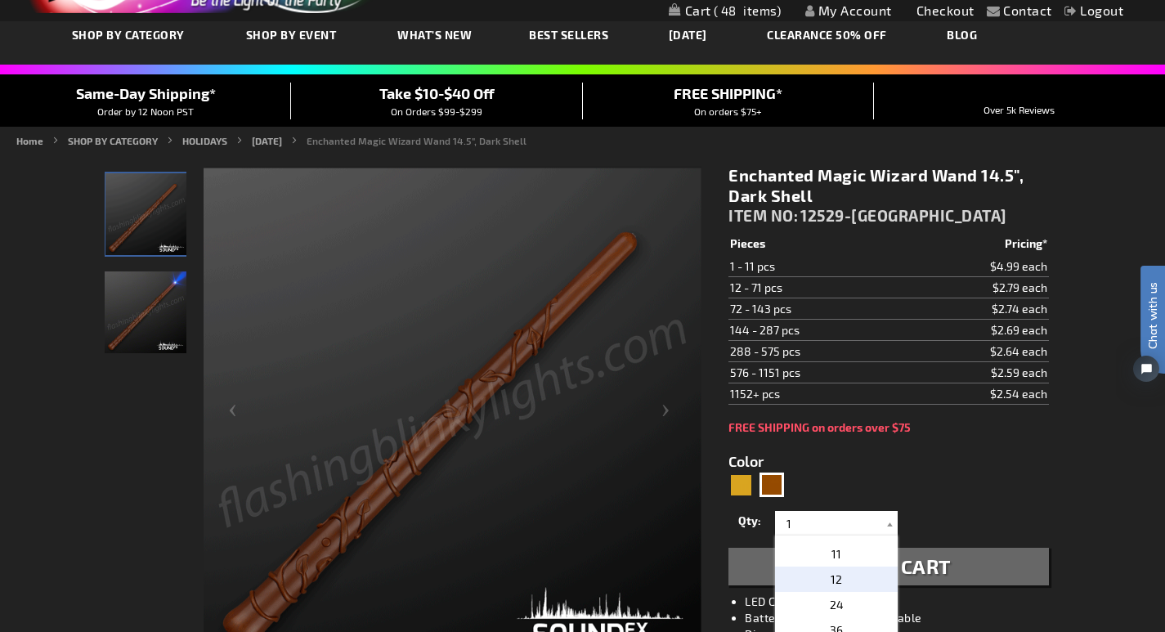
click at [833, 581] on span "12" at bounding box center [836, 579] width 11 height 14
type input "12"
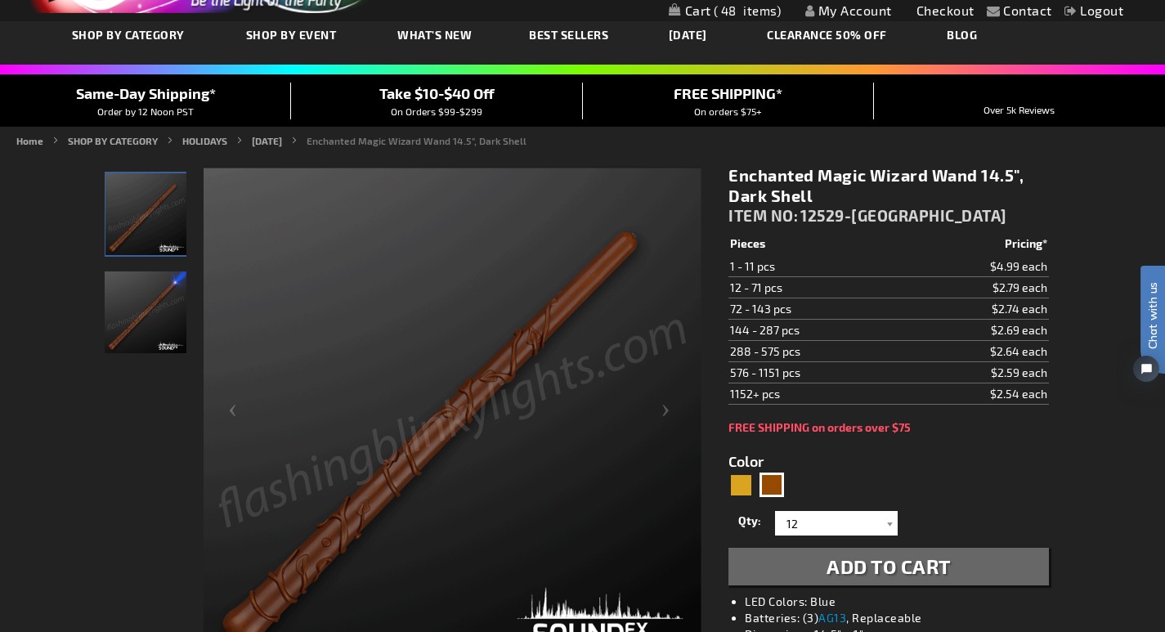
click at [855, 566] on span "Add to Cart" at bounding box center [889, 567] width 124 height 24
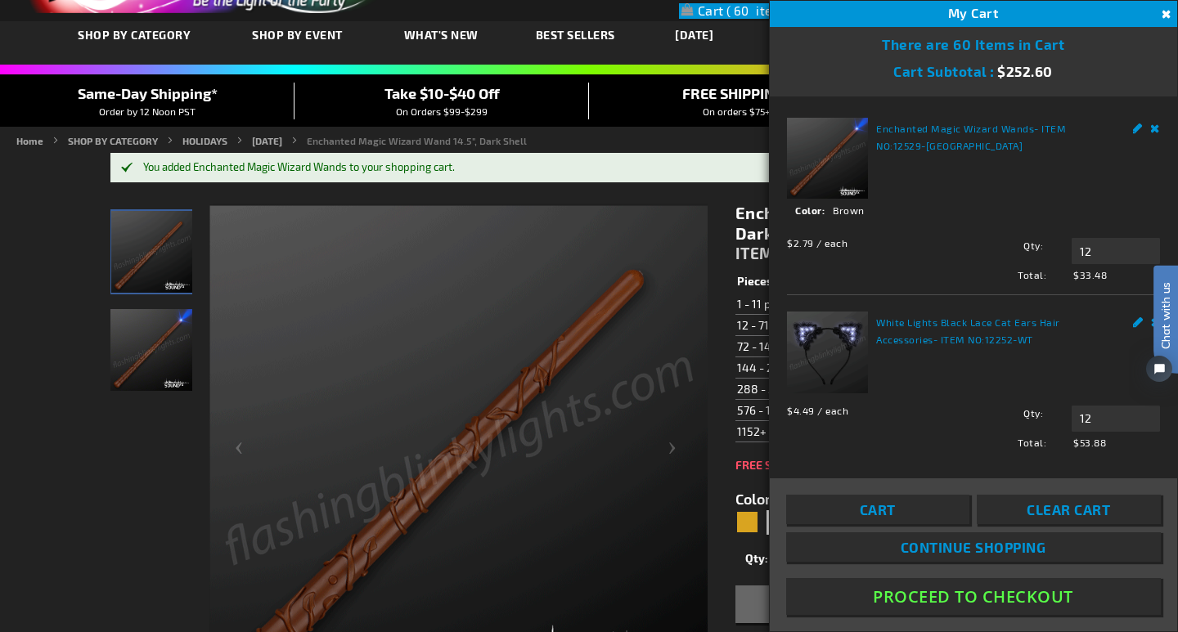
click at [866, 510] on span "Cart" at bounding box center [878, 509] width 36 height 16
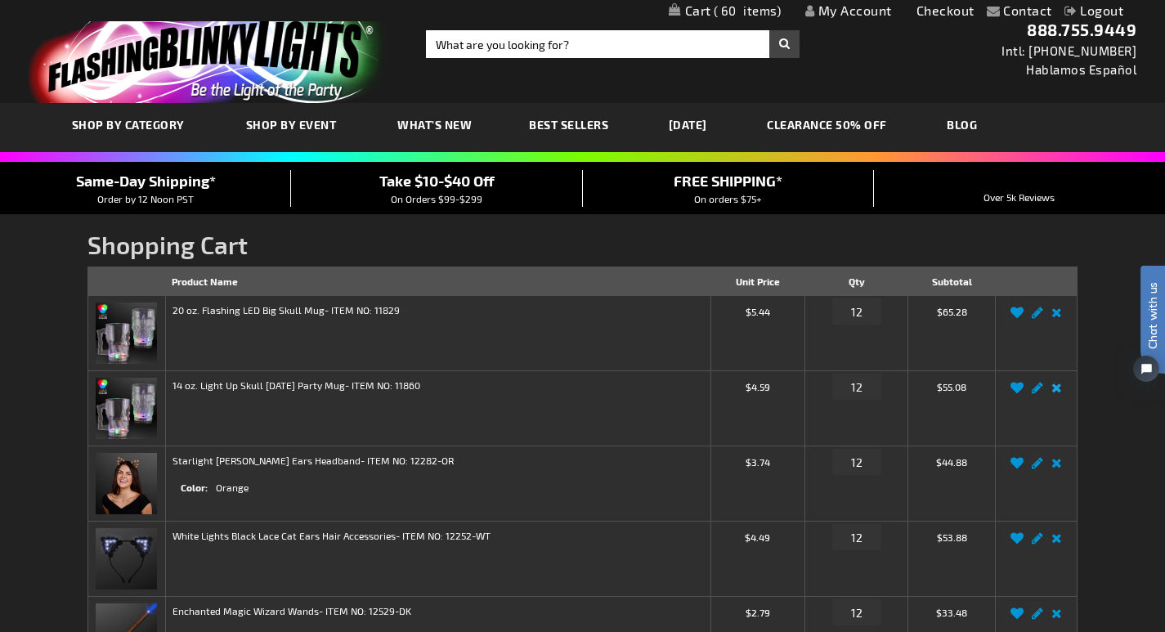
click at [1056, 393] on link "Remove item" at bounding box center [1057, 393] width 19 height 0
click at [1057, 393] on link "Remove item" at bounding box center [1057, 393] width 19 height 0
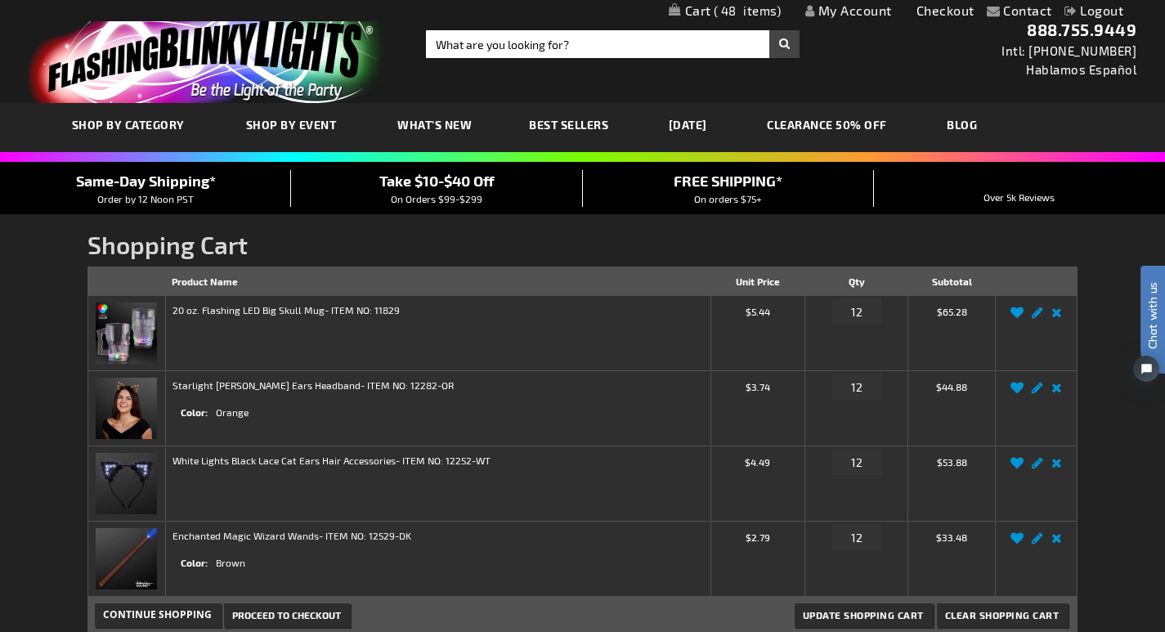
click at [437, 186] on span "Take $10-$40 Off" at bounding box center [436, 181] width 115 height 18
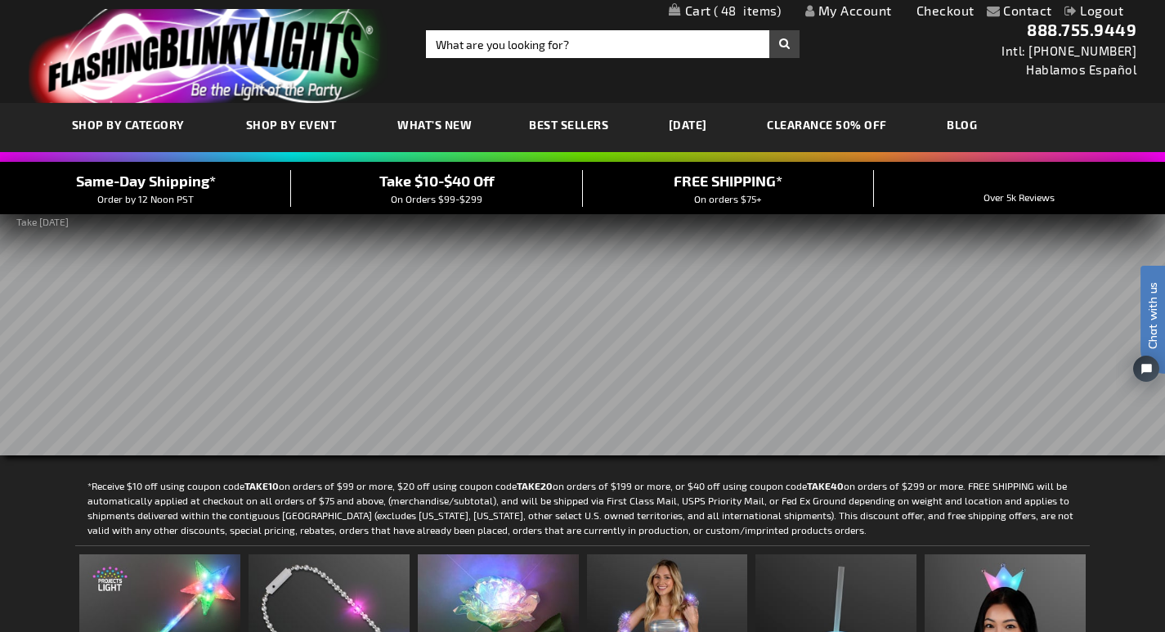
drag, startPoint x: 0, startPoint y: 0, endPoint x: 437, endPoint y: 186, distance: 474.6
click at [437, 186] on span "Take $10-$40 Off" at bounding box center [436, 181] width 115 height 18
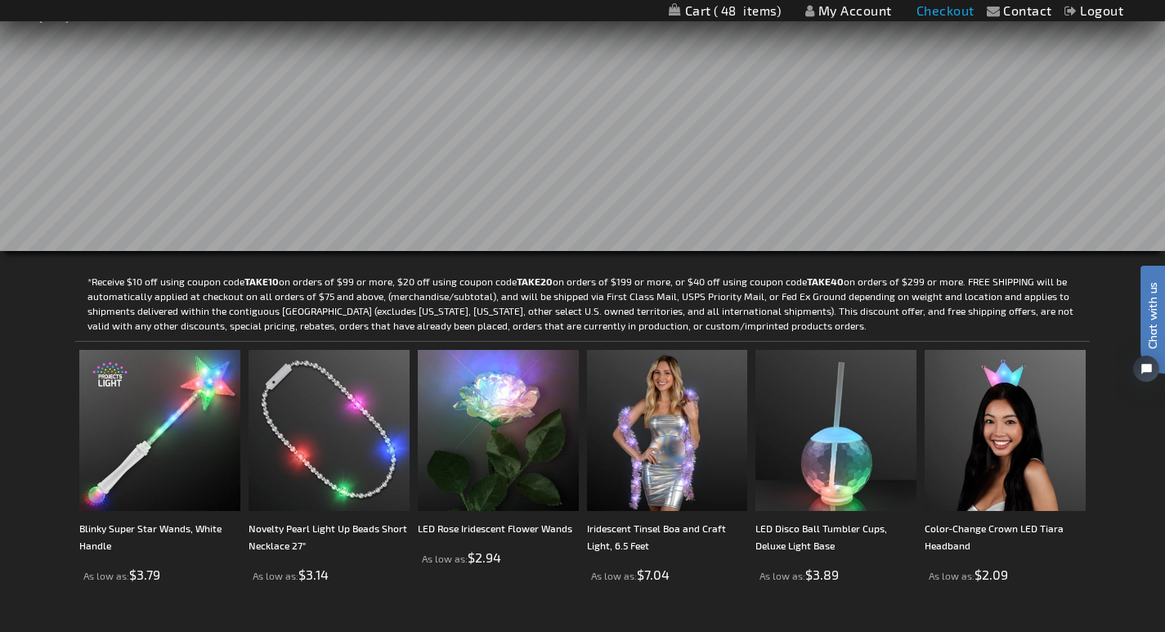
click at [954, 9] on link "Checkout" at bounding box center [946, 10] width 58 height 16
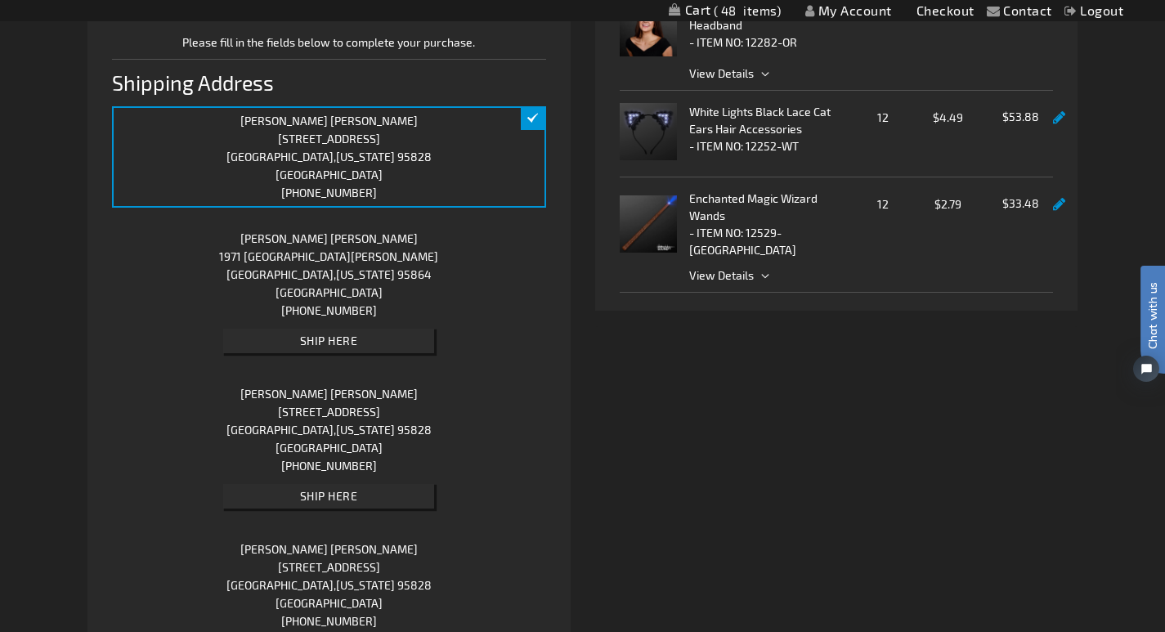
scroll to position [454, 0]
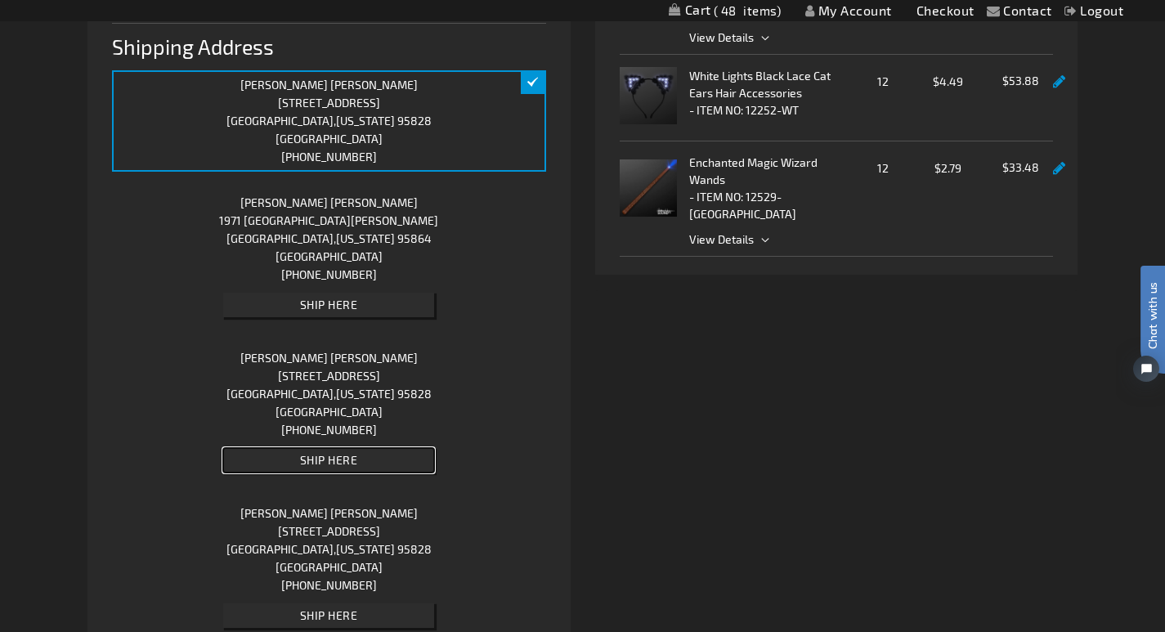
click at [343, 463] on span "Ship Here" at bounding box center [329, 460] width 58 height 14
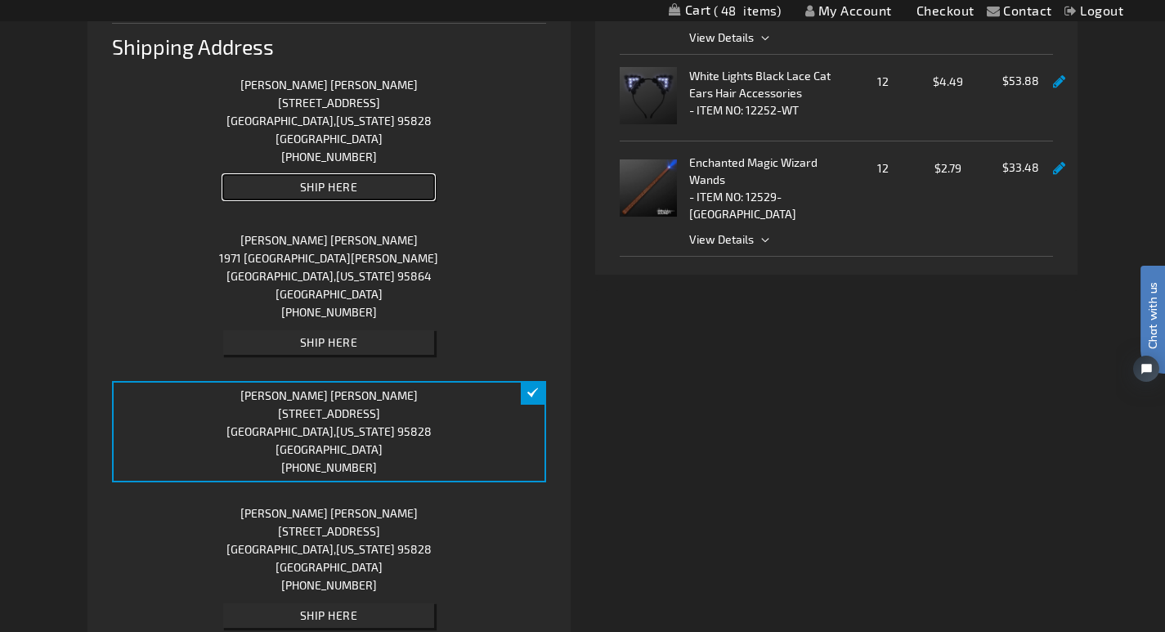
click at [334, 183] on span "Ship Here" at bounding box center [329, 187] width 58 height 14
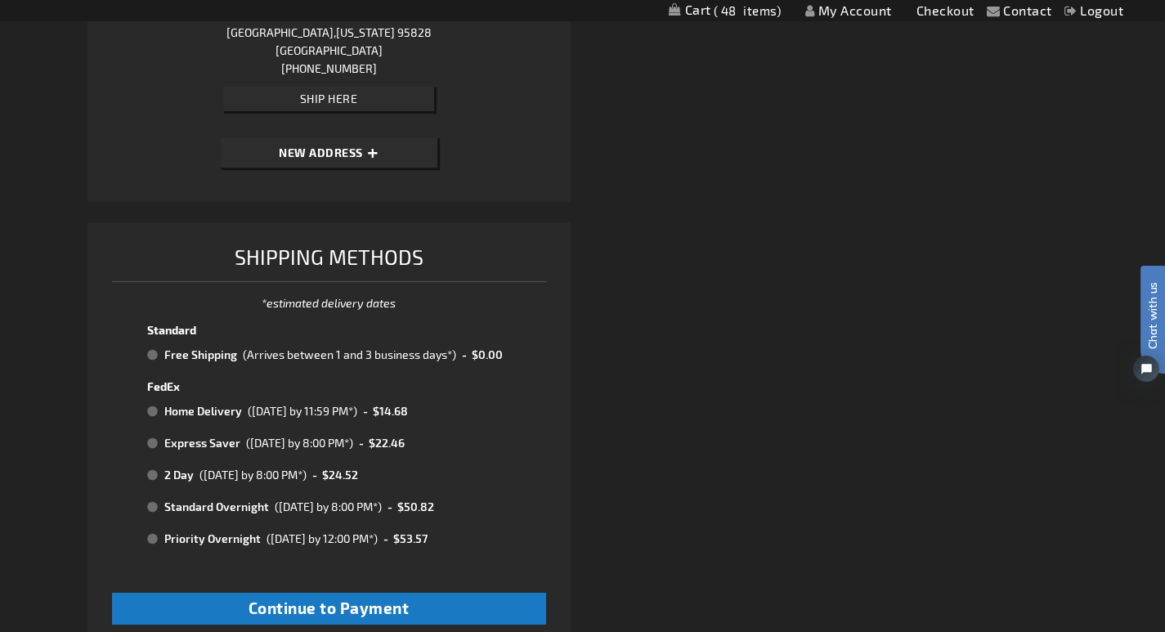
scroll to position [1217, 0]
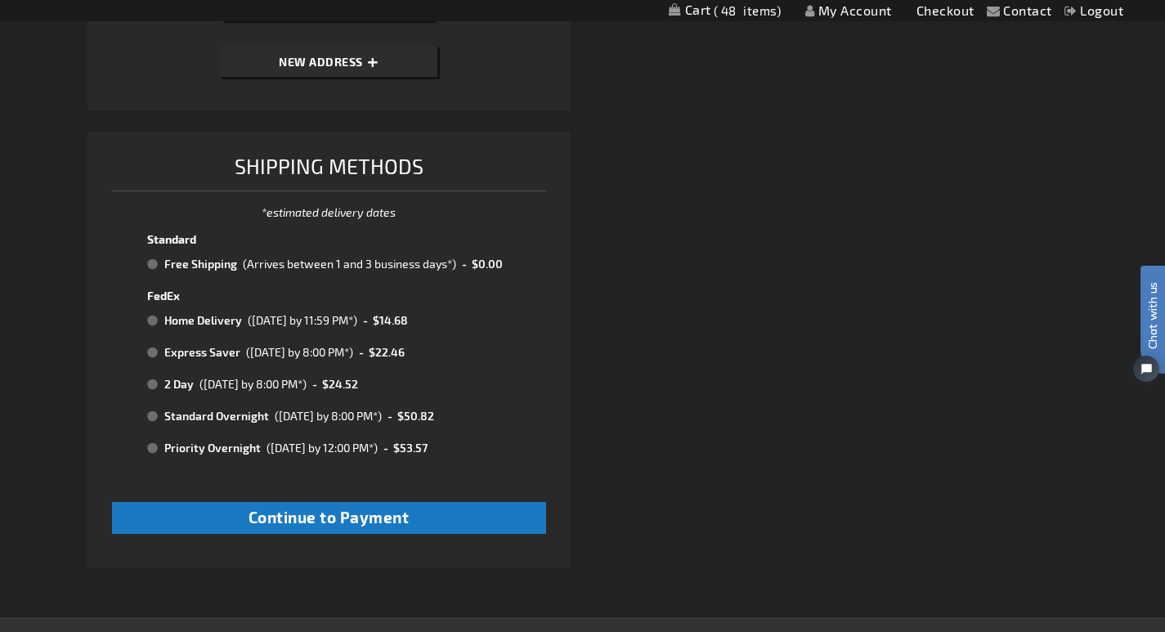
click at [240, 263] on td "(Arrives between 1 and 3 business days*)" at bounding box center [348, 264] width 219 height 21
radio input "true"
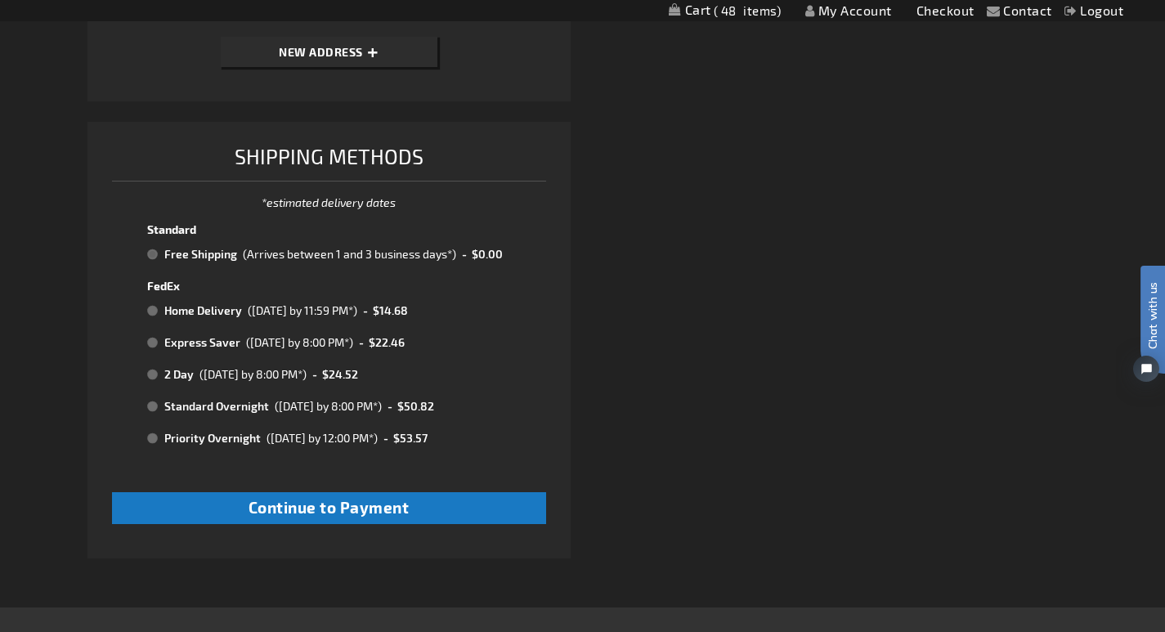
scroll to position [1229, 0]
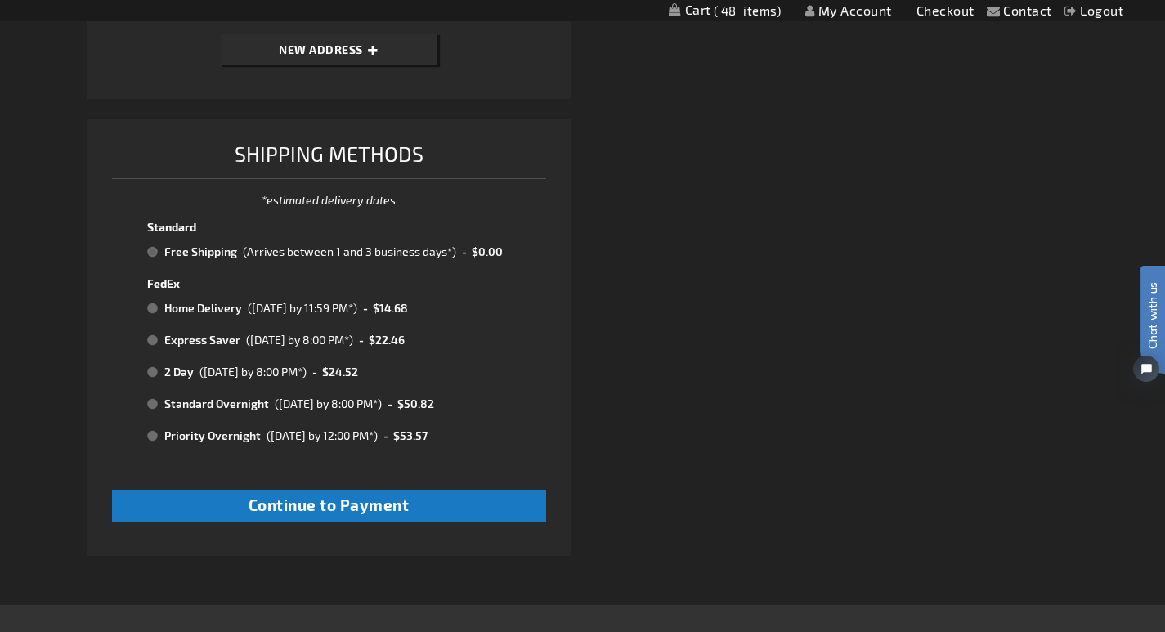
drag, startPoint x: 1170, startPoint y: 313, endPoint x: 18, endPoint y: 178, distance: 1160.2
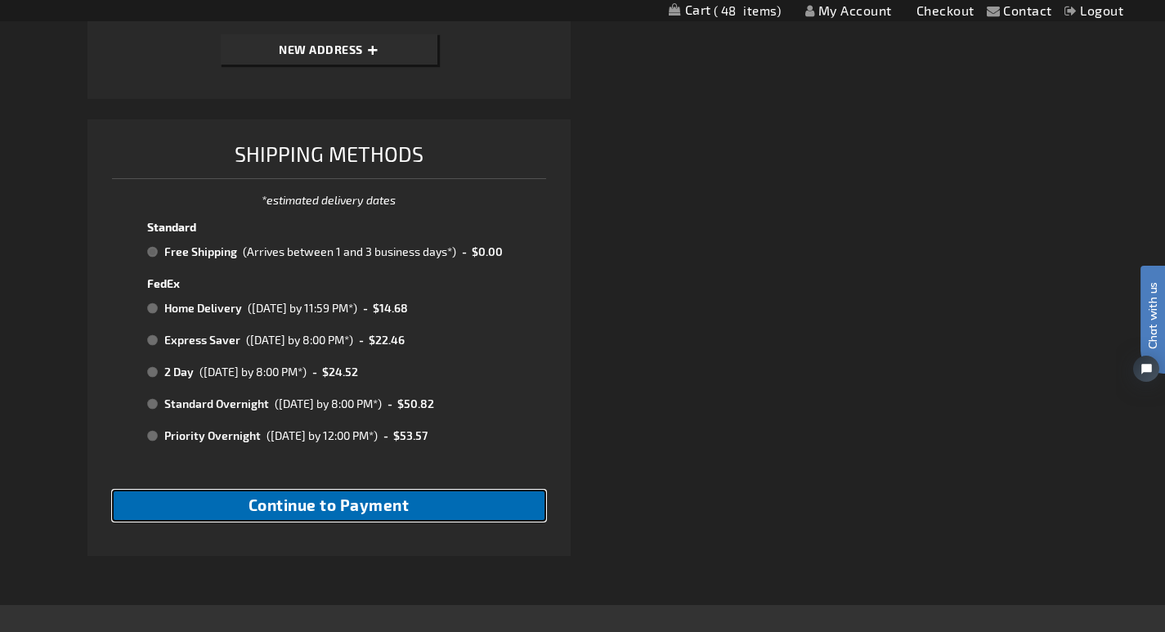
click at [234, 509] on button "Continue to Payment" at bounding box center [329, 506] width 434 height 32
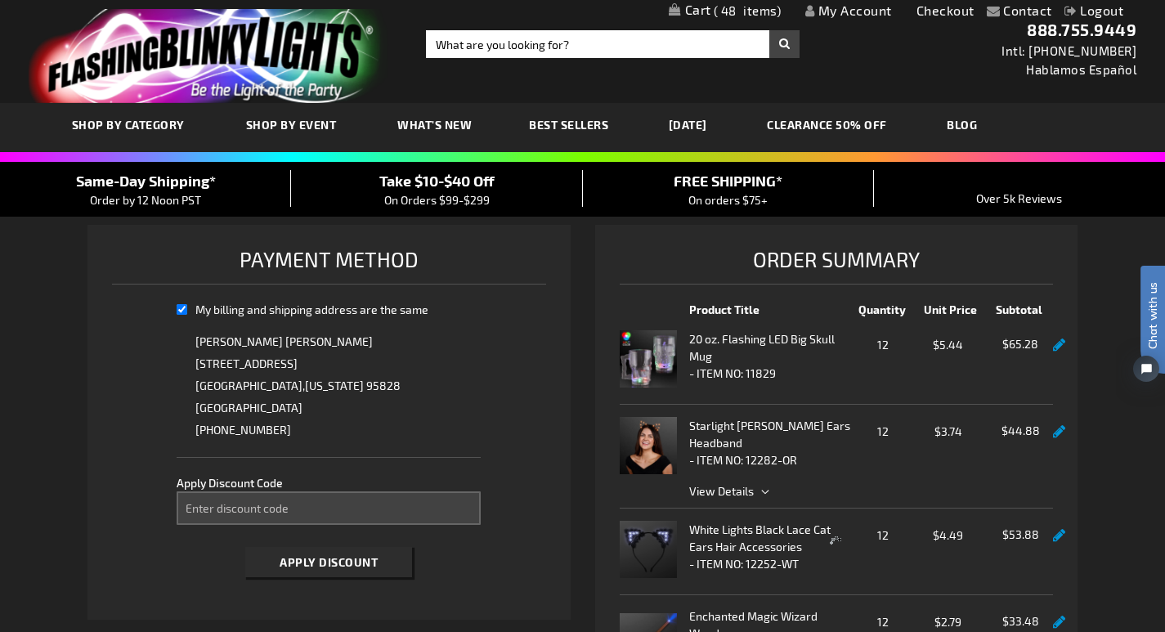
select select "6559843d3375bc2bac340029abdfcca5133231e3"
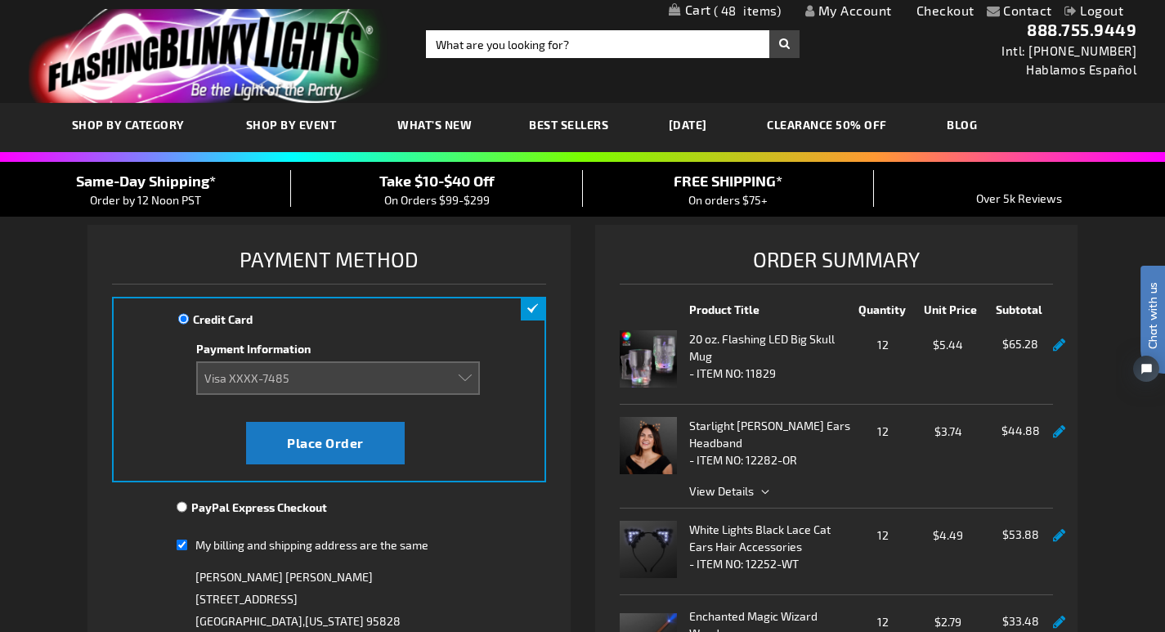
drag, startPoint x: 1160, startPoint y: 77, endPoint x: 1159, endPoint y: 137, distance: 59.7
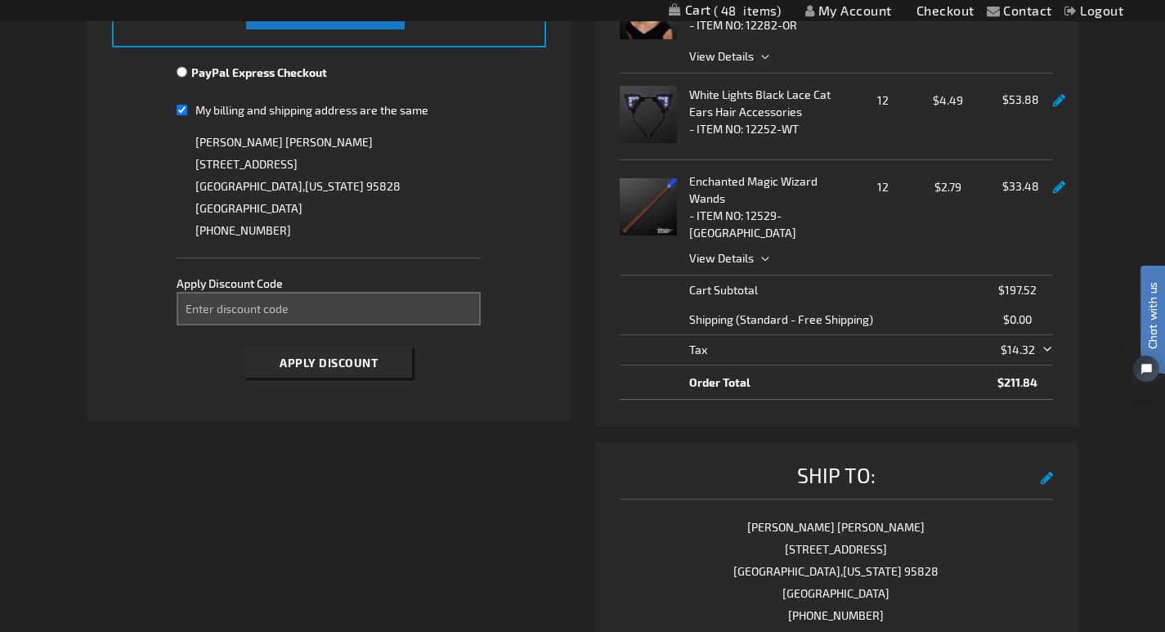
scroll to position [442, 0]
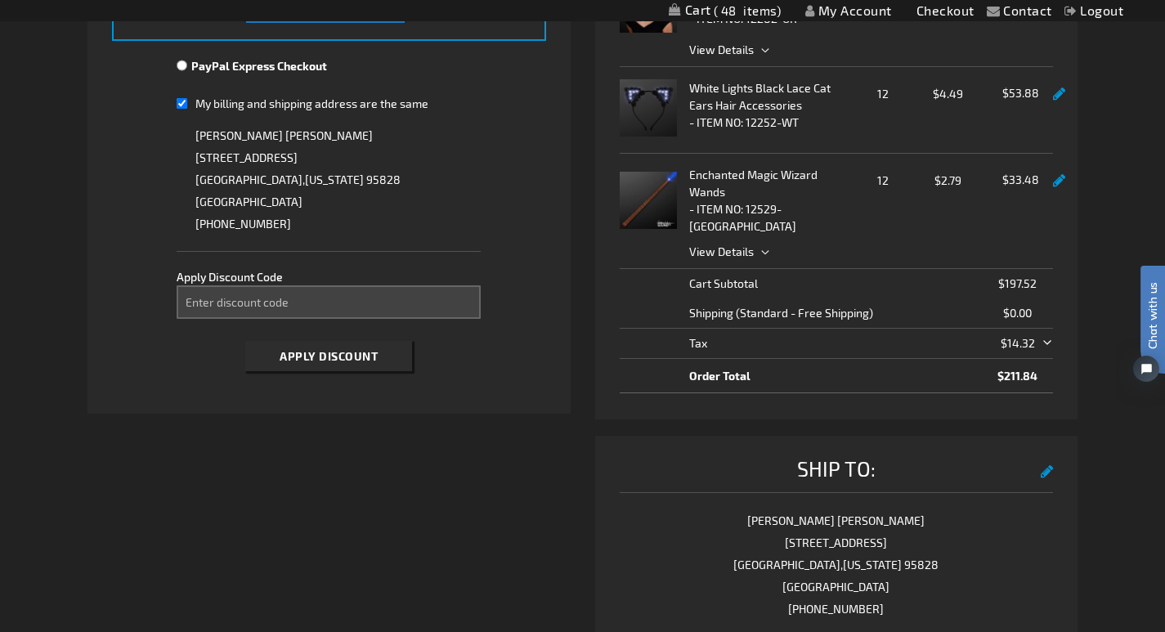
drag, startPoint x: 1167, startPoint y: 108, endPoint x: 45, endPoint y: 94, distance: 1122.2
click at [200, 304] on input "Enter discount code" at bounding box center [328, 302] width 303 height 34
click at [347, 352] on span "Apply Discount" at bounding box center [329, 356] width 98 height 14
click at [209, 301] on input "TAKE20" at bounding box center [328, 302] width 303 height 34
type input "TAKE 20"
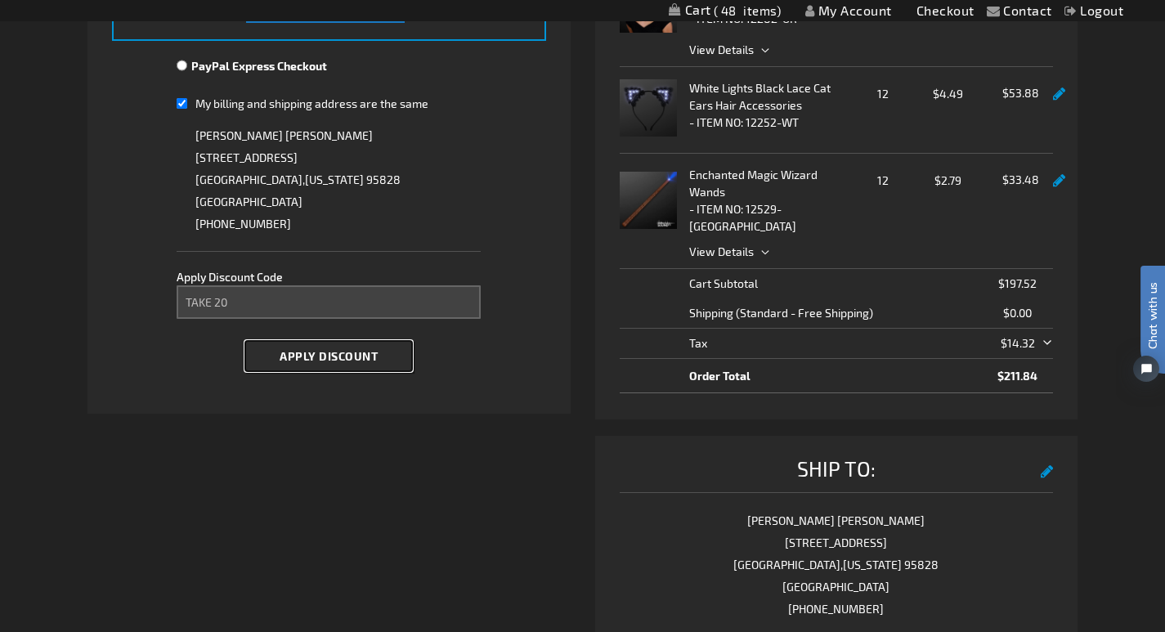
click at [338, 352] on span "Apply Discount" at bounding box center [329, 356] width 98 height 14
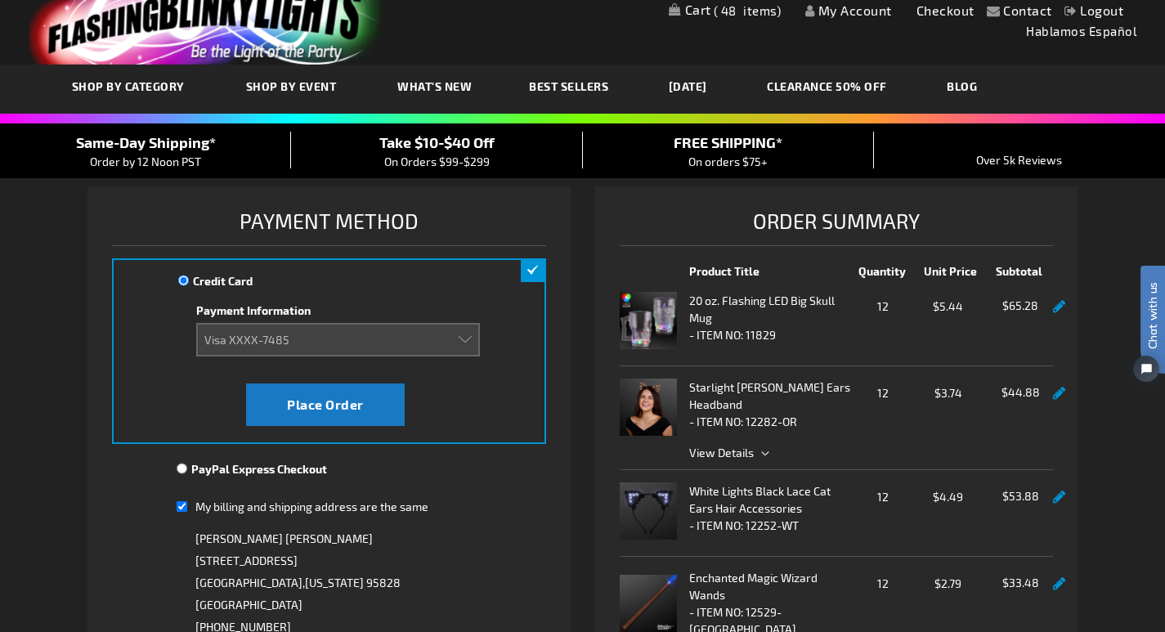
scroll to position [0, 0]
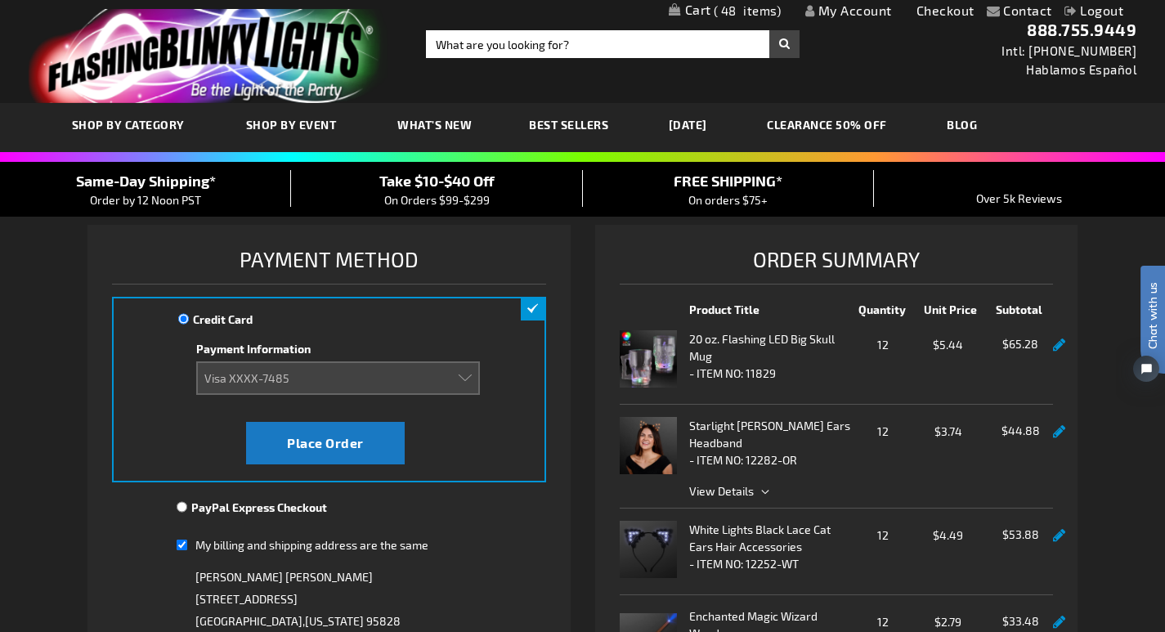
click at [467, 182] on span "Take $10-$40 Off" at bounding box center [436, 181] width 115 height 18
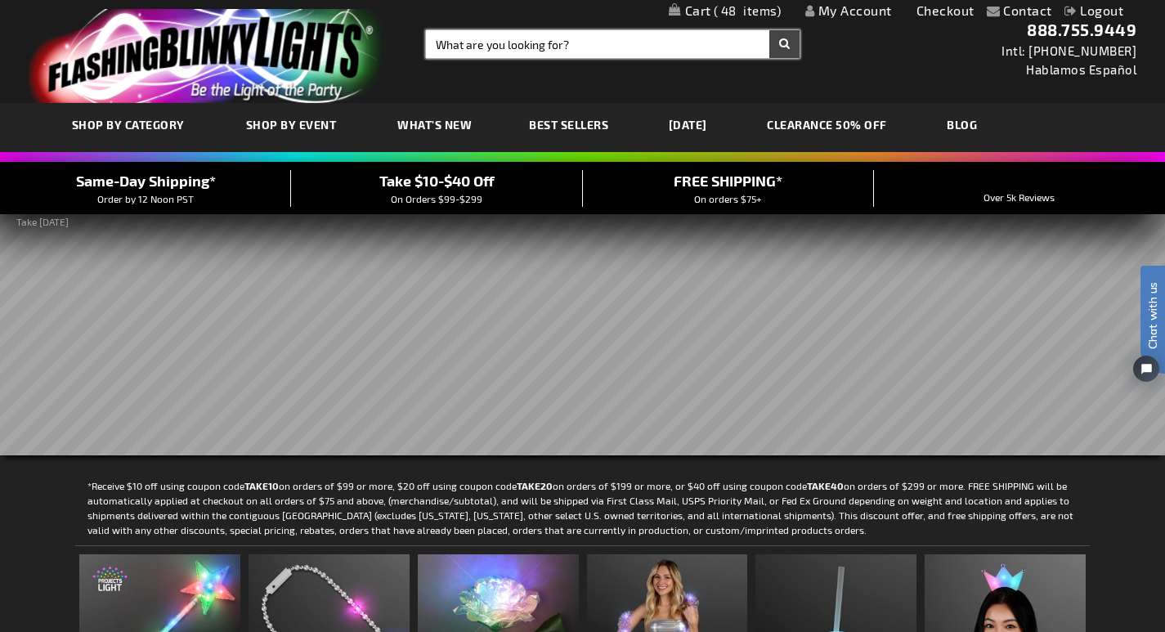
click at [590, 37] on input "Search" at bounding box center [613, 44] width 374 height 28
click at [720, 131] on link "[DATE]" at bounding box center [688, 124] width 63 height 55
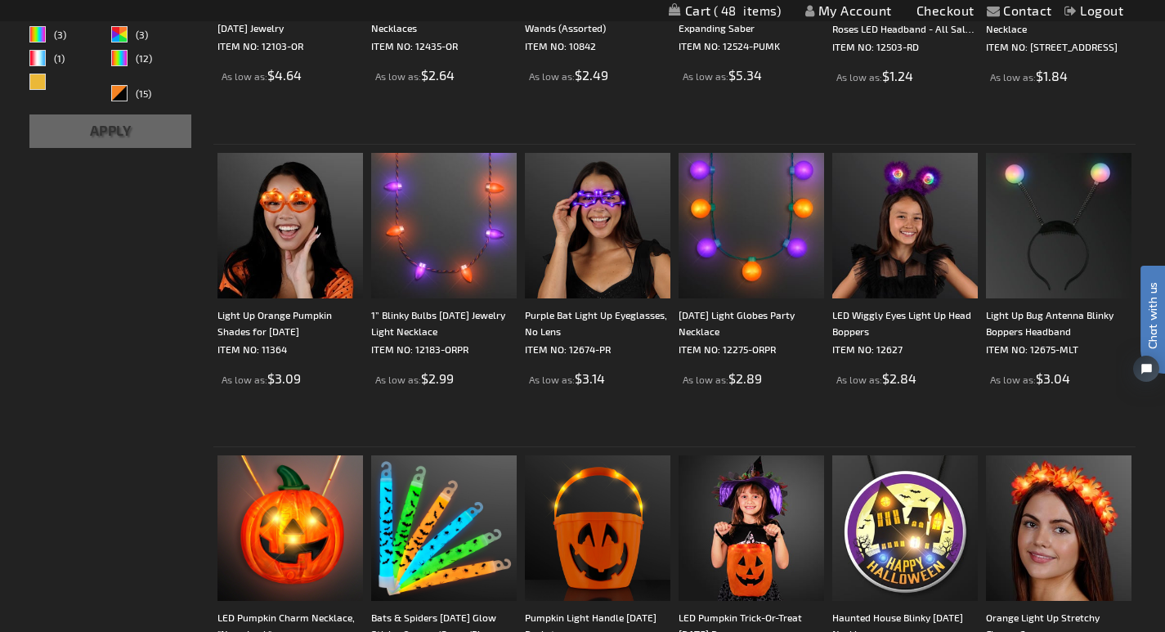
scroll to position [625, 0]
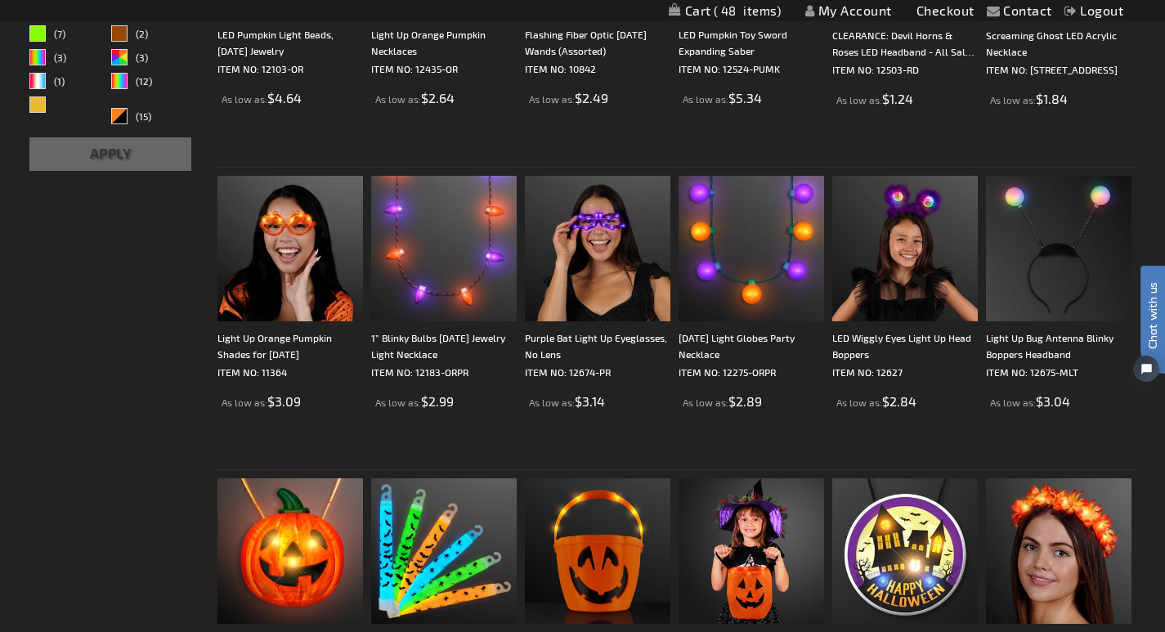
drag, startPoint x: 1167, startPoint y: 56, endPoint x: 1158, endPoint y: 147, distance: 92.0
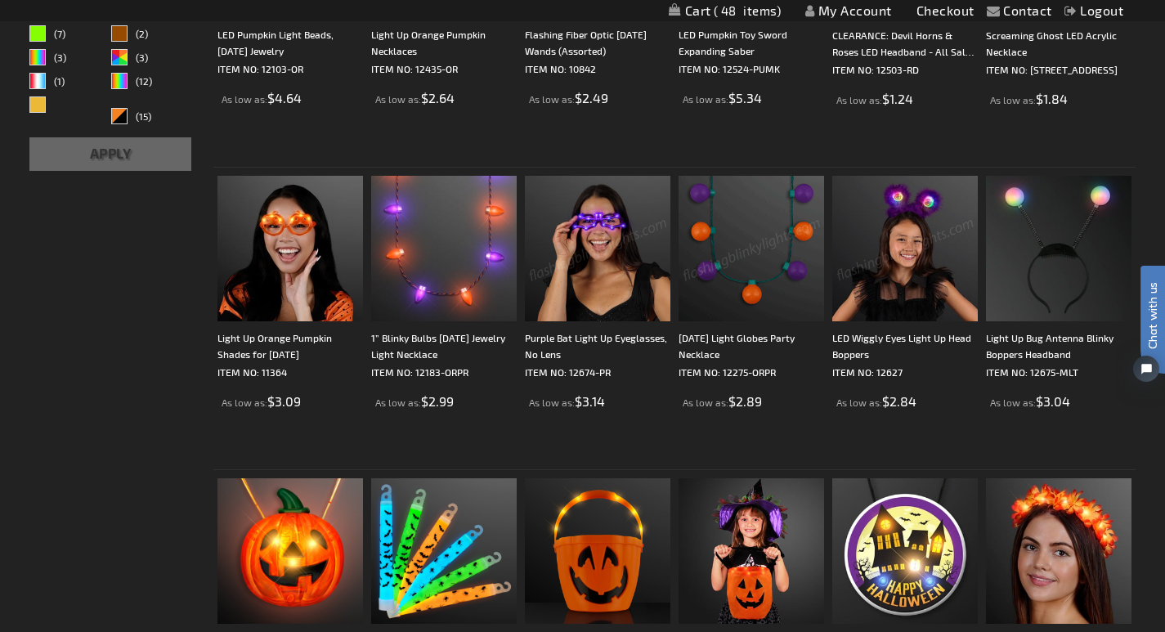
click at [565, 295] on img at bounding box center [598, 249] width 146 height 146
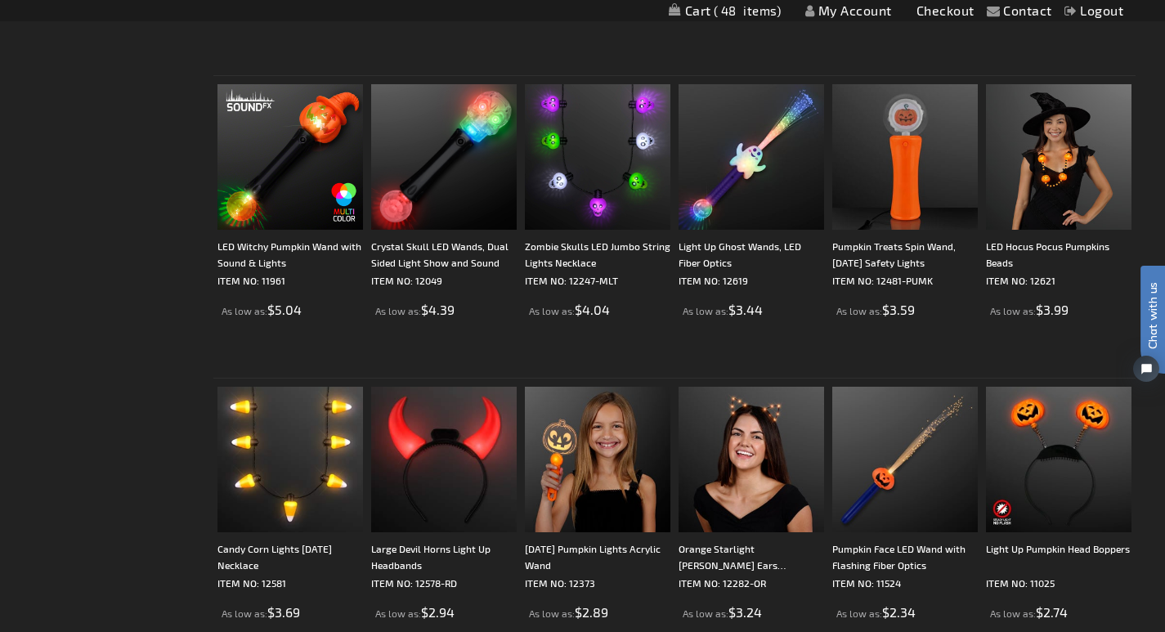
scroll to position [1361, 0]
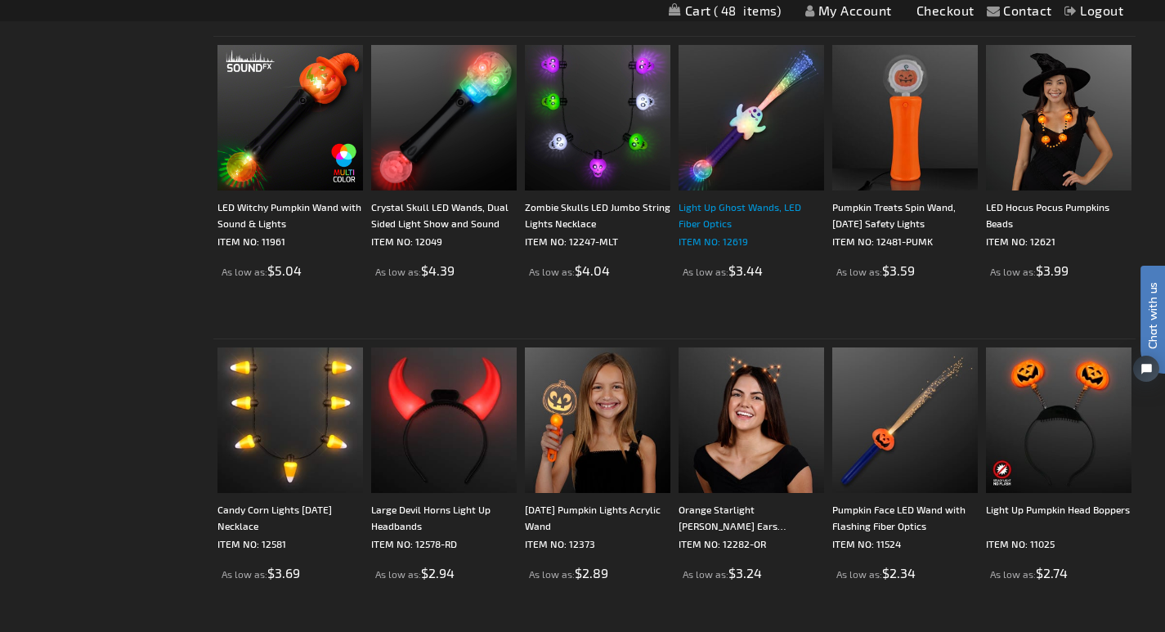
click at [685, 218] on div "Light Up Ghost Wands, LED Fiber Optics" at bounding box center [752, 215] width 146 height 33
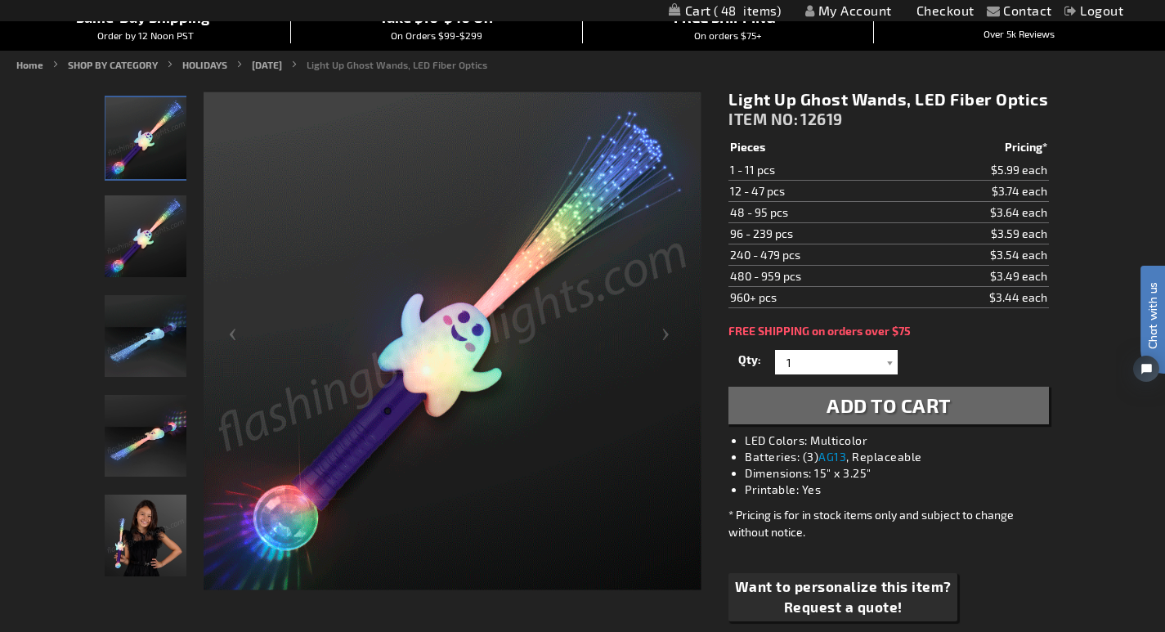
scroll to position [164, 0]
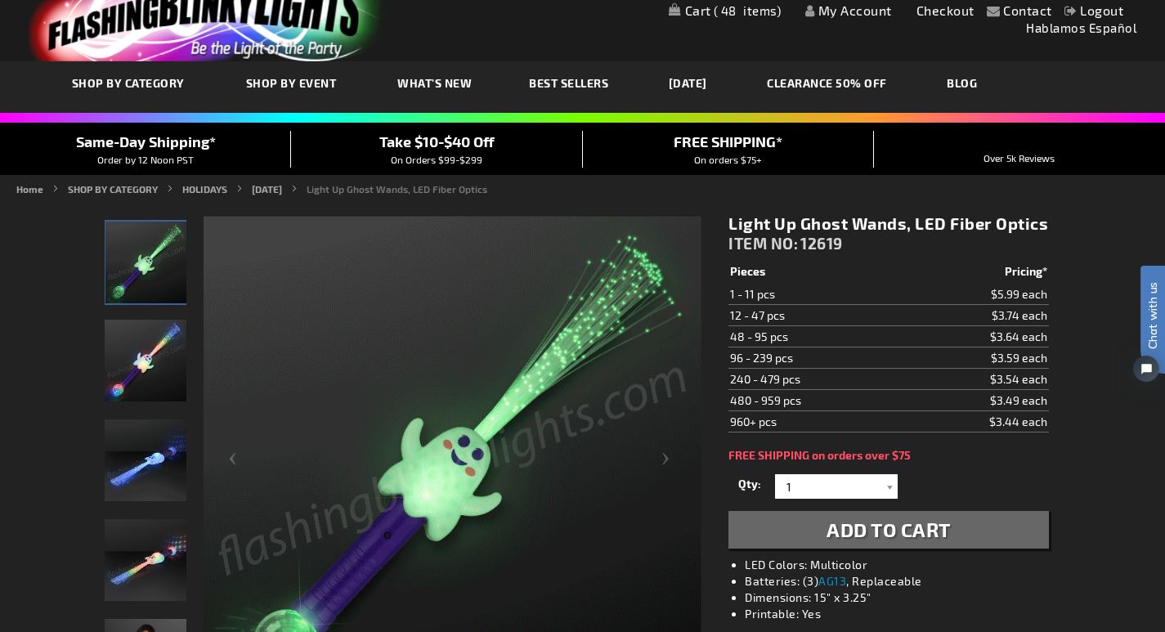
scroll to position [26, 0]
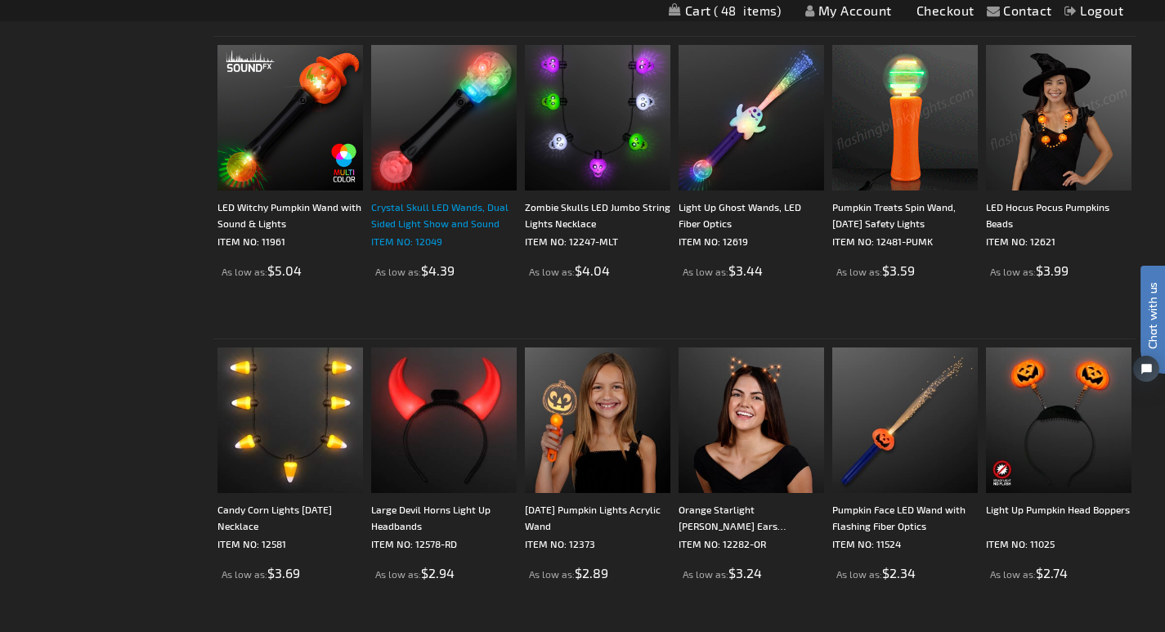
click at [371, 220] on div "Crystal Skull LED Wands, Dual Sided Light Show and Sound" at bounding box center [444, 215] width 146 height 33
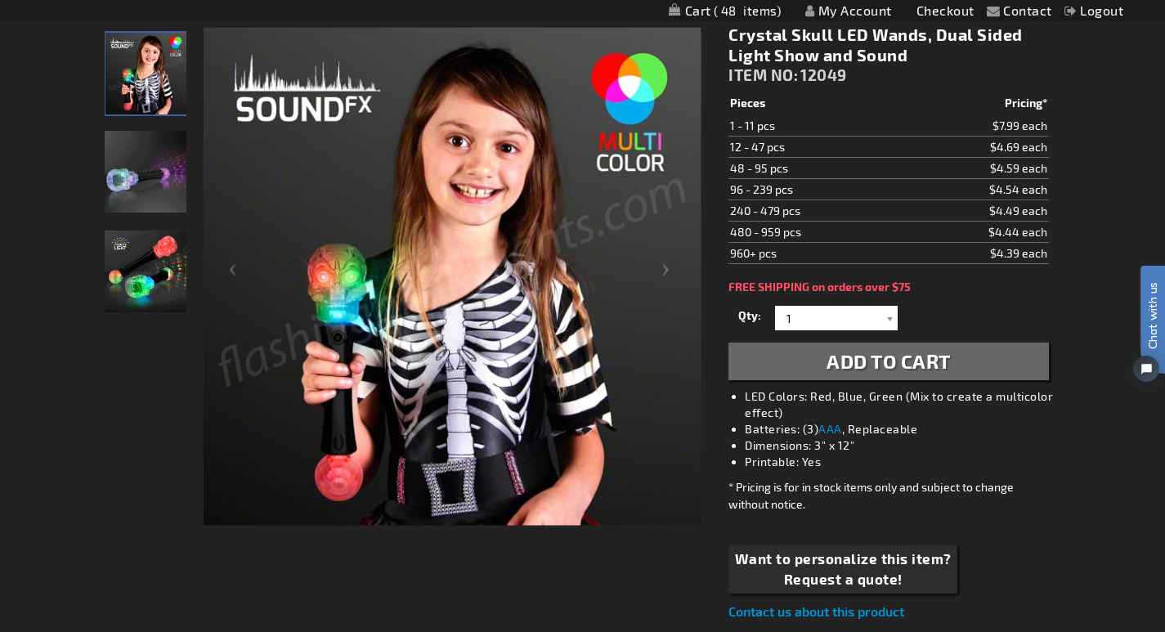
click at [122, 286] on img "Crystal Skull LED Wands, Dual Sided Light Show and Sound" at bounding box center [146, 272] width 82 height 82
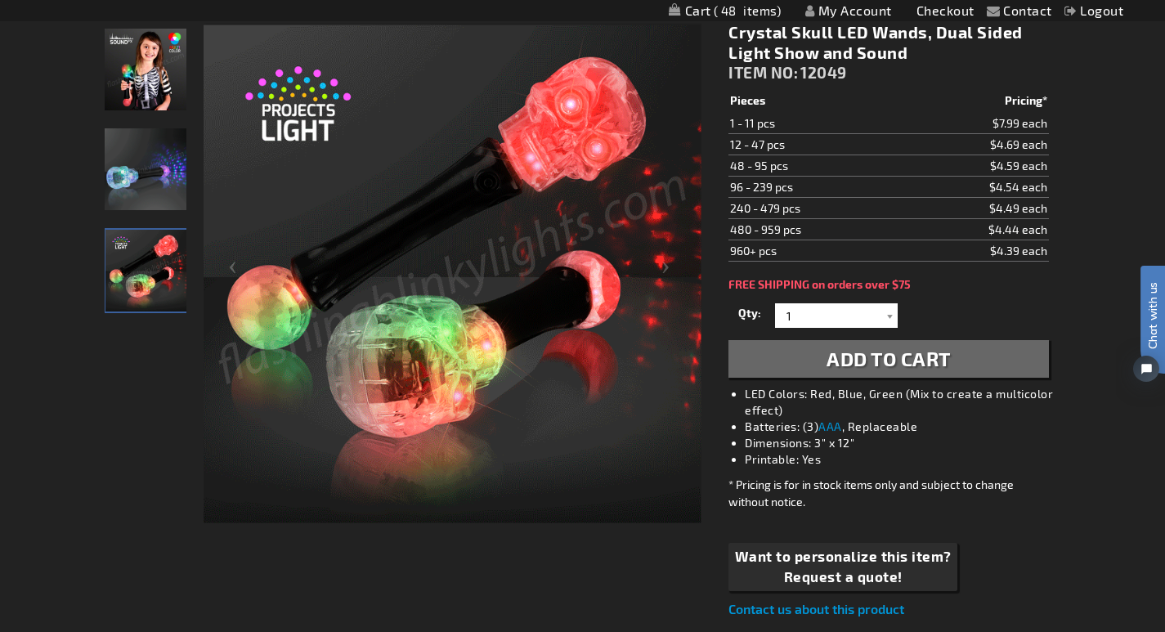
scroll to position [201, 0]
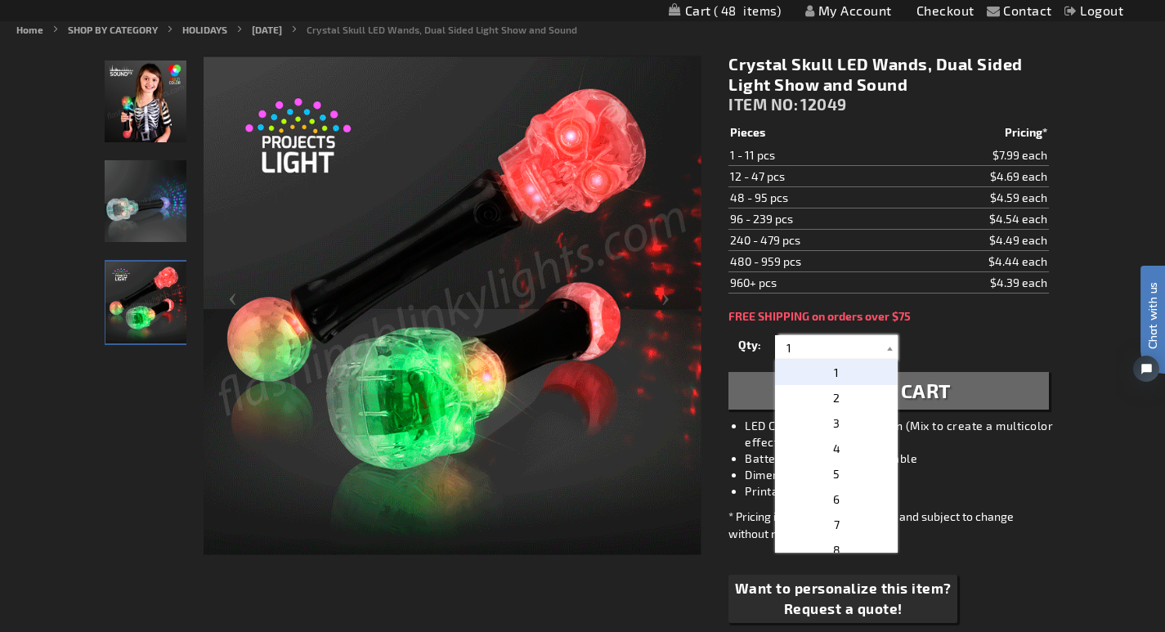
click at [793, 349] on input "1" at bounding box center [838, 347] width 119 height 25
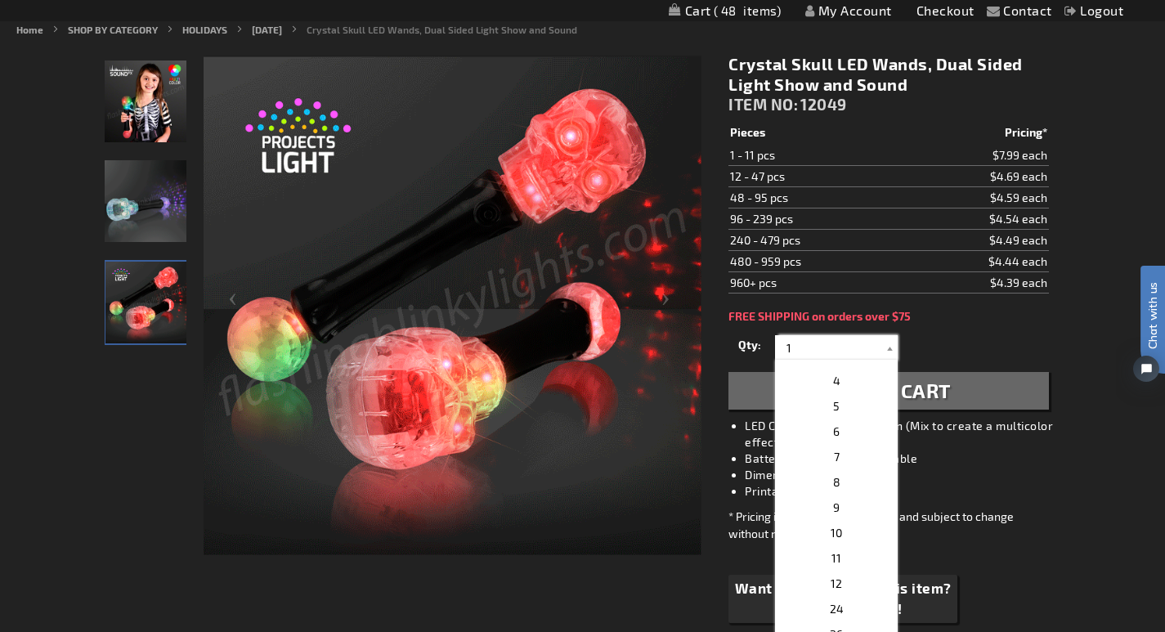
scroll to position [91, 0]
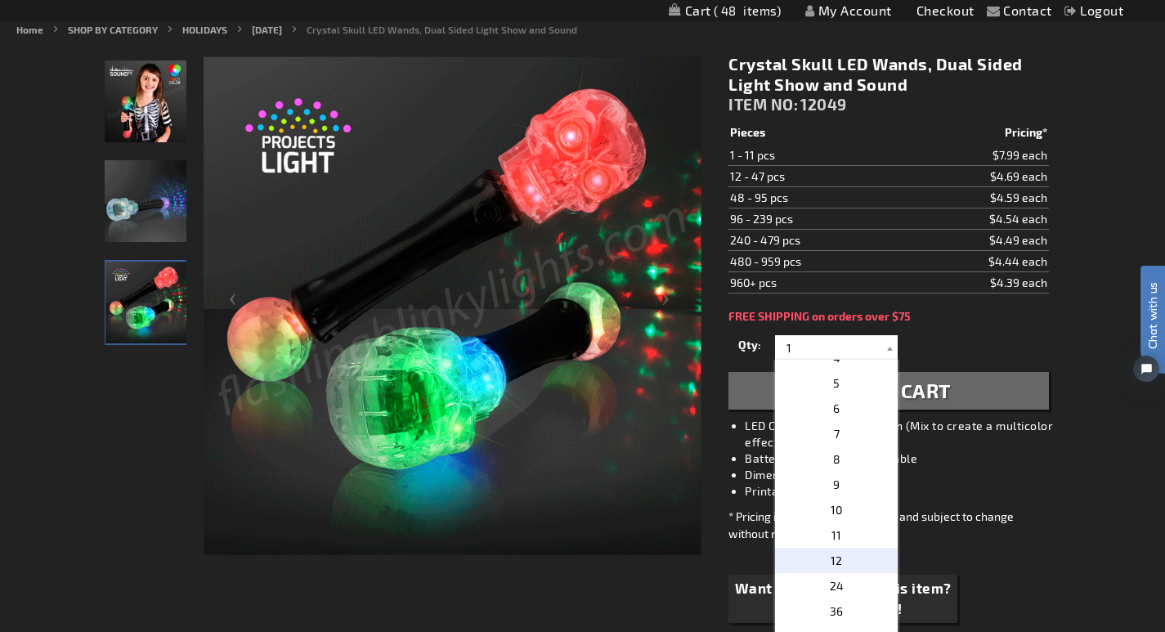
click at [831, 559] on span "12" at bounding box center [836, 561] width 11 height 14
type input "12"
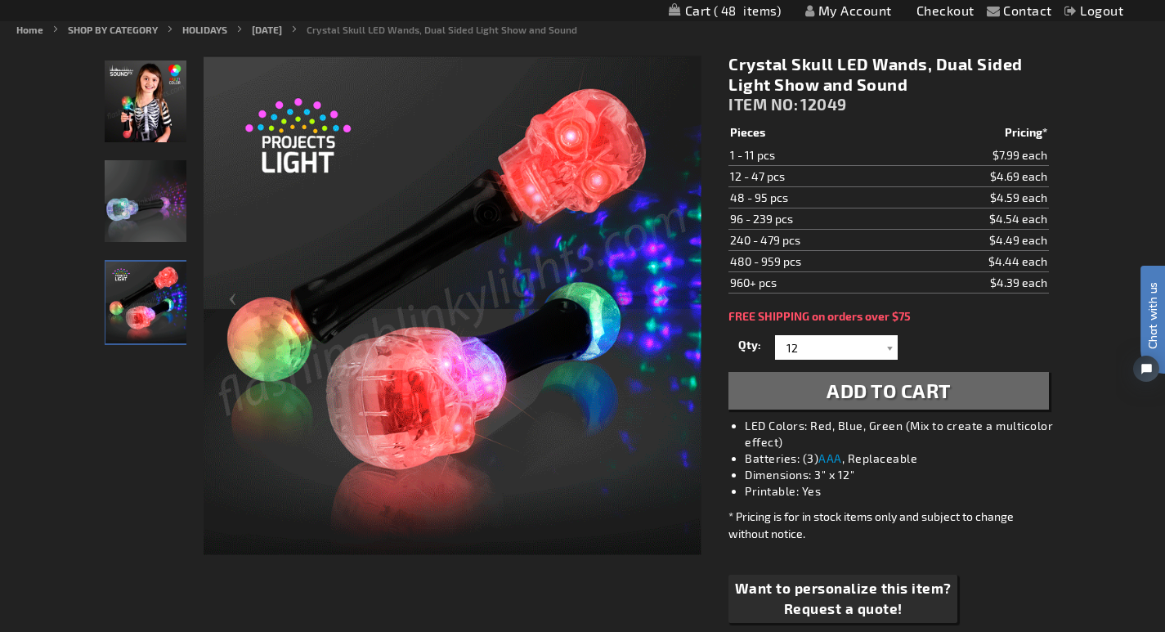
click at [866, 388] on span "Add to Cart" at bounding box center [889, 391] width 124 height 24
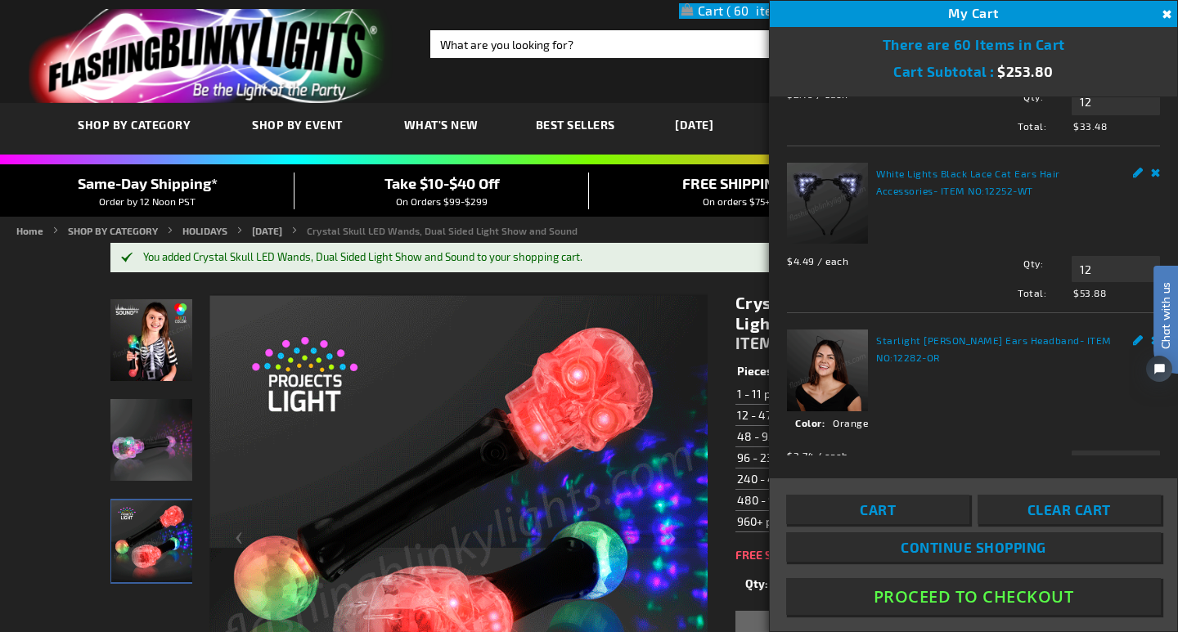
scroll to position [321, 0]
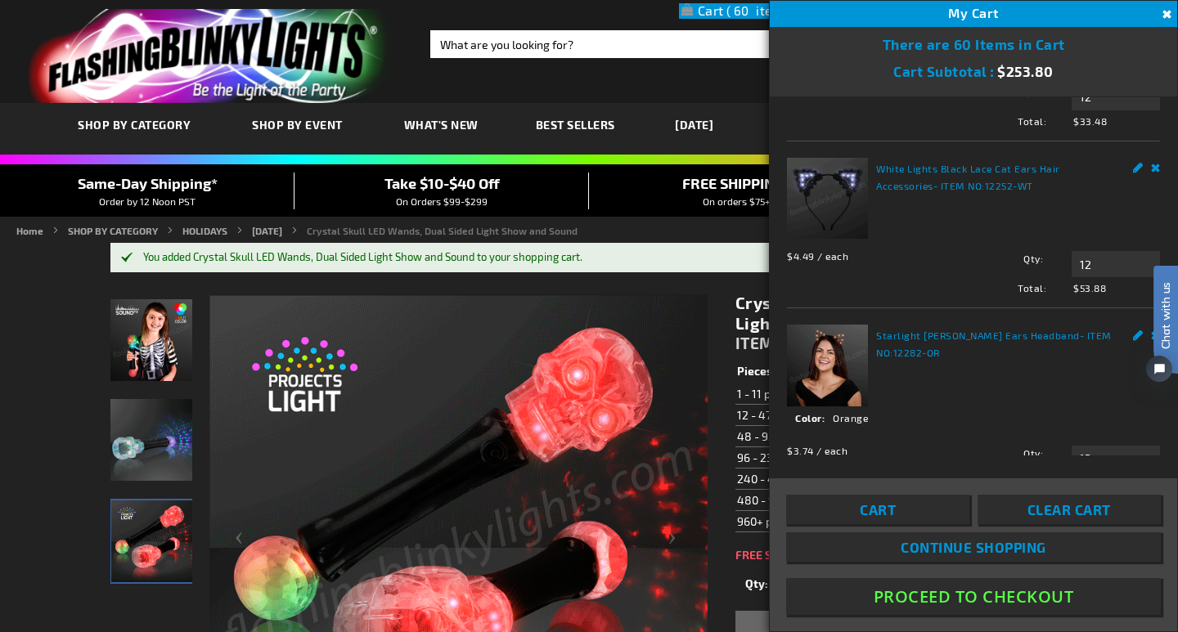
drag, startPoint x: 1168, startPoint y: 149, endPoint x: 31, endPoint y: 93, distance: 1138.2
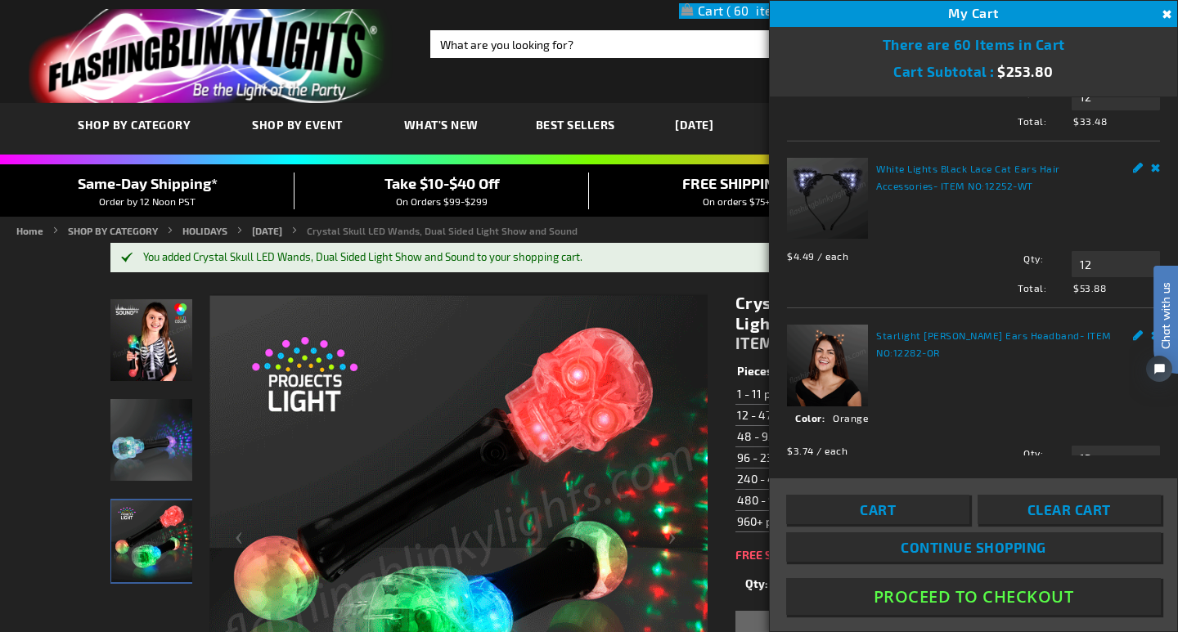
click at [1151, 162] on link "Remove" at bounding box center [1156, 166] width 10 height 17
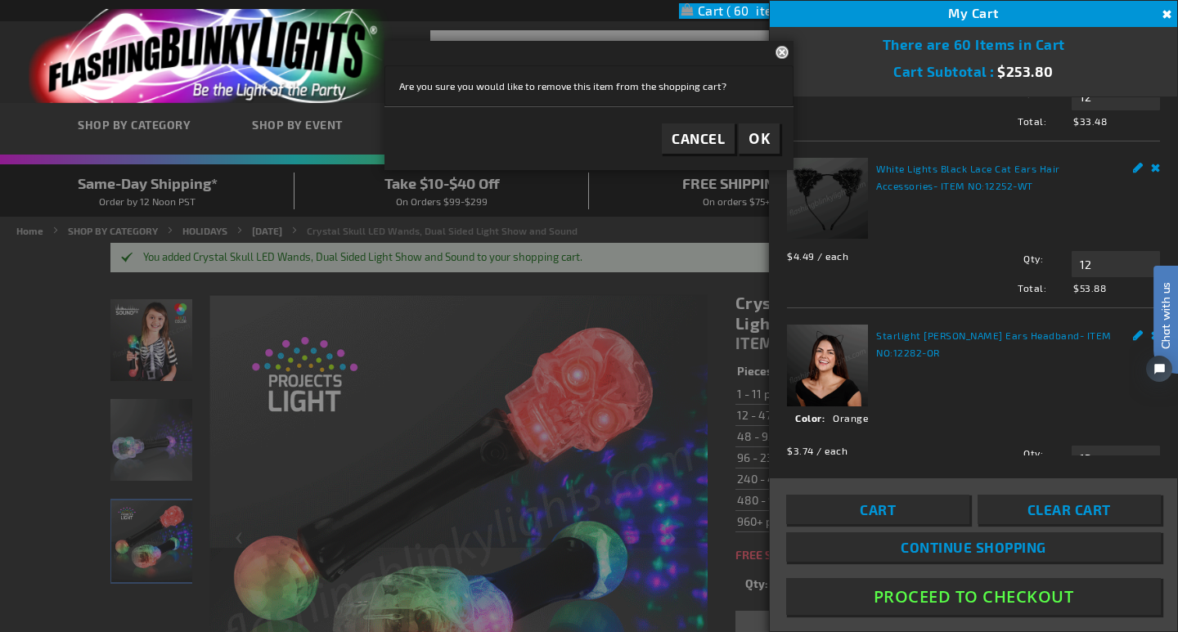
drag, startPoint x: 1170, startPoint y: 253, endPoint x: 1167, endPoint y: 230, distance: 23.0
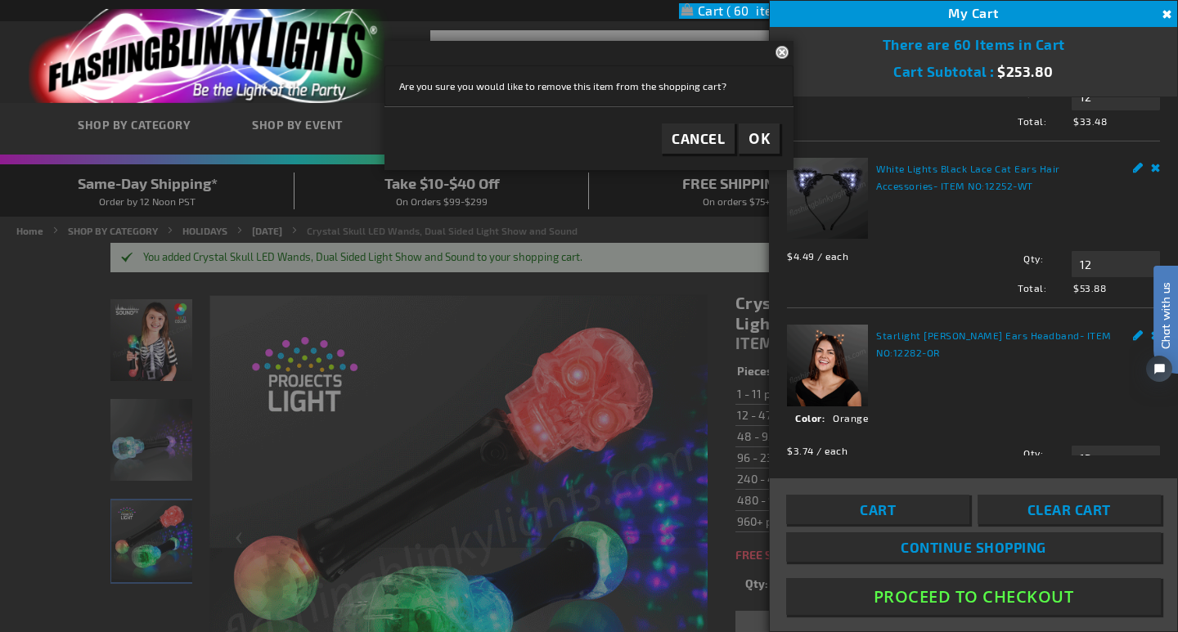
click at [1165, 230] on html "Chat with us" at bounding box center [1153, 316] width 49 height 286
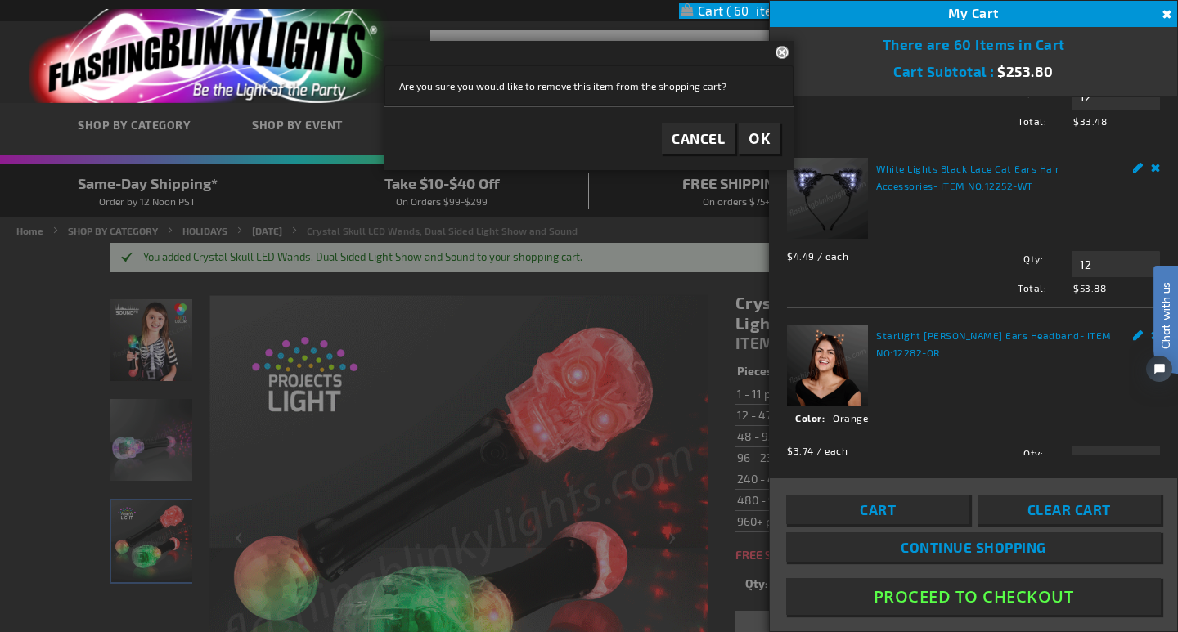
drag, startPoint x: 1162, startPoint y: 241, endPoint x: 1166, endPoint y: 218, distance: 23.3
click at [1165, 218] on html "Chat with us" at bounding box center [1153, 316] width 49 height 286
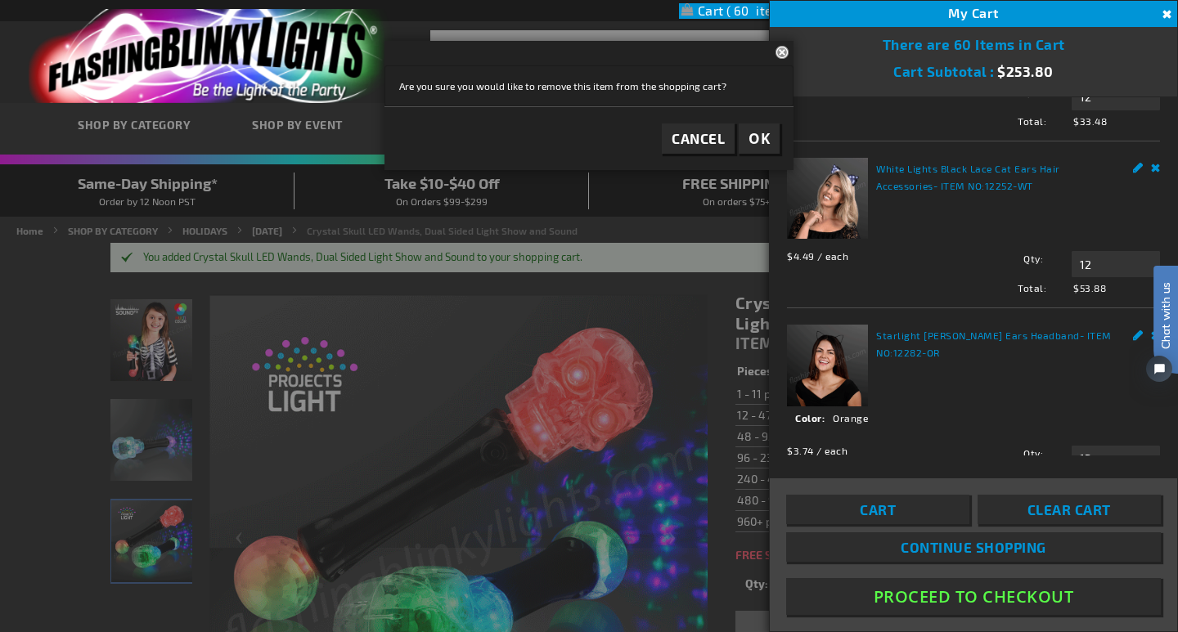
click at [1133, 161] on link "Edit" at bounding box center [1138, 166] width 11 height 17
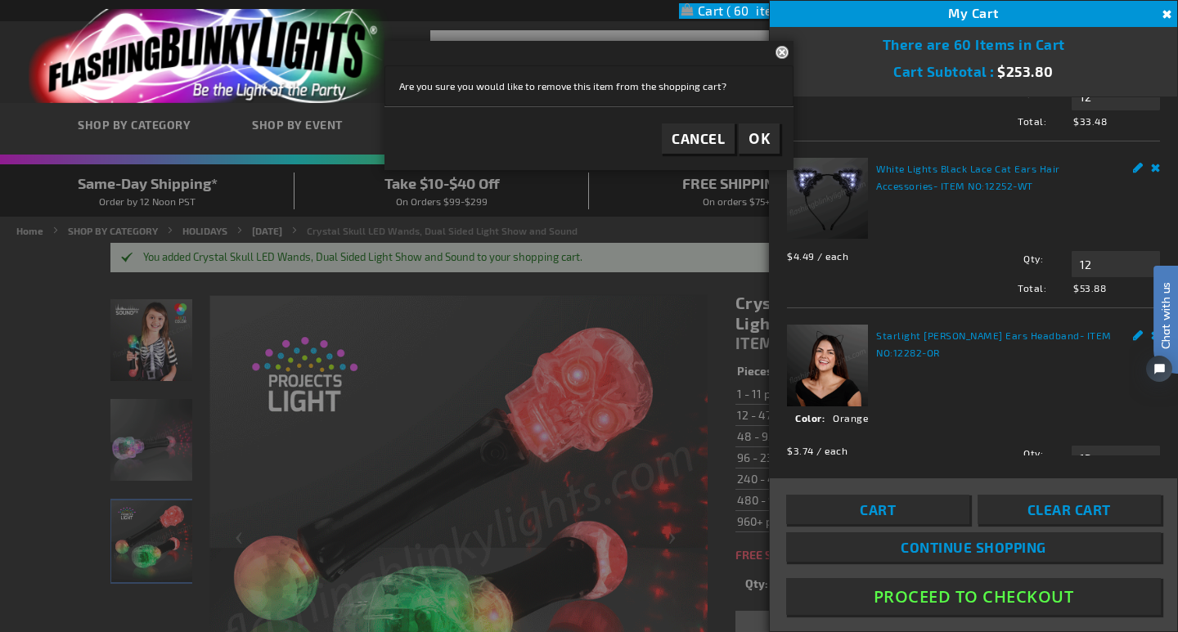
click at [1151, 160] on link "Remove" at bounding box center [1156, 166] width 10 height 17
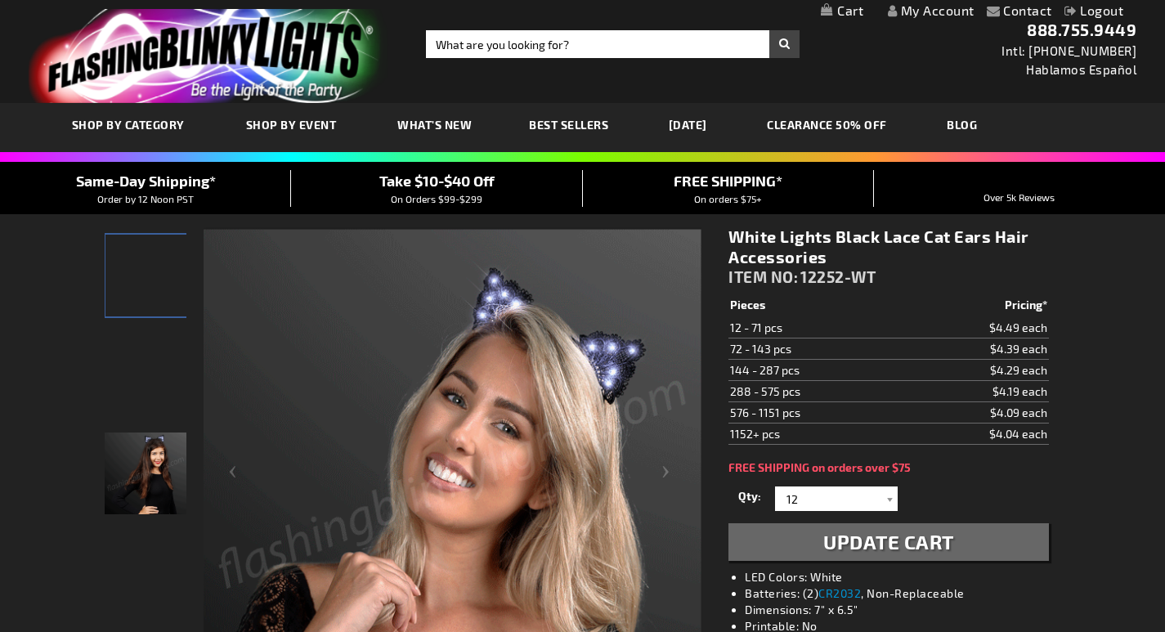
select select
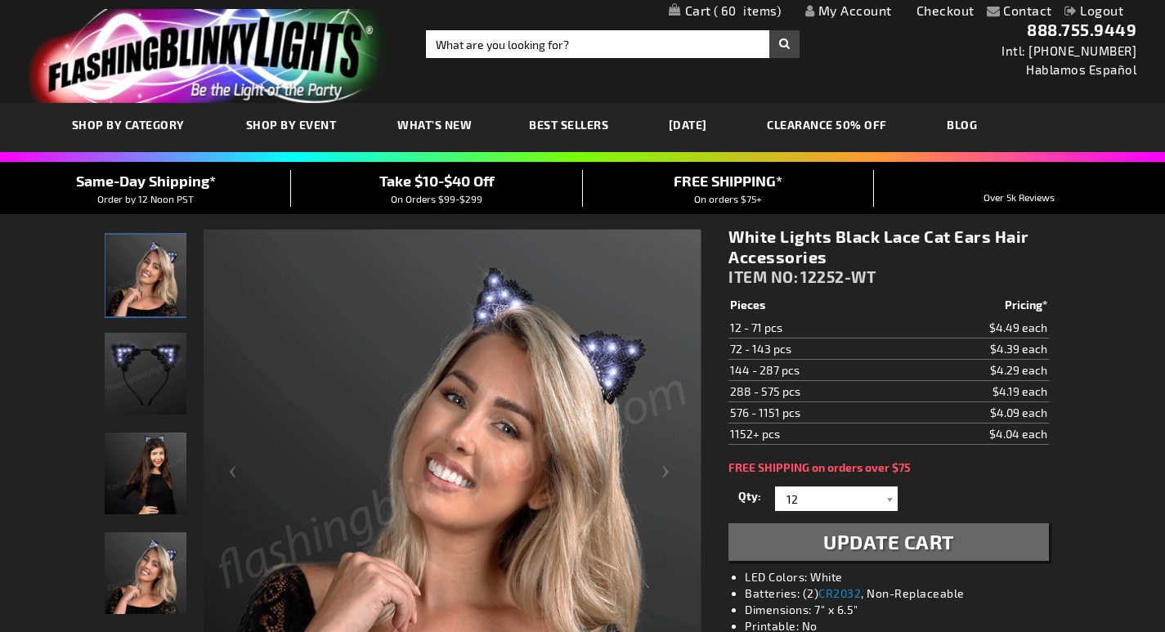
click at [730, 6] on span "60" at bounding box center [748, 10] width 68 height 15
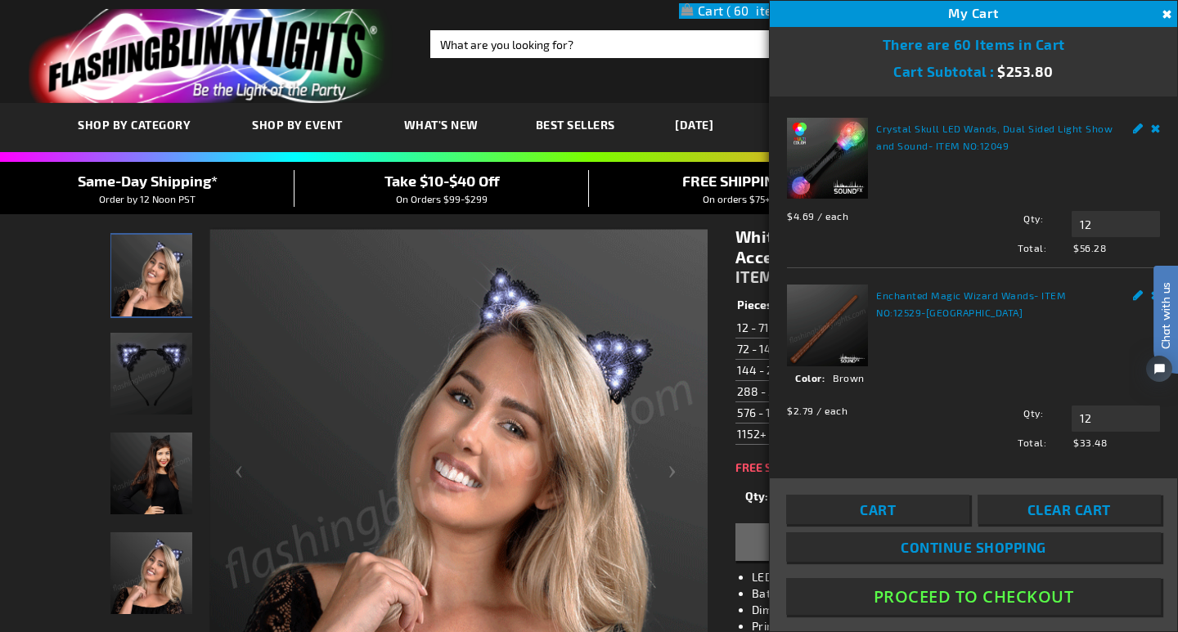
drag, startPoint x: 1172, startPoint y: 186, endPoint x: 1177, endPoint y: 223, distance: 37.1
click at [1165, 223] on html "Chat with us" at bounding box center [1153, 316] width 49 height 286
drag, startPoint x: 1167, startPoint y: 181, endPoint x: 2300, endPoint y: 304, distance: 1139.4
click at [1165, 173] on html "Chat with us" at bounding box center [1153, 316] width 49 height 286
click at [1143, 290] on div "Chat with us" at bounding box center [1157, 340] width 41 height 114
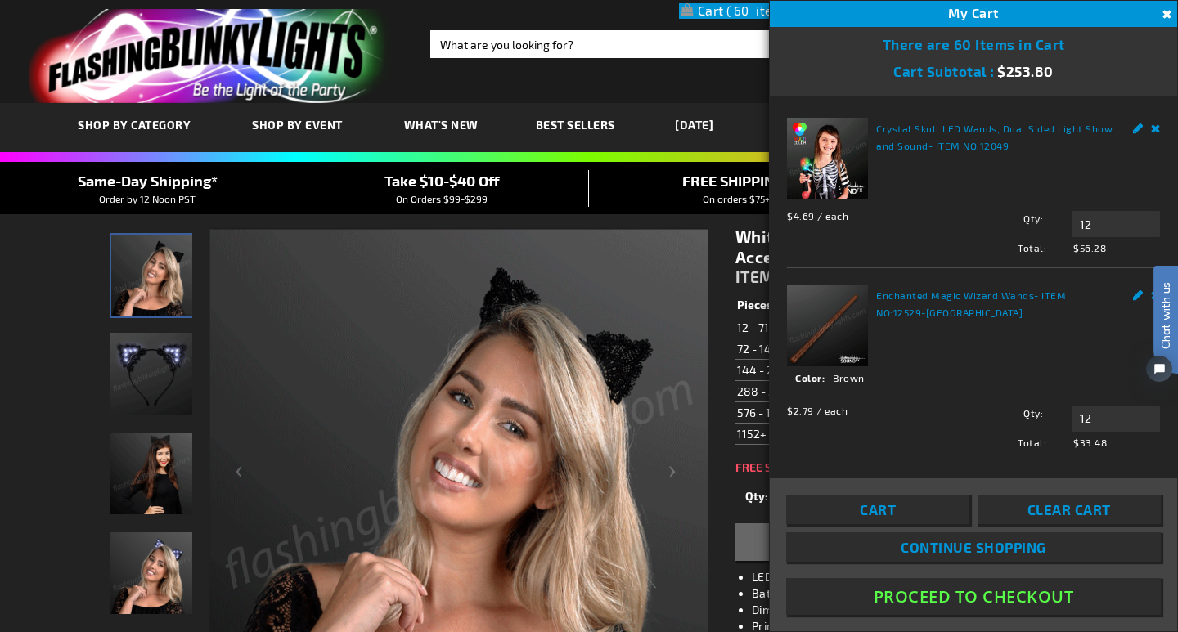
click at [1140, 290] on div "Chat with us" at bounding box center [1157, 340] width 41 height 114
drag, startPoint x: 1089, startPoint y: 414, endPoint x: 1066, endPoint y: 408, distance: 24.4
click at [1053, 414] on div "Qty 12 Update" at bounding box center [1056, 419] width 205 height 26
click at [1058, 338] on div "Enchanted Magic Wizard Wands - ITEM NO: 12529-DK See Details Options Details Co…" at bounding box center [973, 367] width 373 height 164
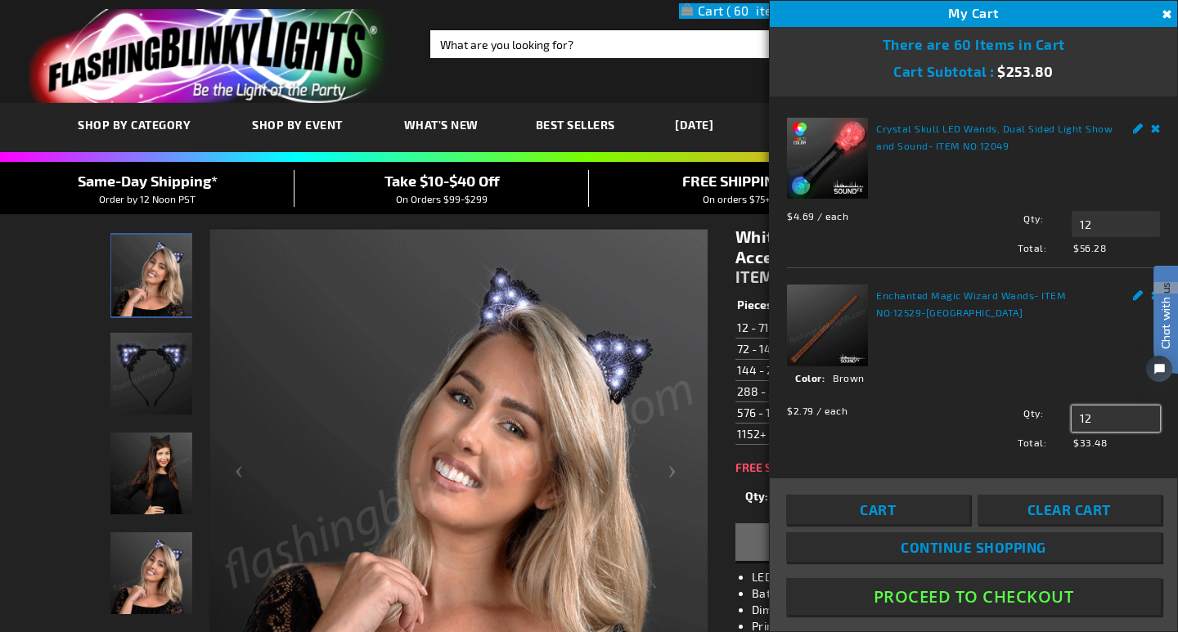
drag, startPoint x: 1083, startPoint y: 412, endPoint x: 1060, endPoint y: 415, distance: 23.1
click at [1060, 415] on div "Qty 12 Update" at bounding box center [1056, 419] width 205 height 26
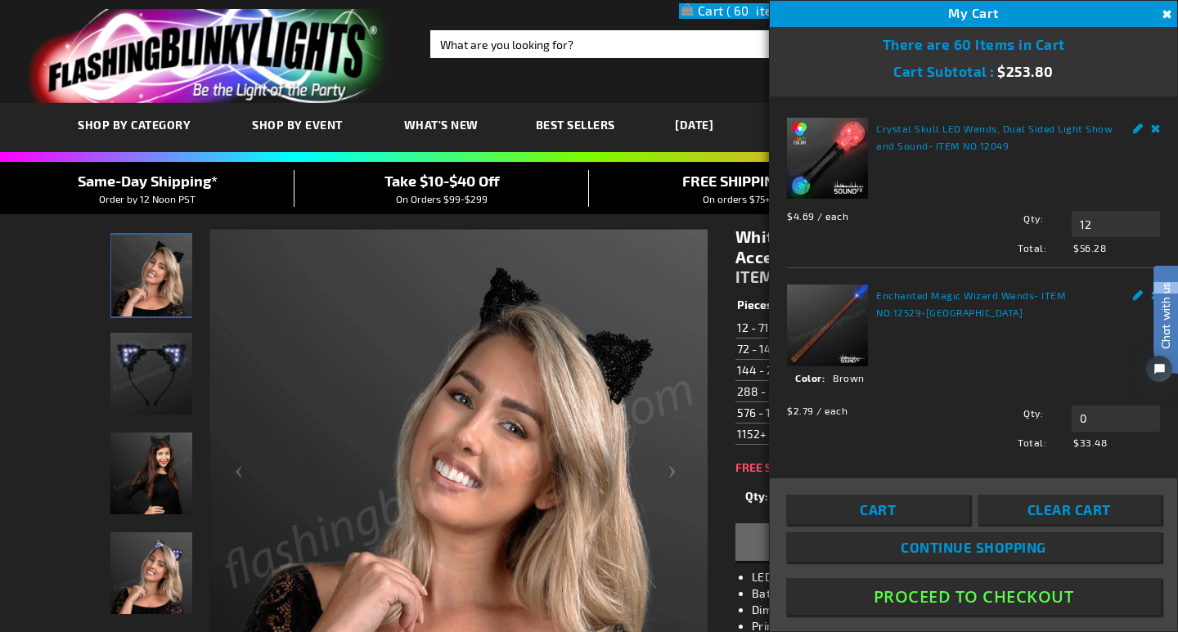
type input "12"
click at [1138, 286] on div "Chat with us" at bounding box center [1157, 340] width 41 height 114
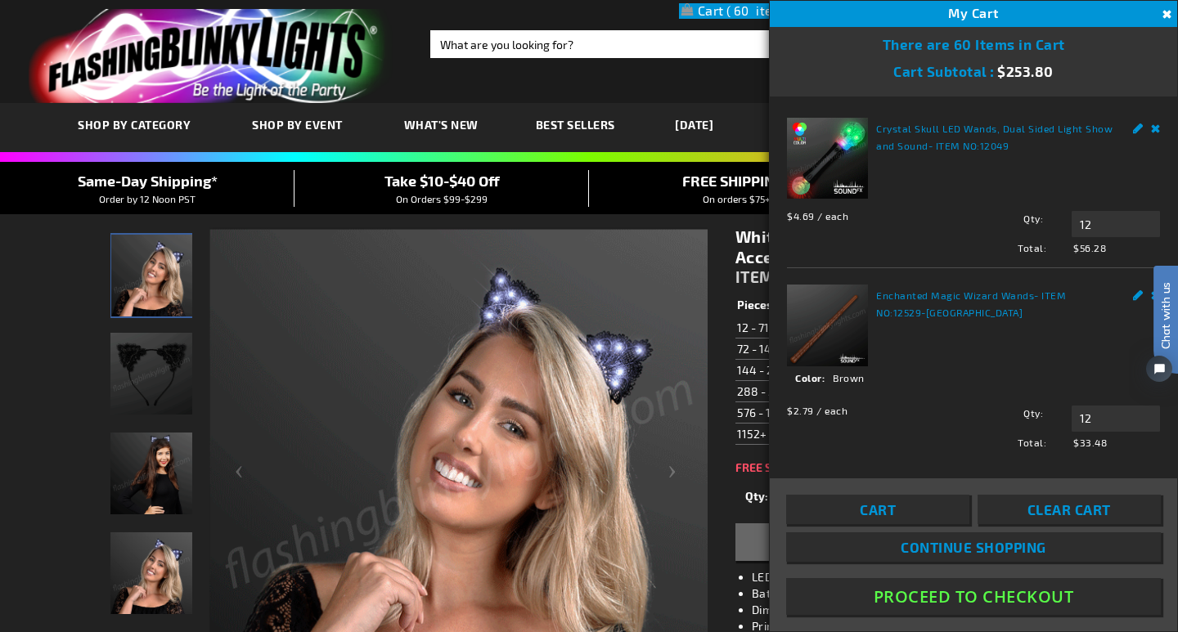
drag, startPoint x: 1172, startPoint y: 209, endPoint x: 1173, endPoint y: 168, distance: 40.9
click at [1165, 173] on html "Chat with us" at bounding box center [1153, 316] width 49 height 286
click at [882, 511] on span "Cart" at bounding box center [878, 509] width 36 height 16
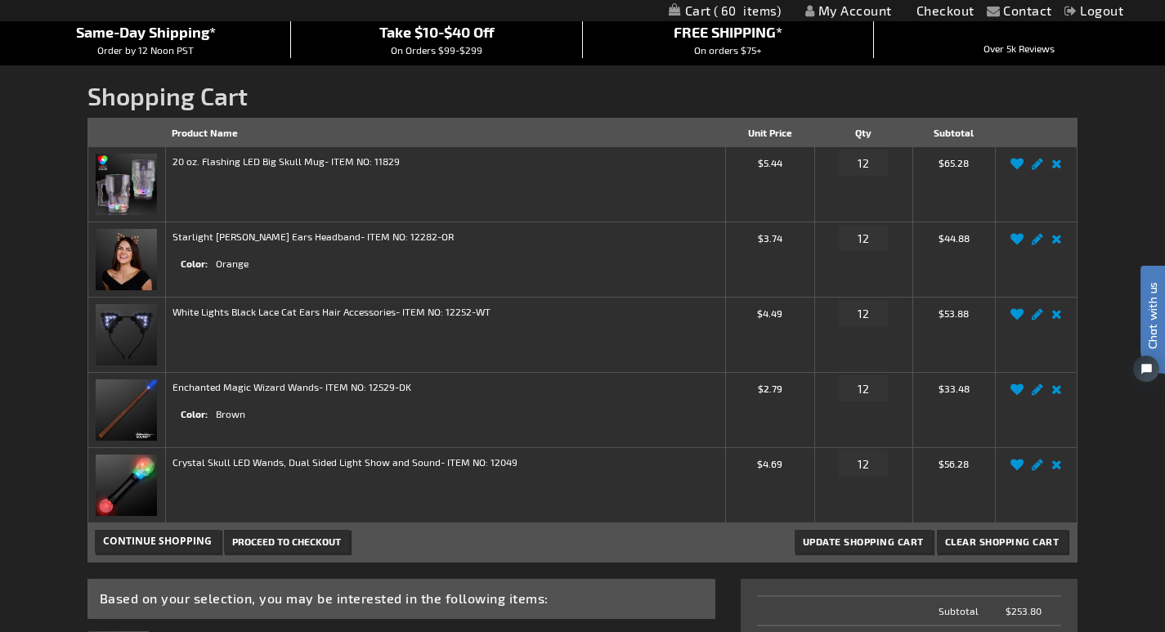
scroll to position [146, 0]
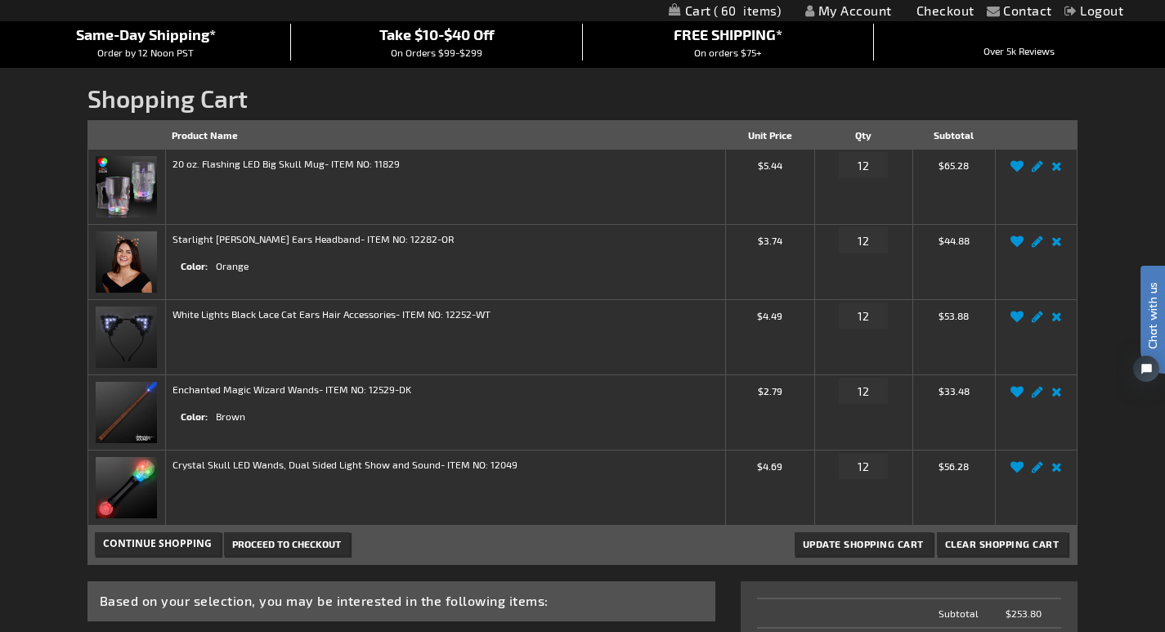
drag, startPoint x: 1174, startPoint y: 63, endPoint x: 1177, endPoint y: 123, distance: 60.6
click at [1165, 123] on html "The store will not work correctly when cookies are disabled. Contact Compare Pr…" at bounding box center [582, 583] width 1165 height 1458
click at [1056, 397] on link "Remove item" at bounding box center [1057, 397] width 19 height 0
drag, startPoint x: 874, startPoint y: 390, endPoint x: 847, endPoint y: 400, distance: 28.7
click at [864, 402] on input "12" at bounding box center [863, 391] width 49 height 26
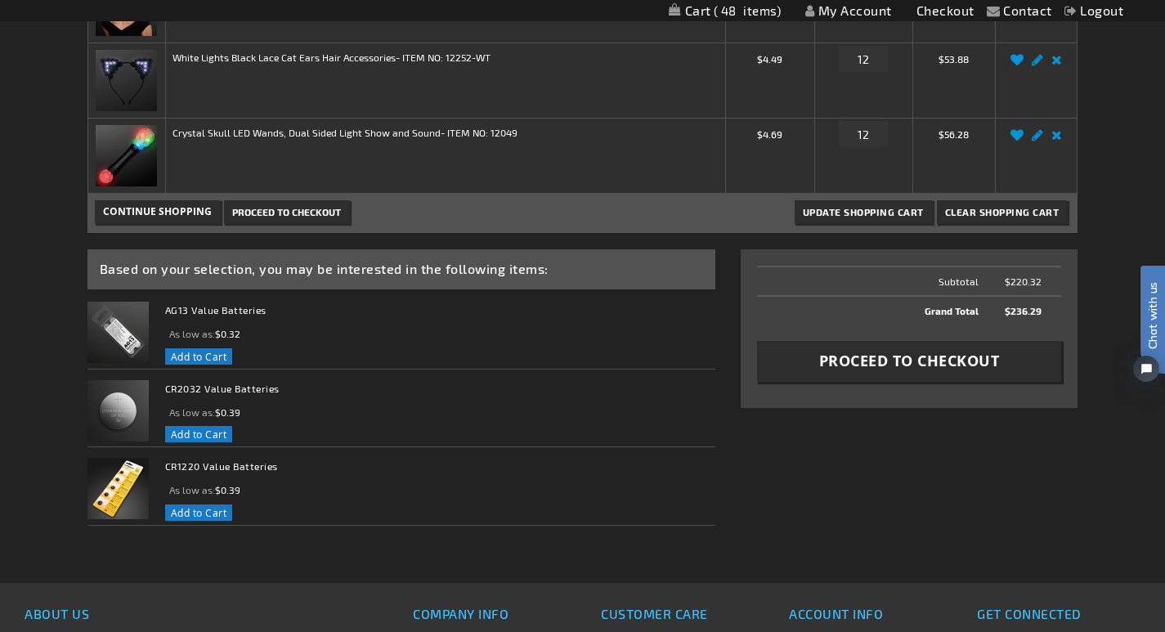
scroll to position [330, 0]
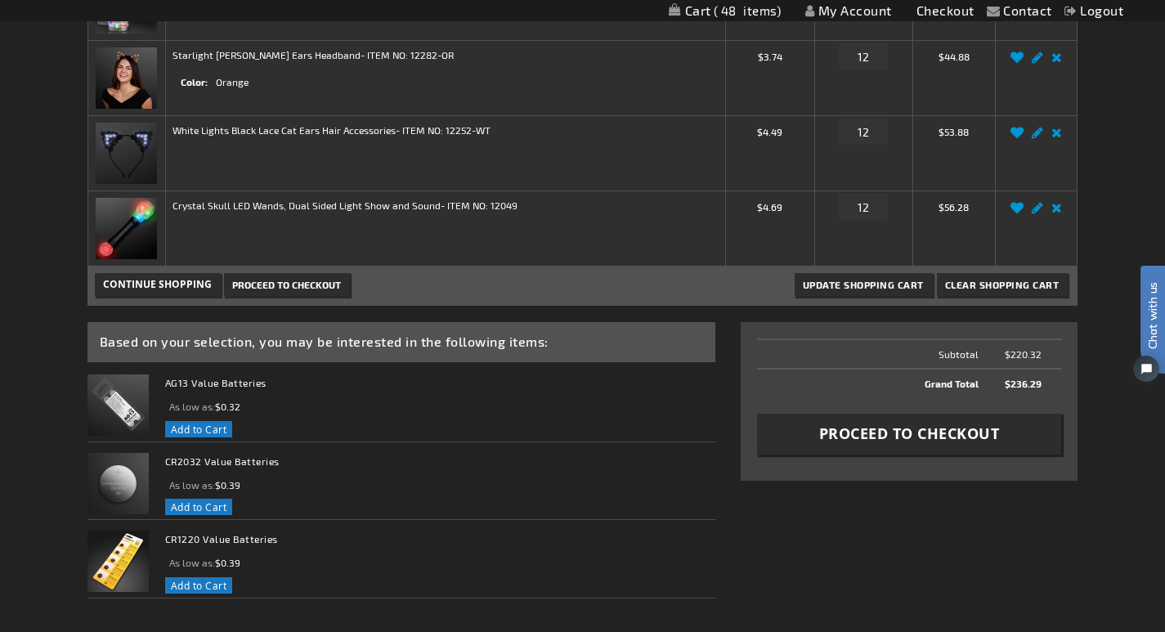
drag, startPoint x: 0, startPoint y: 0, endPoint x: 34, endPoint y: 240, distance: 242.9
click at [973, 435] on span "Proceed to Checkout" at bounding box center [909, 434] width 181 height 20
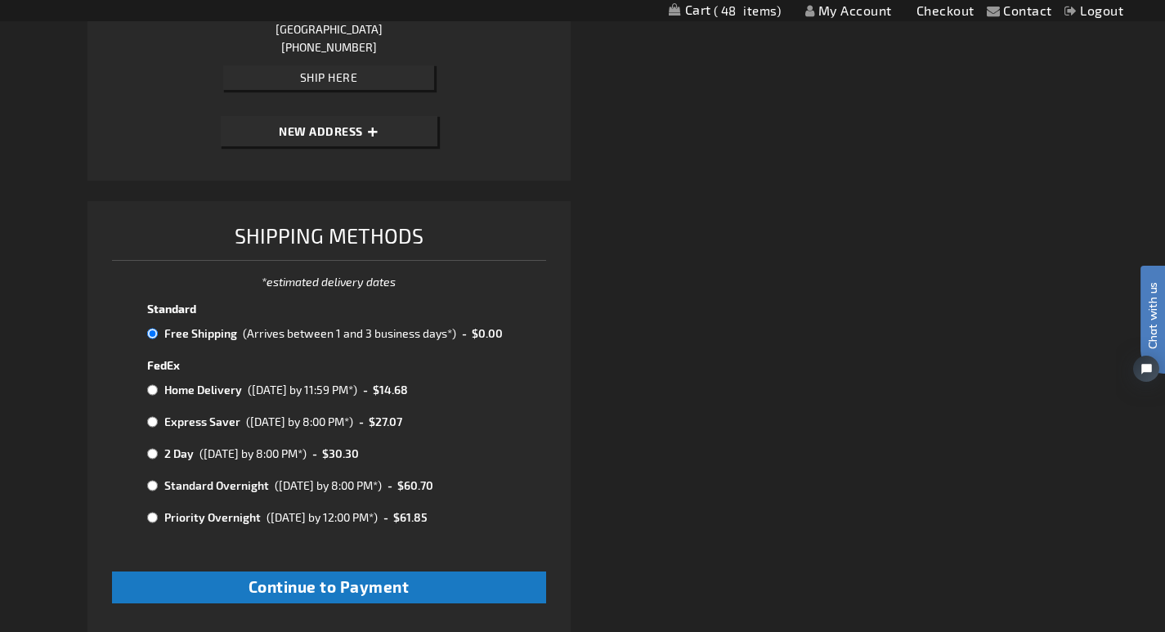
scroll to position [1241, 0]
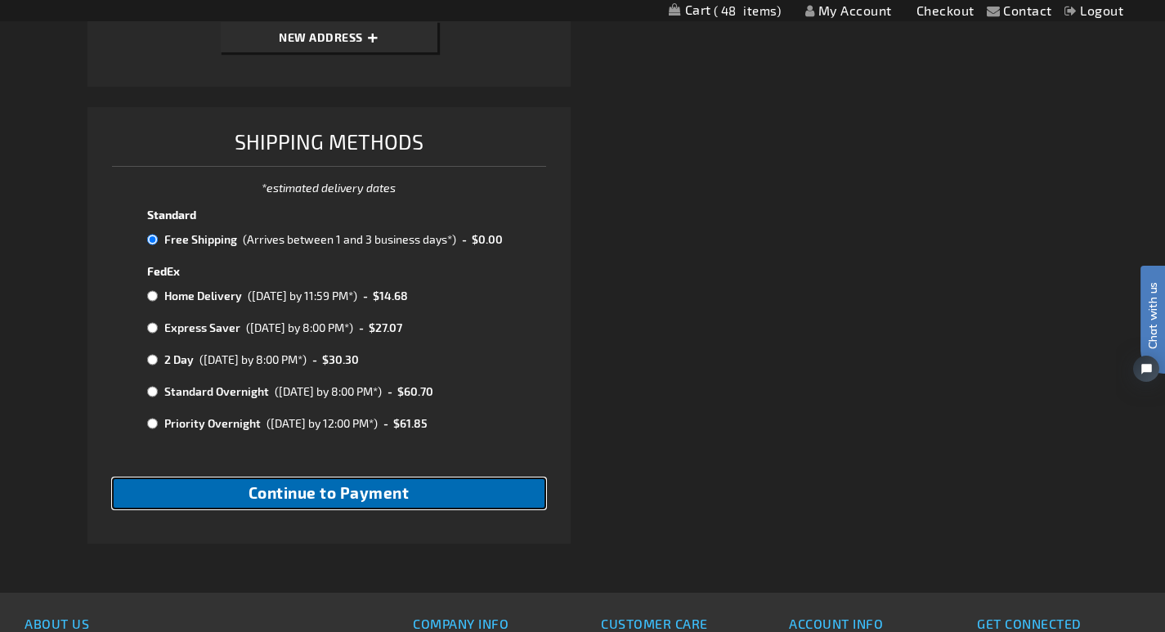
drag, startPoint x: 364, startPoint y: 491, endPoint x: 21, endPoint y: 219, distance: 437.2
click at [364, 491] on span "Continue to Payment" at bounding box center [329, 492] width 161 height 19
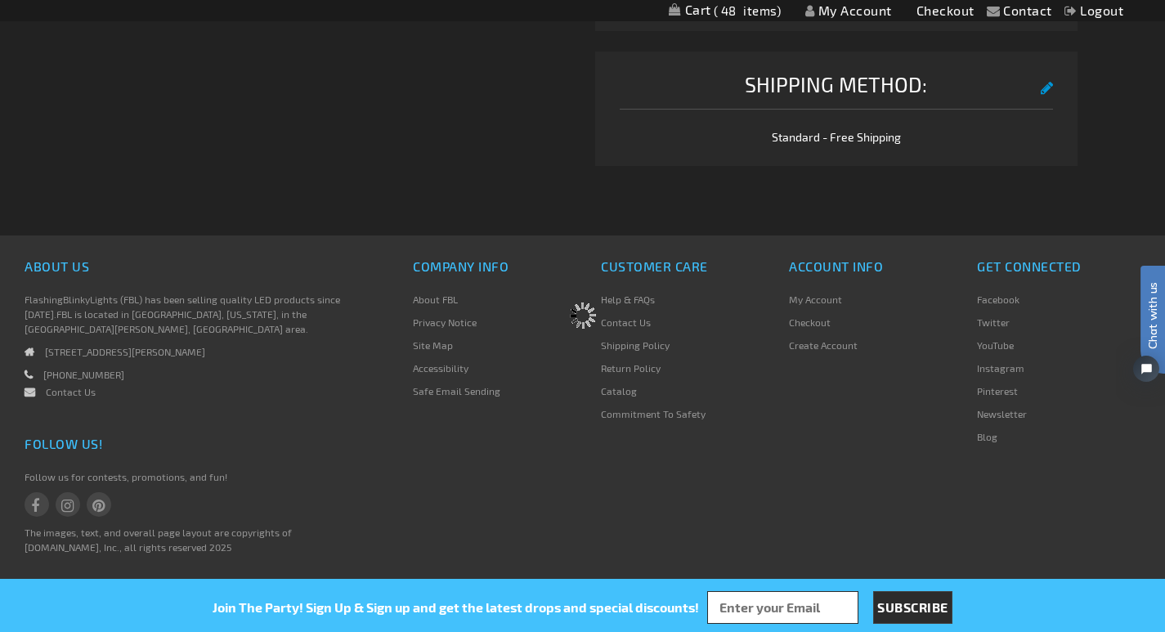
scroll to position [785, 0]
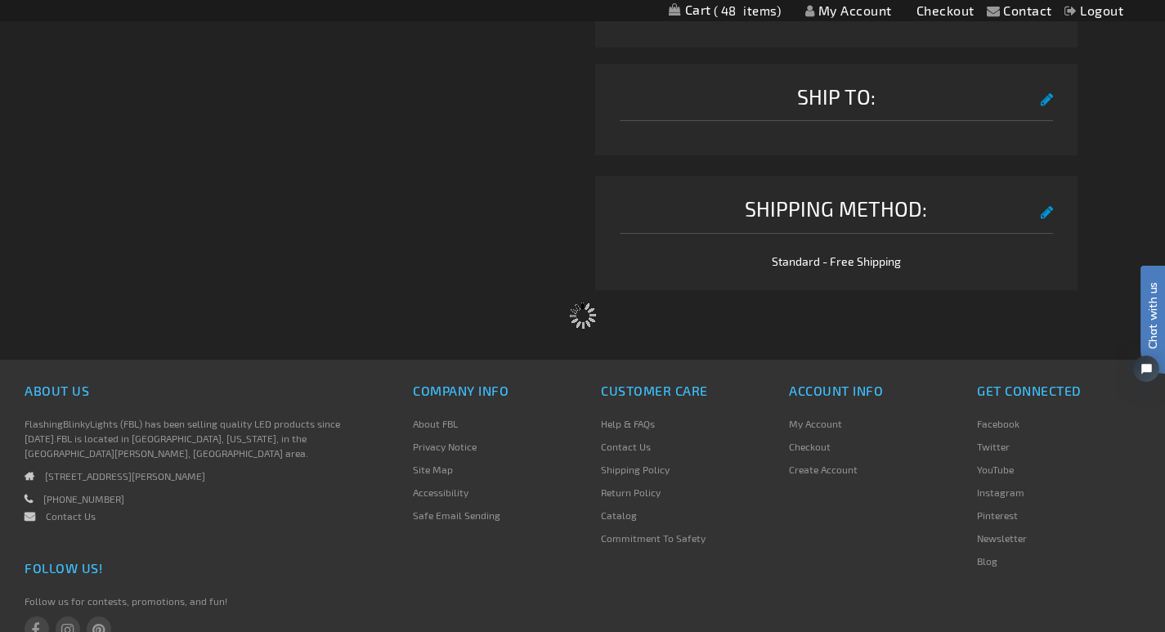
select select "6559843d3375bc2bac340029abdfcca5133231e3"
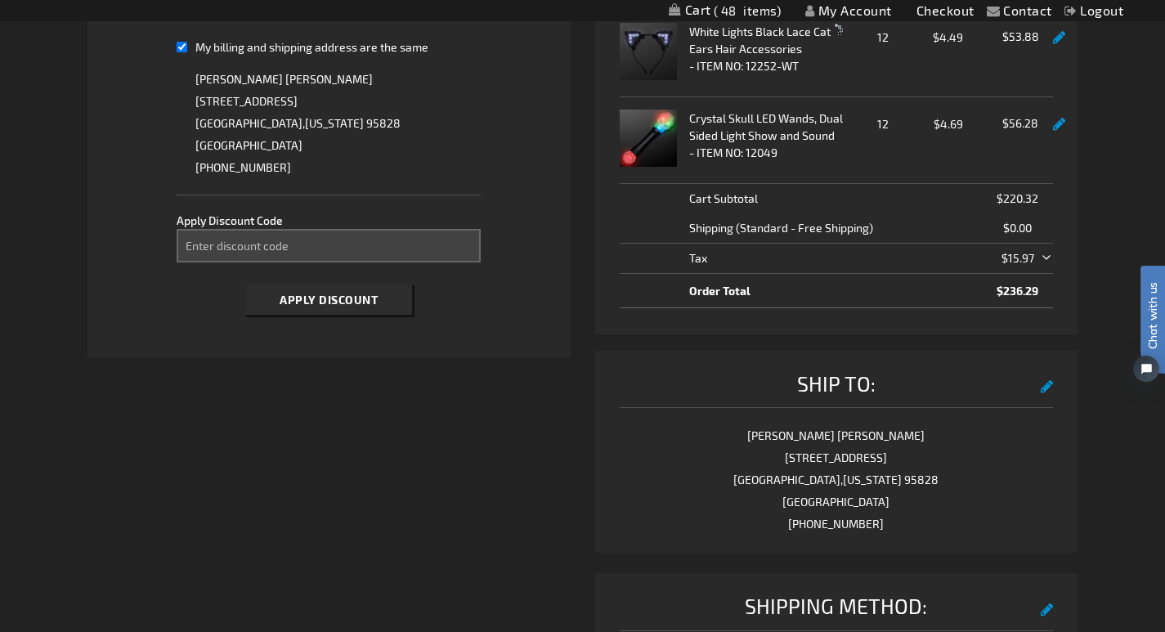
scroll to position [368, 0]
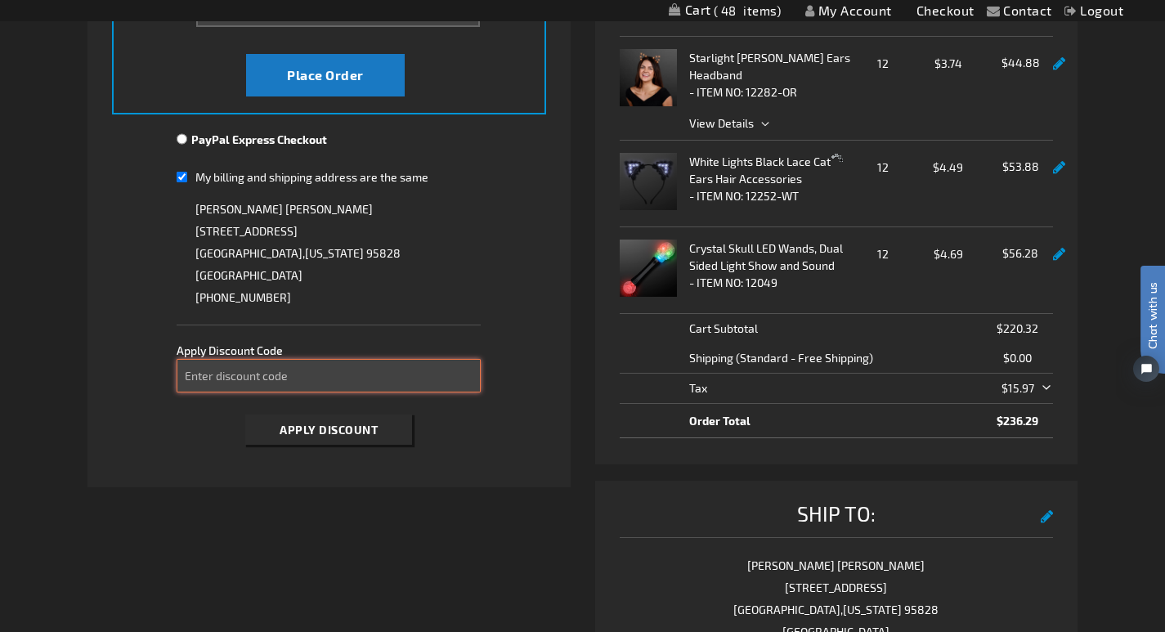
click at [199, 373] on input "Enter discount code" at bounding box center [328, 376] width 303 height 34
type input "TAKE20"
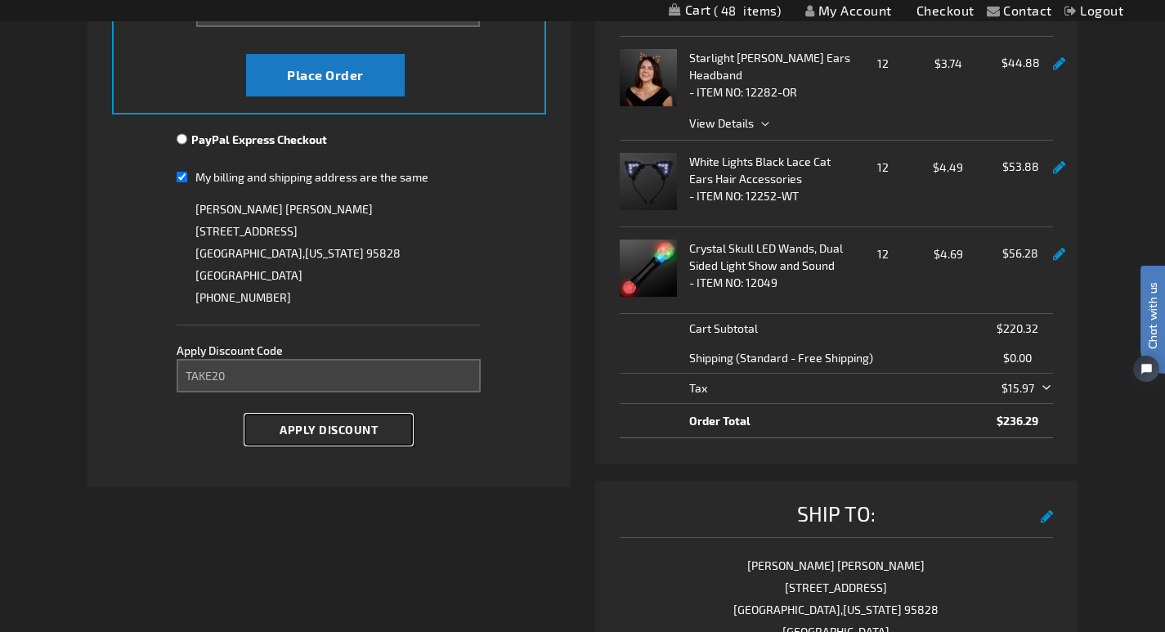
click at [296, 431] on span "Apply Discount" at bounding box center [329, 430] width 98 height 14
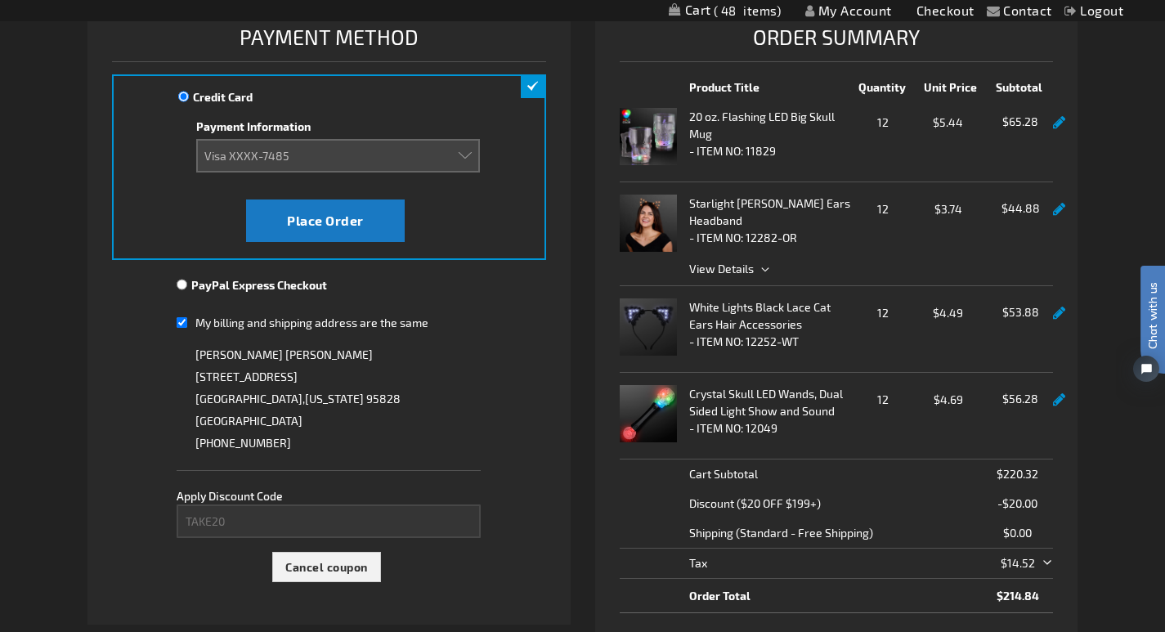
scroll to position [272, 0]
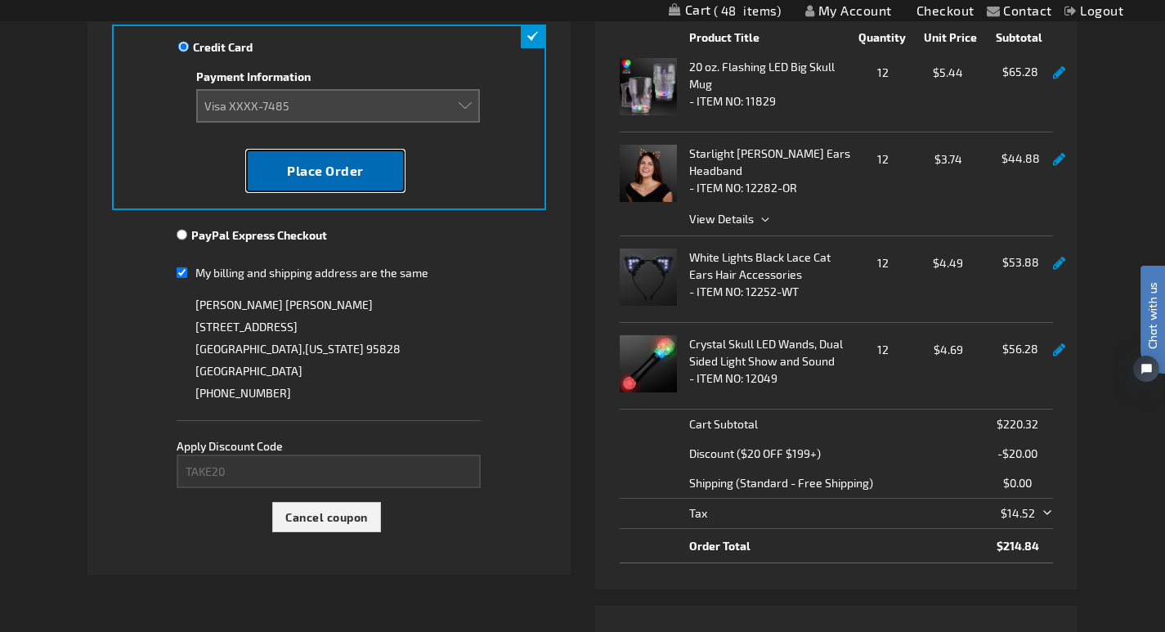
click at [289, 168] on span "Place Order" at bounding box center [325, 171] width 77 height 16
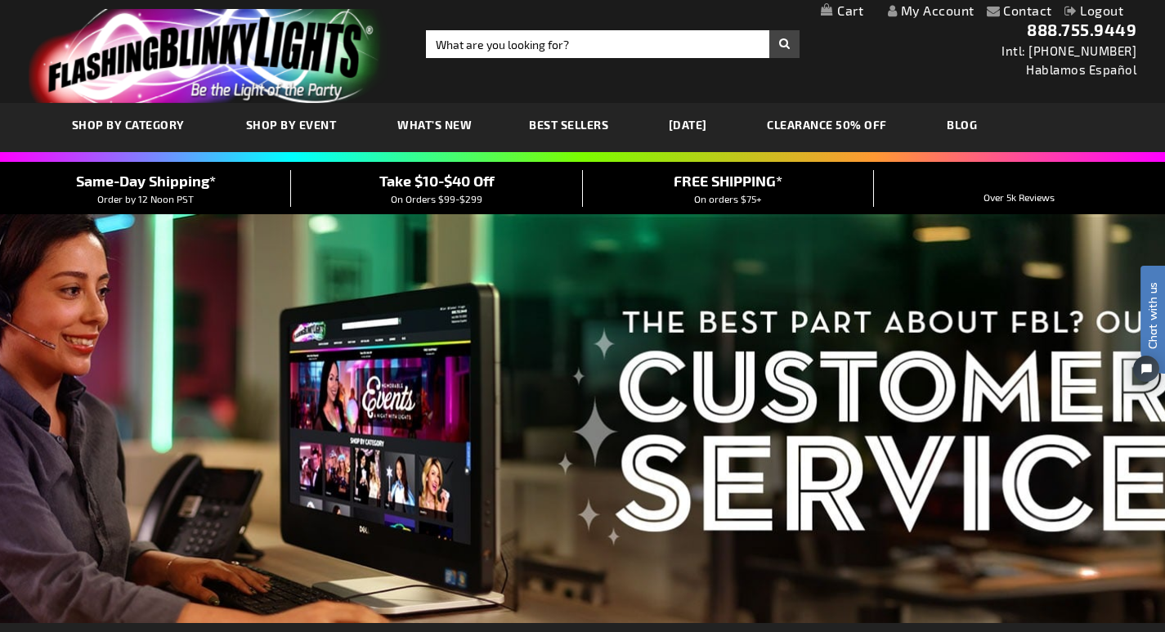
click at [846, 8] on link "My Cart" at bounding box center [842, 11] width 43 height 16
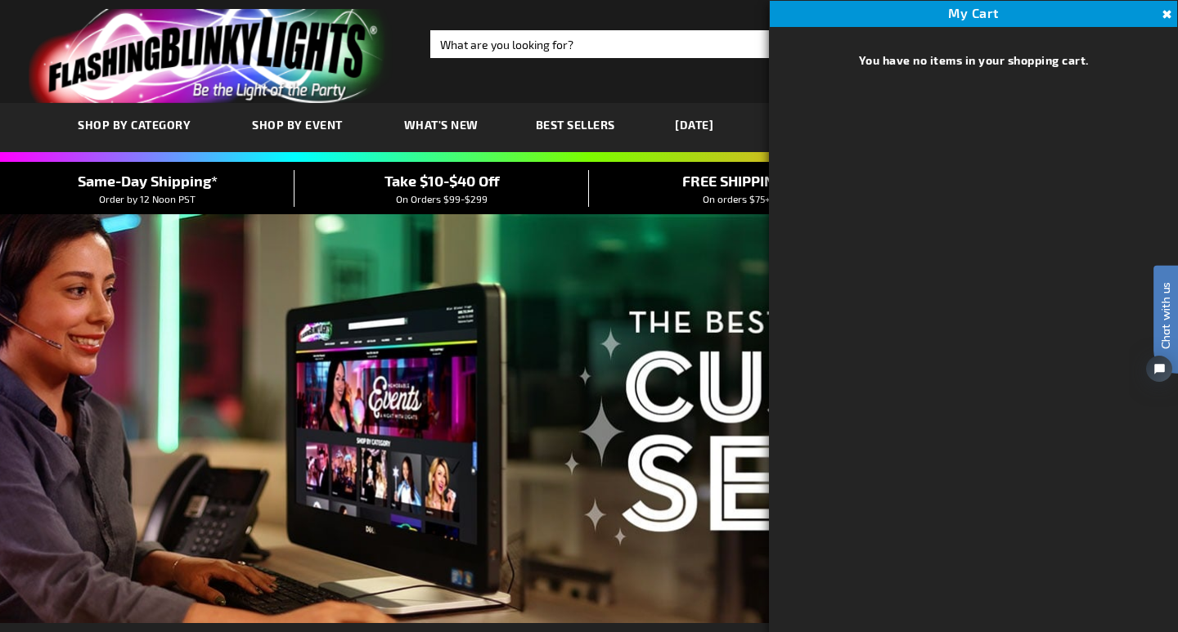
click at [638, 82] on div "Toggle Nav Search Search × Search 888.755.9449 Intl: [PHONE_NUMBER] Hablamos Es…" at bounding box center [589, 51] width 1178 height 103
